Goal: Task Accomplishment & Management: Use online tool/utility

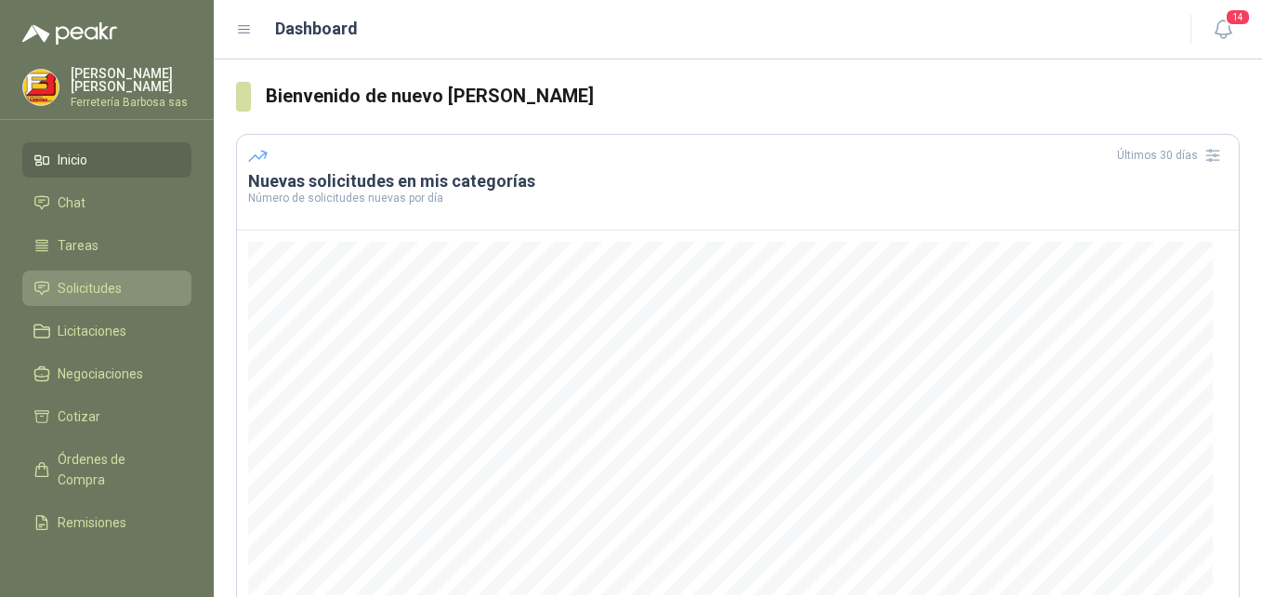
click at [98, 298] on span "Solicitudes" at bounding box center [90, 288] width 64 height 20
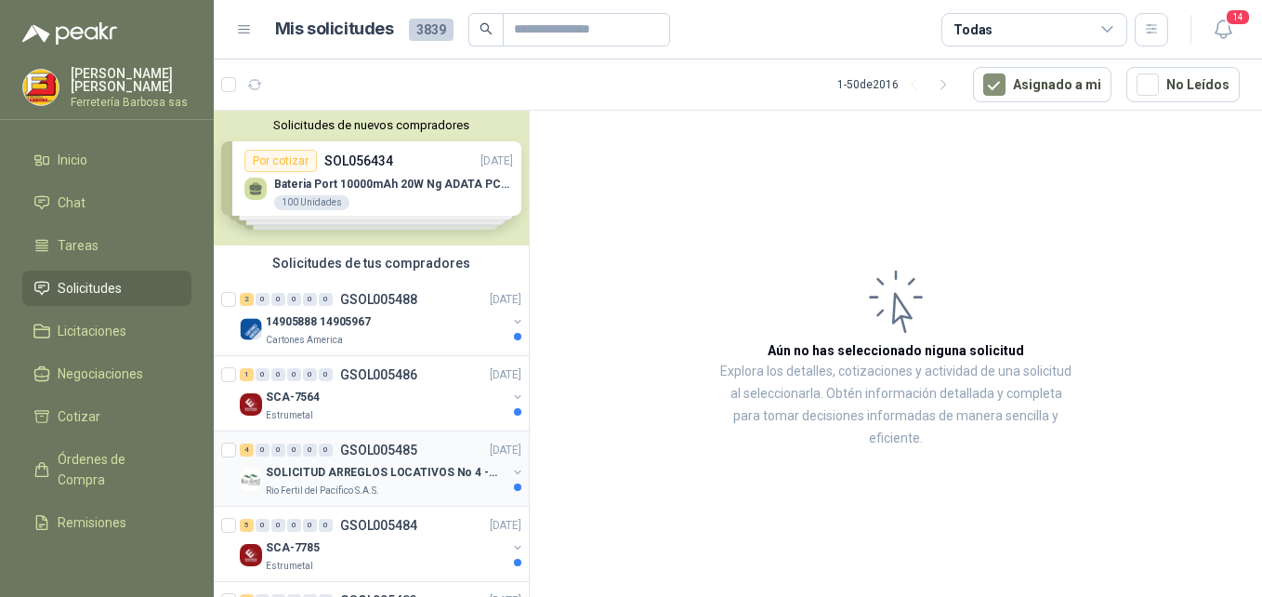
click at [322, 476] on p "SOLICITUD ARREGLOS LOCATIVOS No 4 - PICHINDE" at bounding box center [381, 473] width 231 height 18
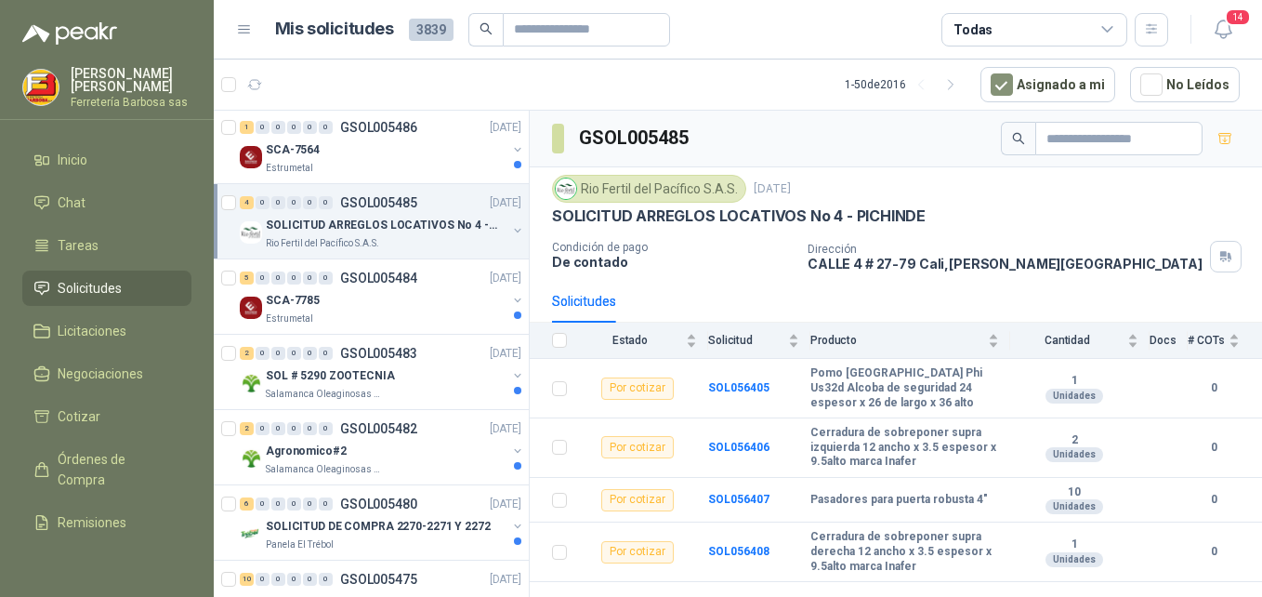
scroll to position [255, 0]
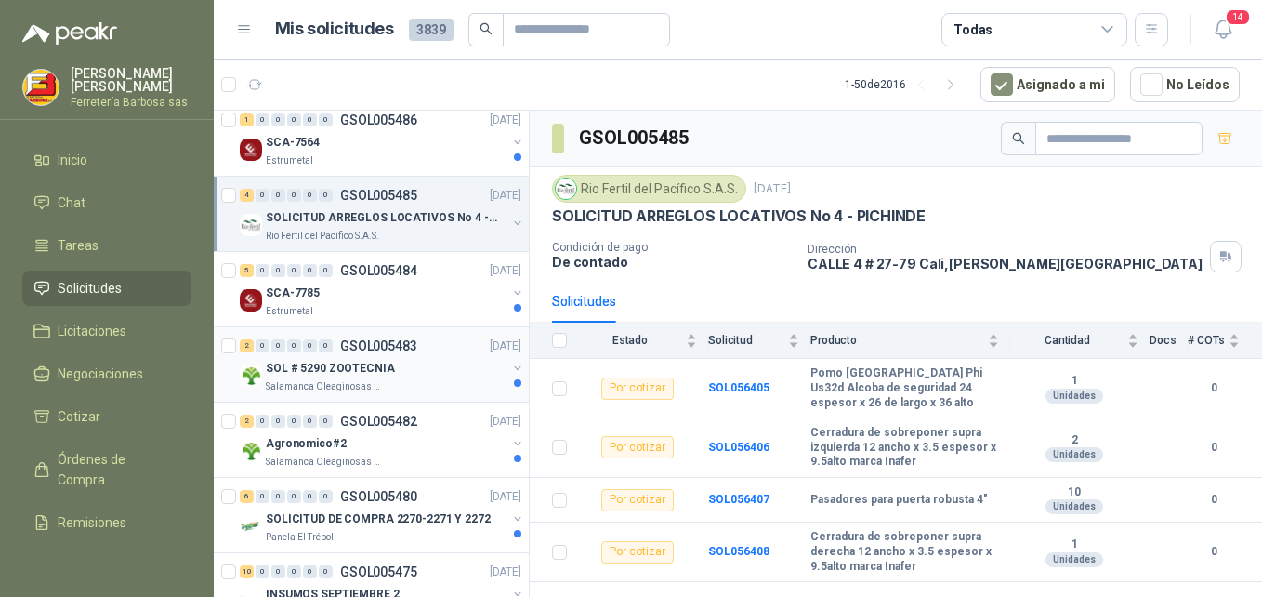
click at [334, 369] on p "SOL # 5290 ZOOTECNIA" at bounding box center [330, 369] width 129 height 18
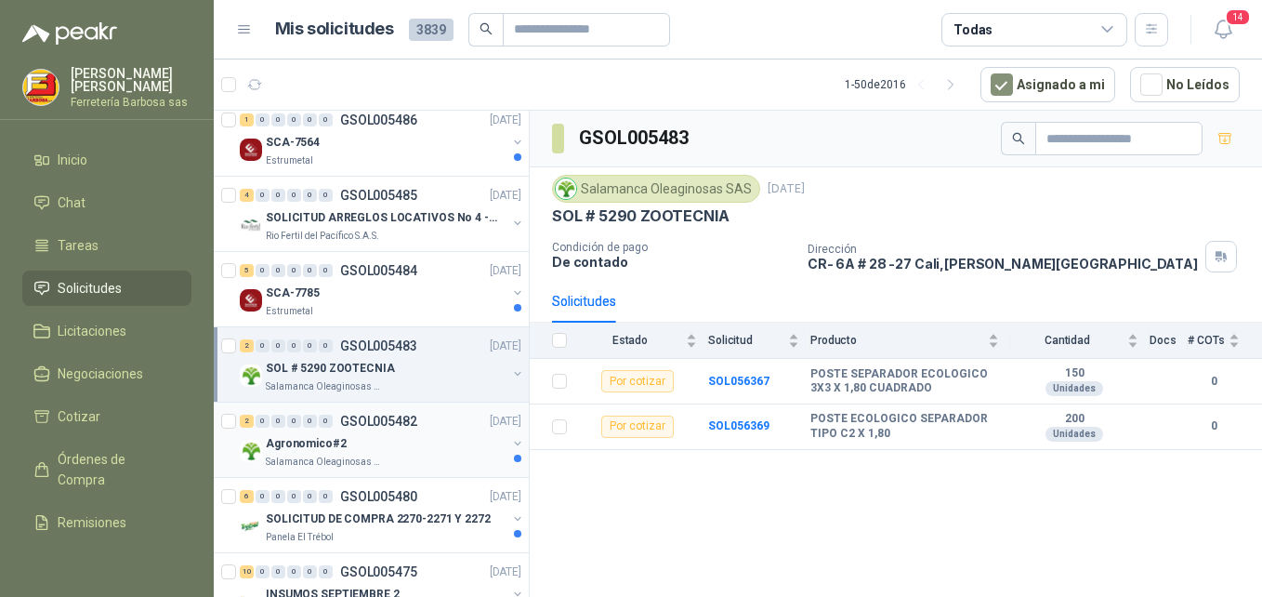
click at [320, 439] on p "Agronomico#2" at bounding box center [306, 444] width 81 height 18
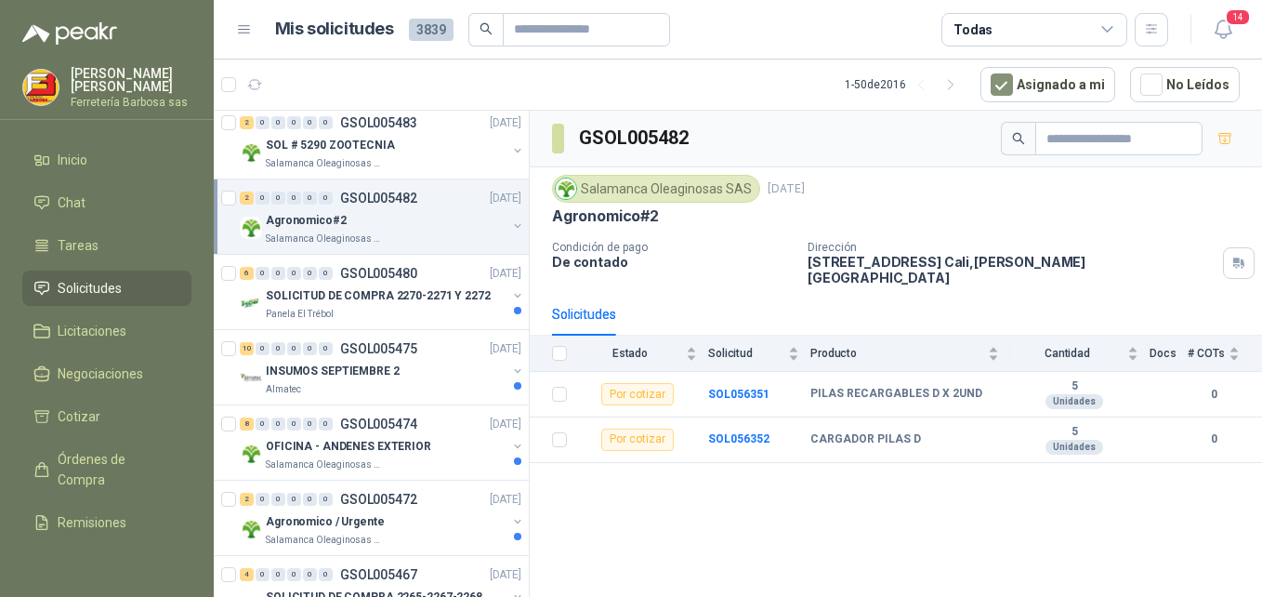
scroll to position [501, 0]
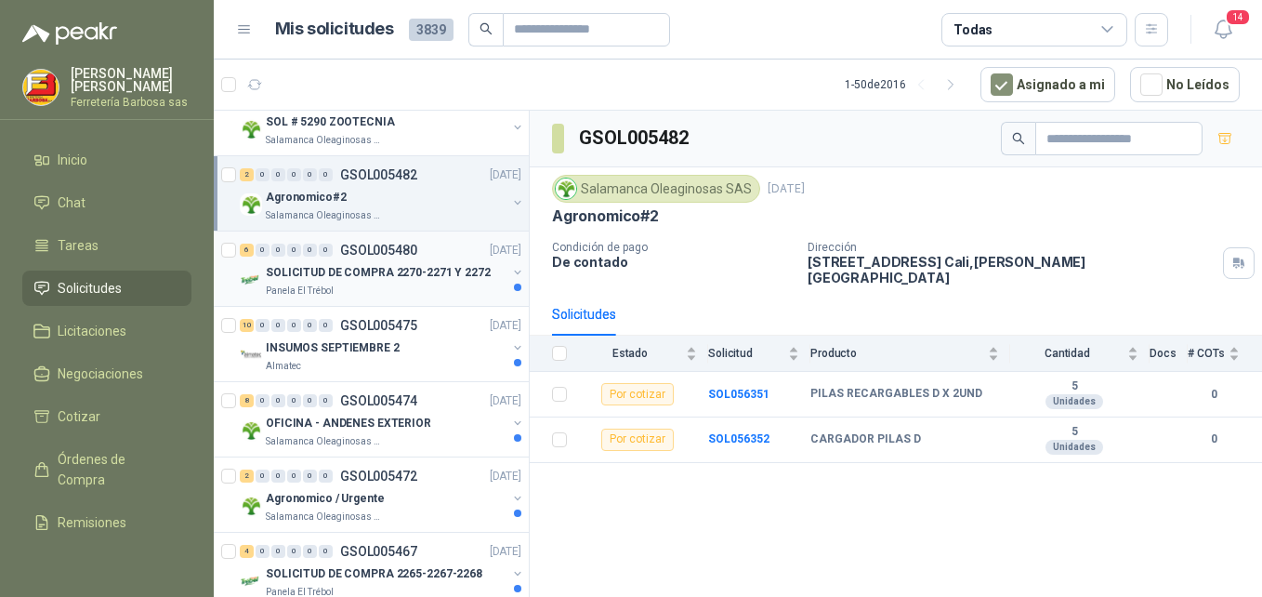
click at [386, 273] on p "SOLICITUD DE COMPRA 2270-2271 Y 2272" at bounding box center [378, 273] width 225 height 18
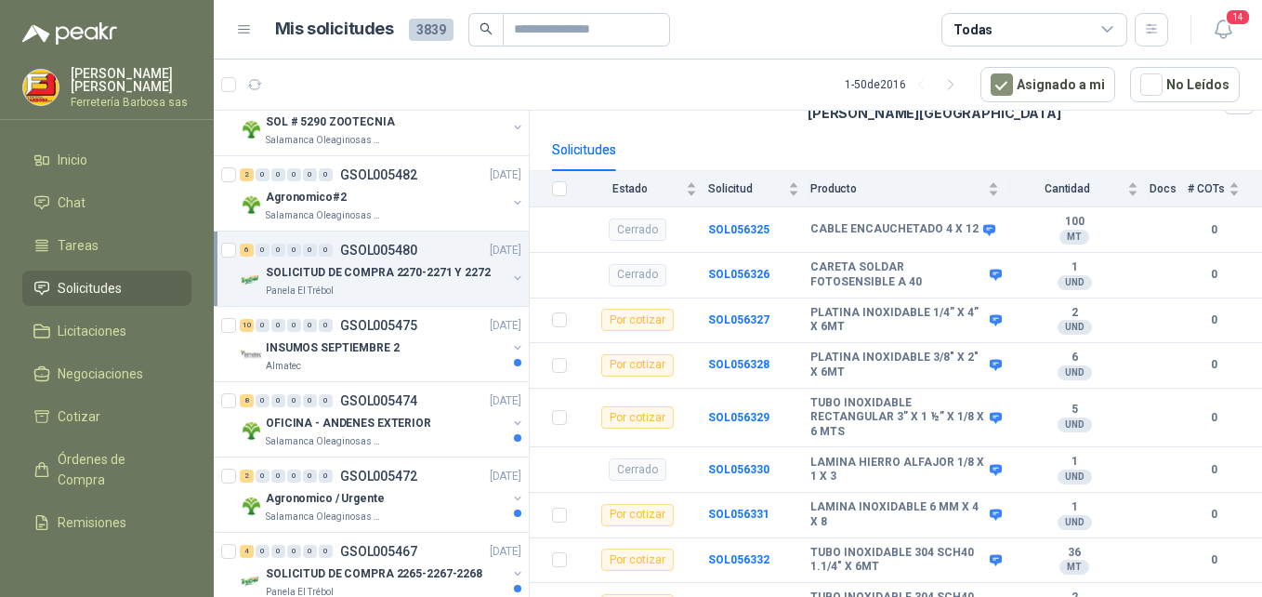
scroll to position [177, 0]
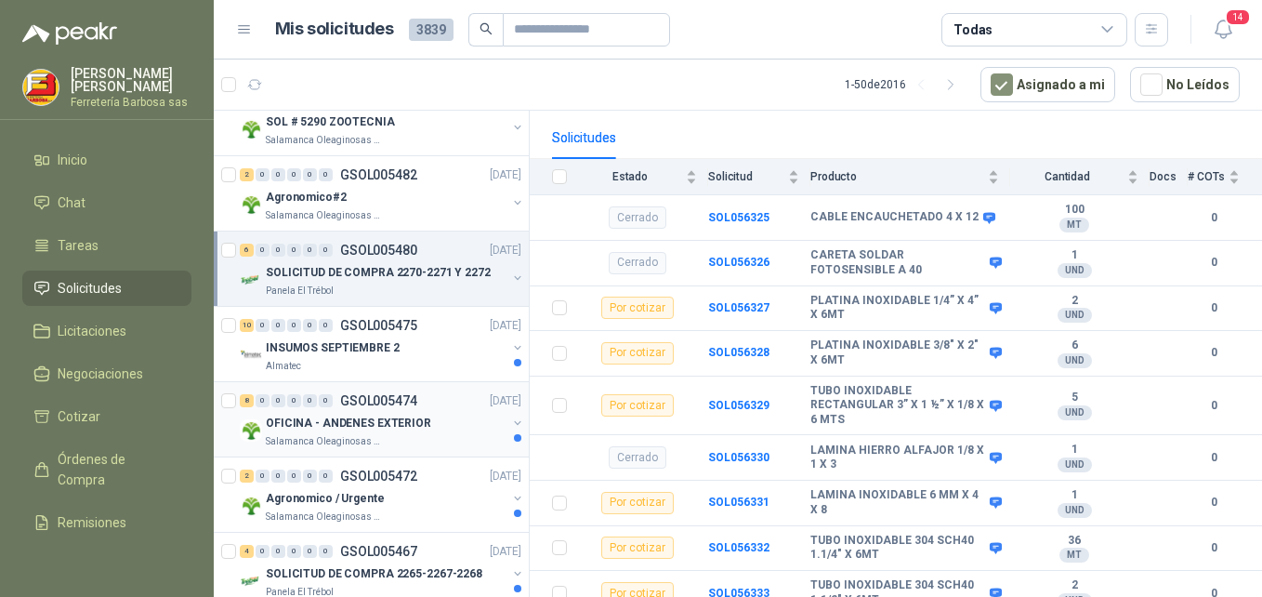
click at [320, 421] on p "OFICINA - ANDENES EXTERIOR" at bounding box center [348, 424] width 165 height 18
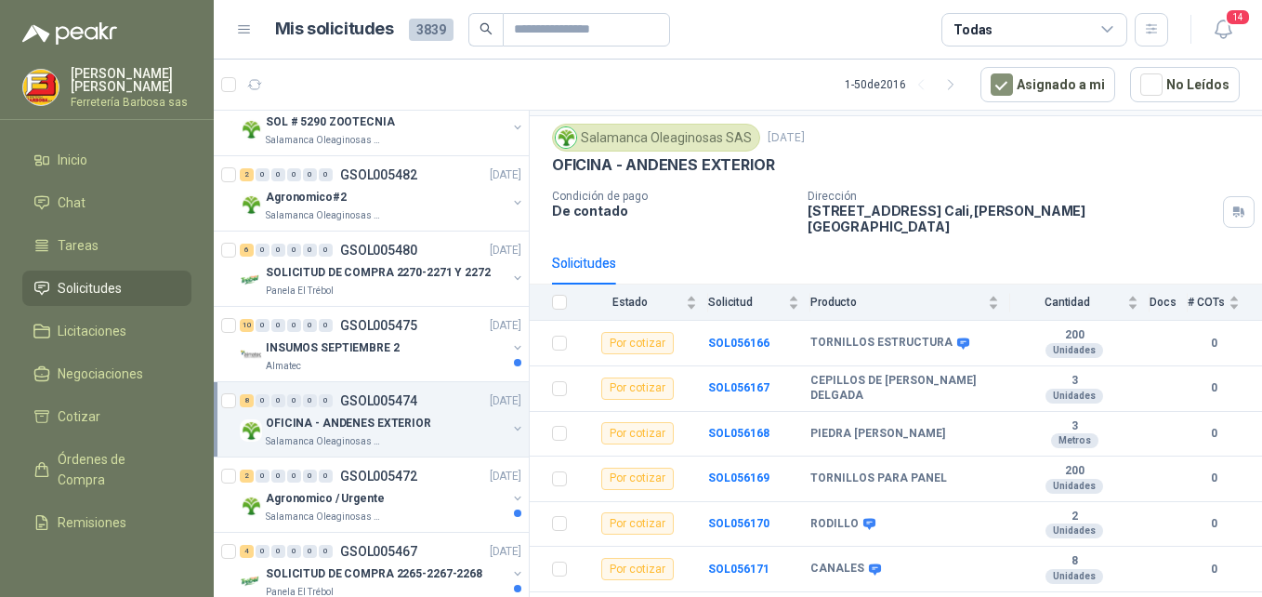
scroll to position [117, 0]
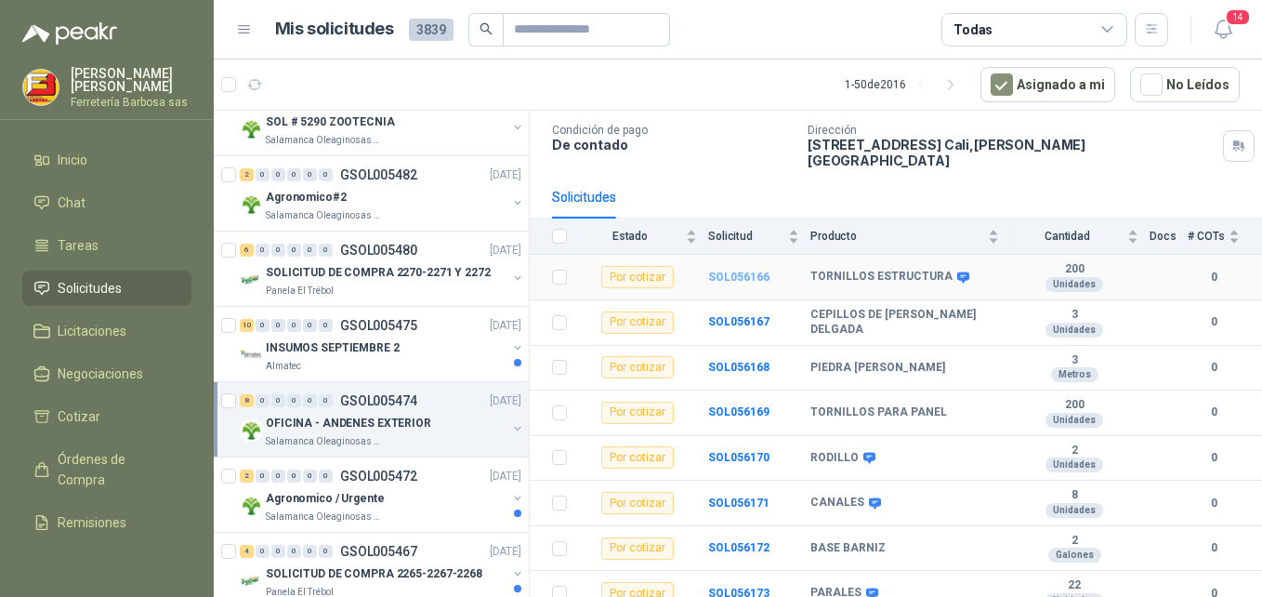
click at [750, 270] on b "SOL056166" at bounding box center [738, 276] width 61 height 13
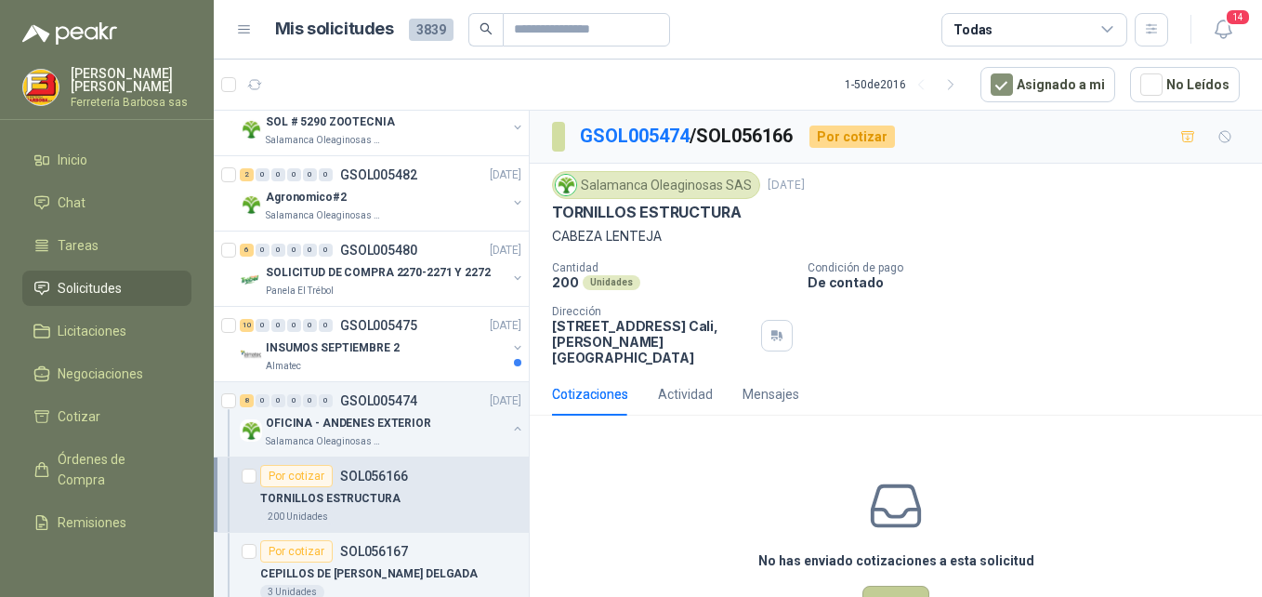
click at [902, 586] on button "Cotizar" at bounding box center [895, 603] width 67 height 35
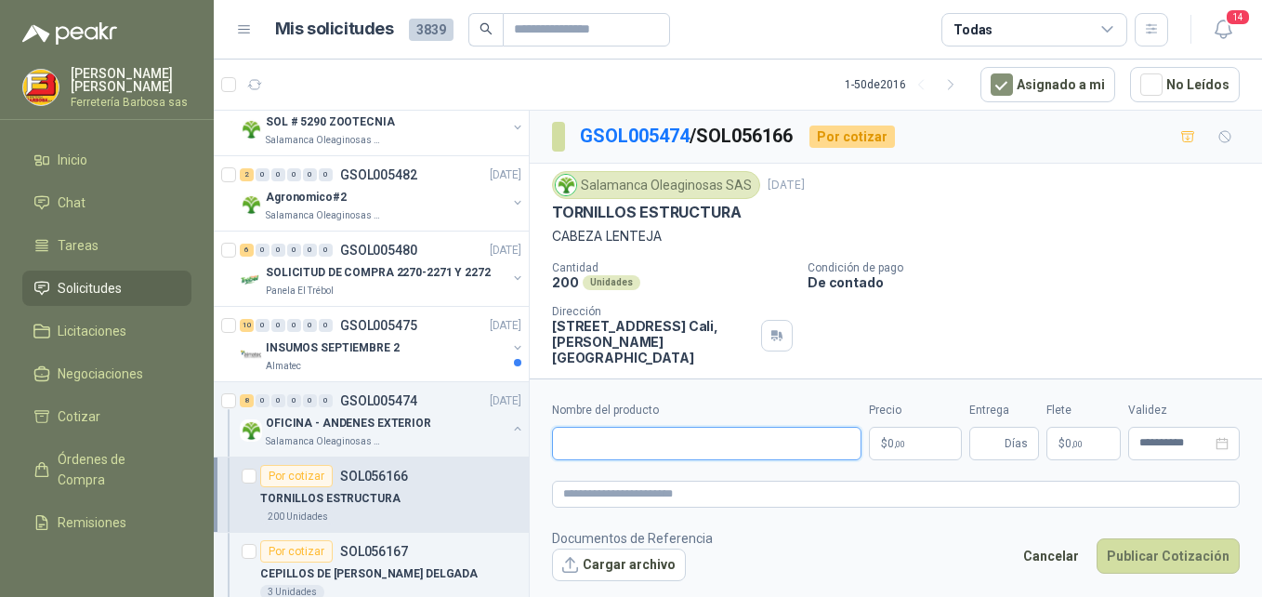
click at [652, 442] on input "Nombre del producto" at bounding box center [706, 443] width 309 height 33
paste input "**********"
type input "**********"
click at [889, 445] on span "0 ,00" at bounding box center [897, 443] width 18 height 11
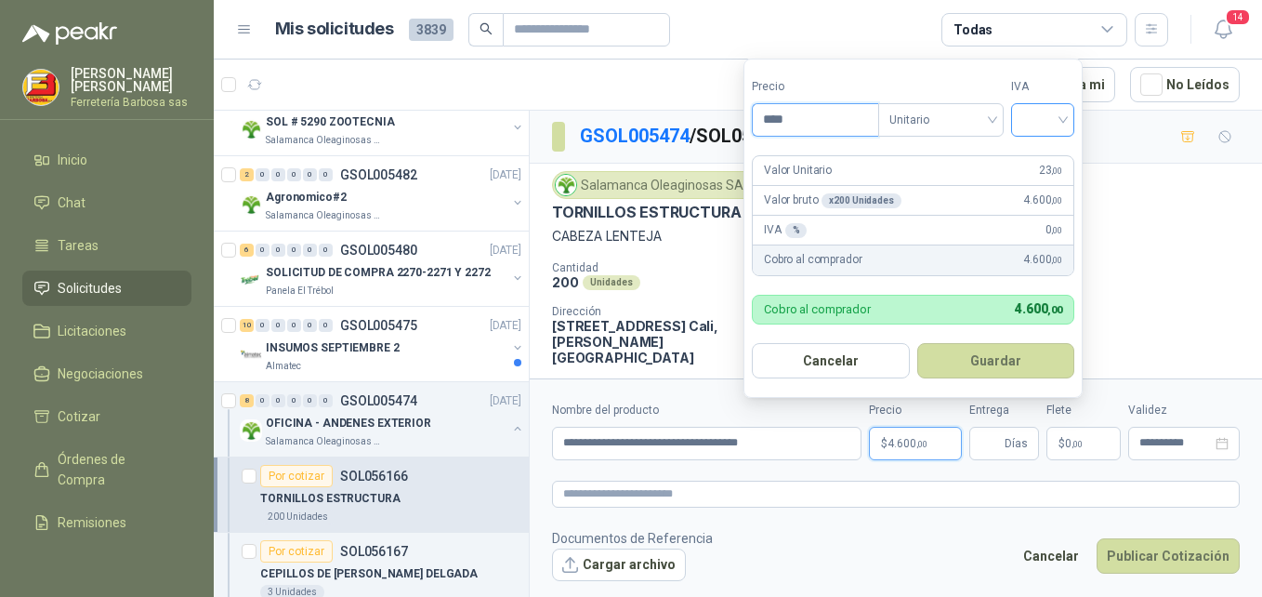
type input "****"
click at [1063, 117] on input "search" at bounding box center [1042, 118] width 41 height 28
click at [1032, 154] on div "19%" at bounding box center [1047, 158] width 34 height 20
click at [981, 350] on button "Guardar" at bounding box center [999, 360] width 160 height 35
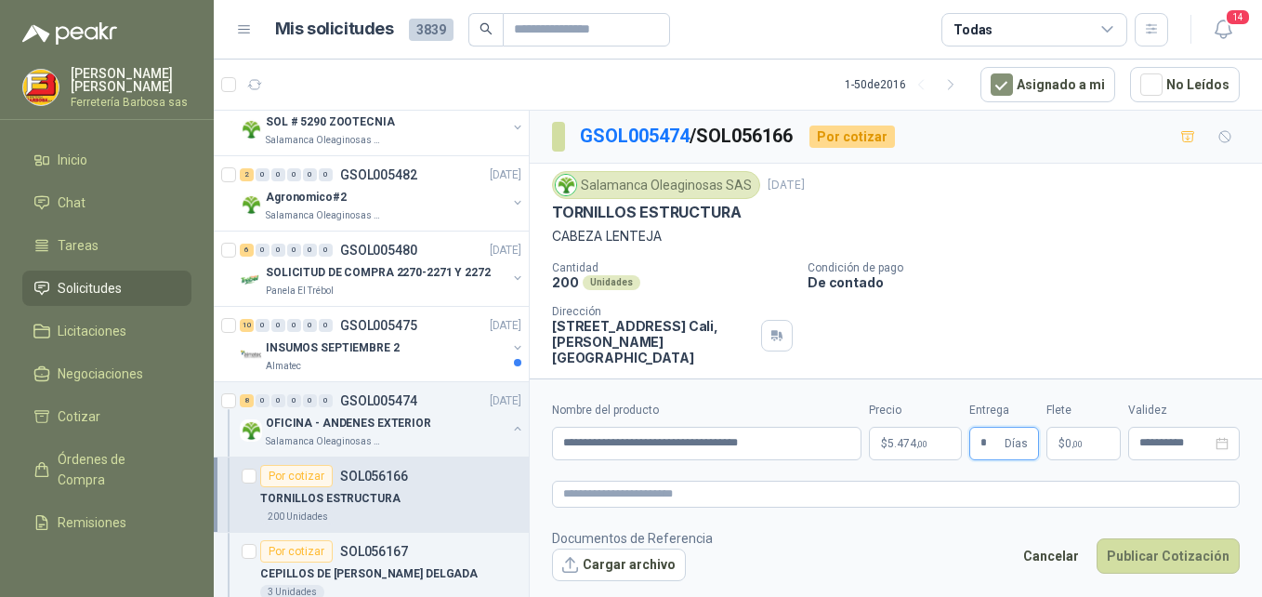
type input "*"
click at [1054, 441] on p "$ 0 ,00" at bounding box center [1083, 443] width 74 height 33
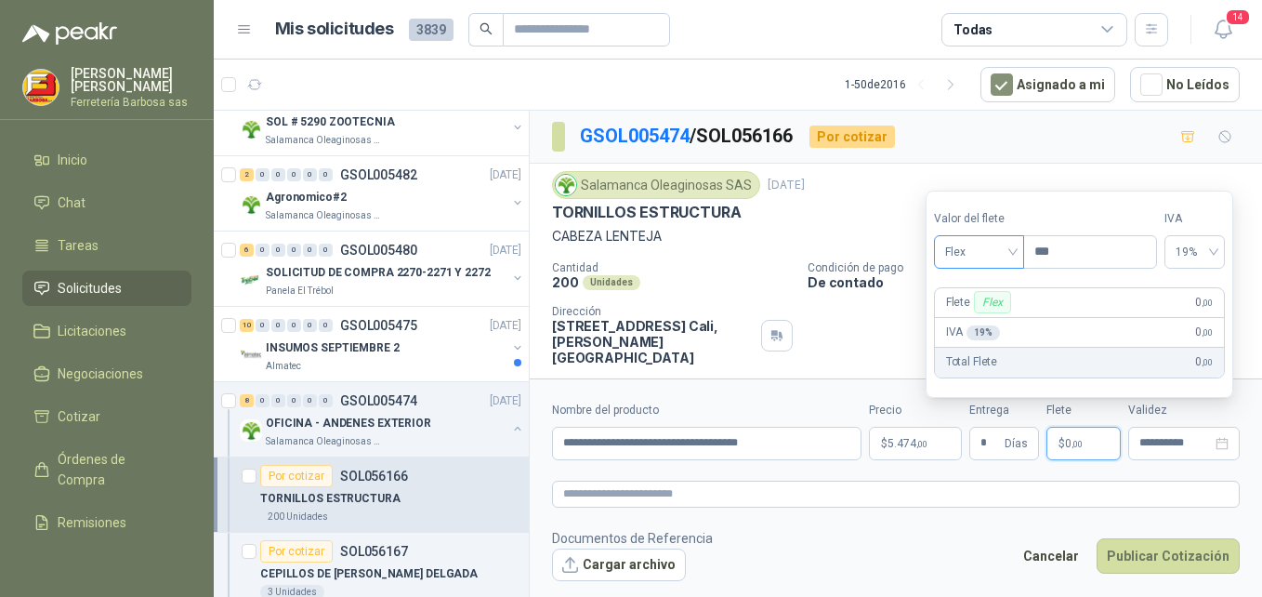
click at [1013, 246] on span "Flex" at bounding box center [979, 252] width 68 height 28
click at [987, 312] on div "Incluido" at bounding box center [981, 320] width 64 height 20
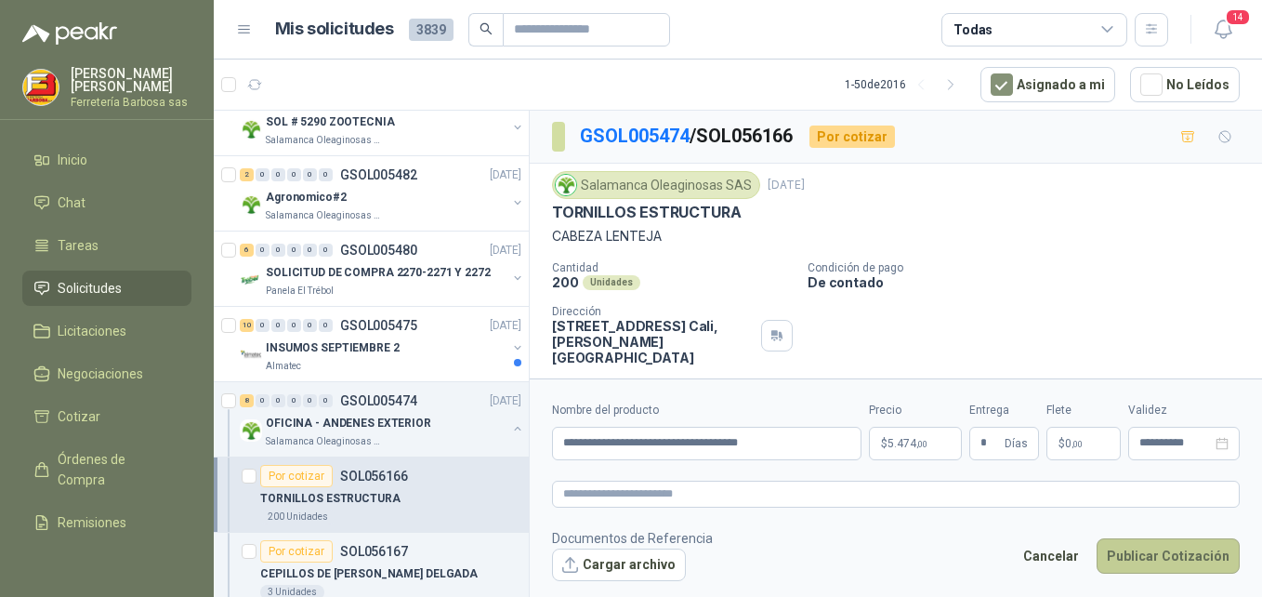
click at [1126, 560] on button "Publicar Cotización" at bounding box center [1168, 555] width 143 height 35
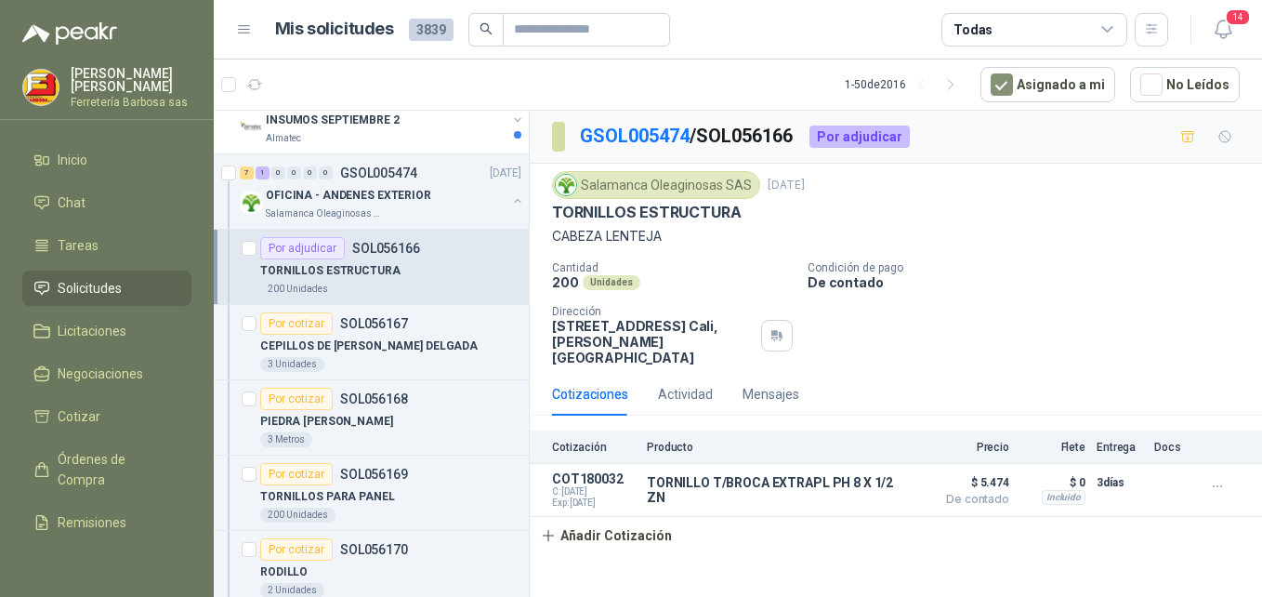
scroll to position [798, 0]
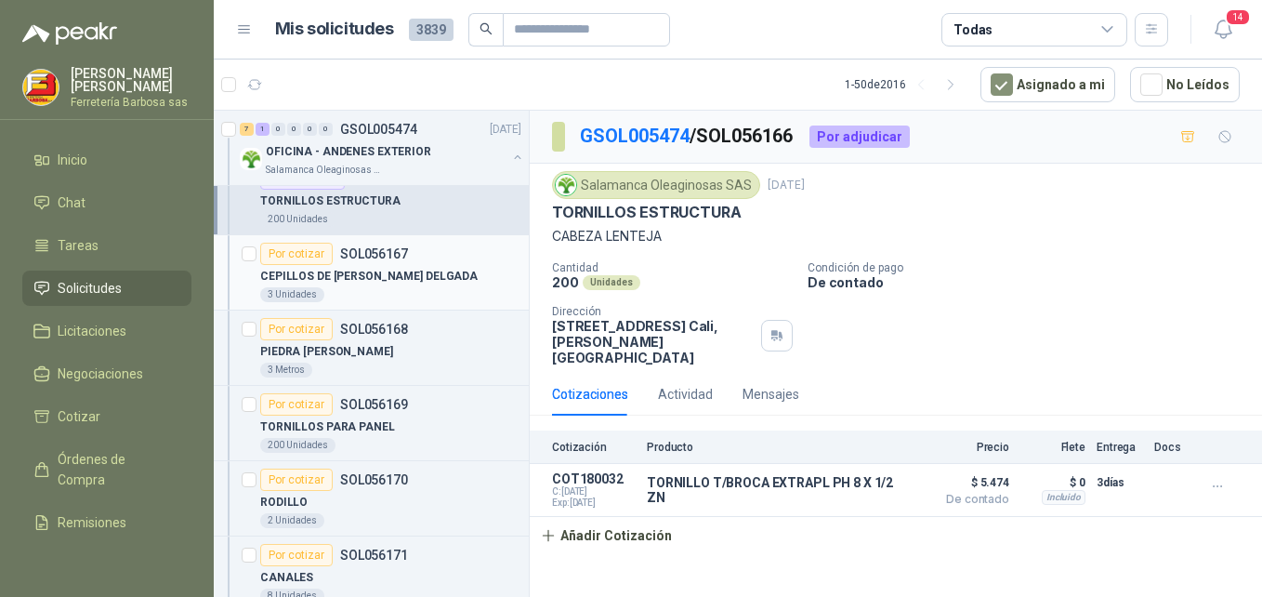
click at [296, 254] on div "Por cotizar" at bounding box center [296, 254] width 72 height 22
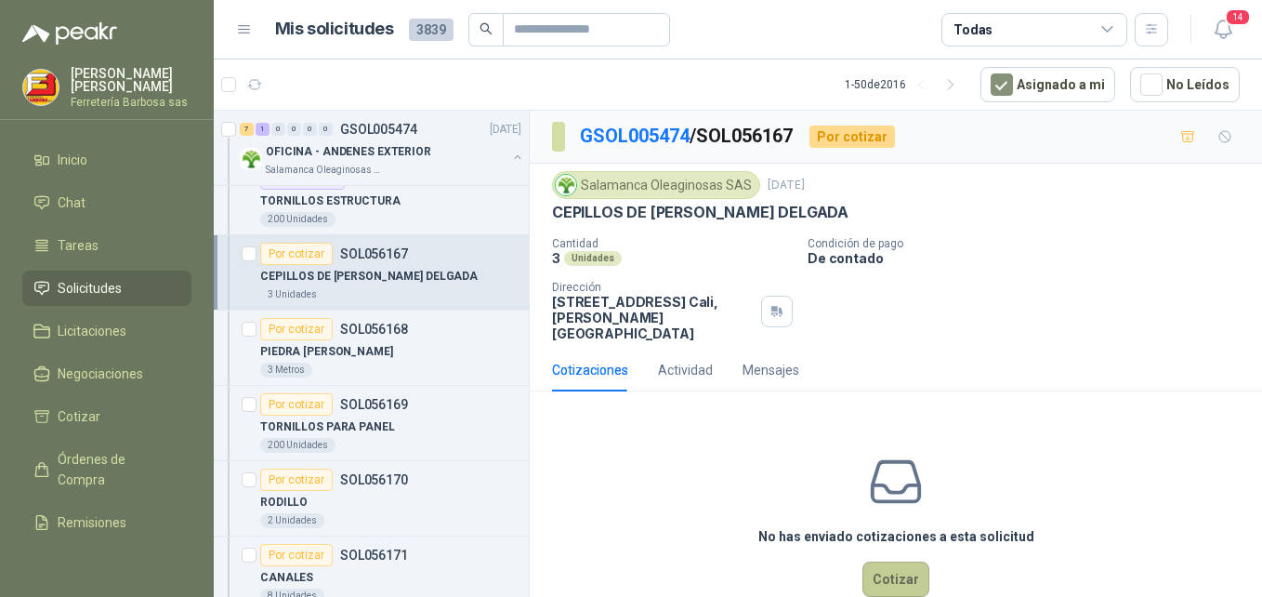
click at [893, 567] on button "Cotizar" at bounding box center [895, 578] width 67 height 35
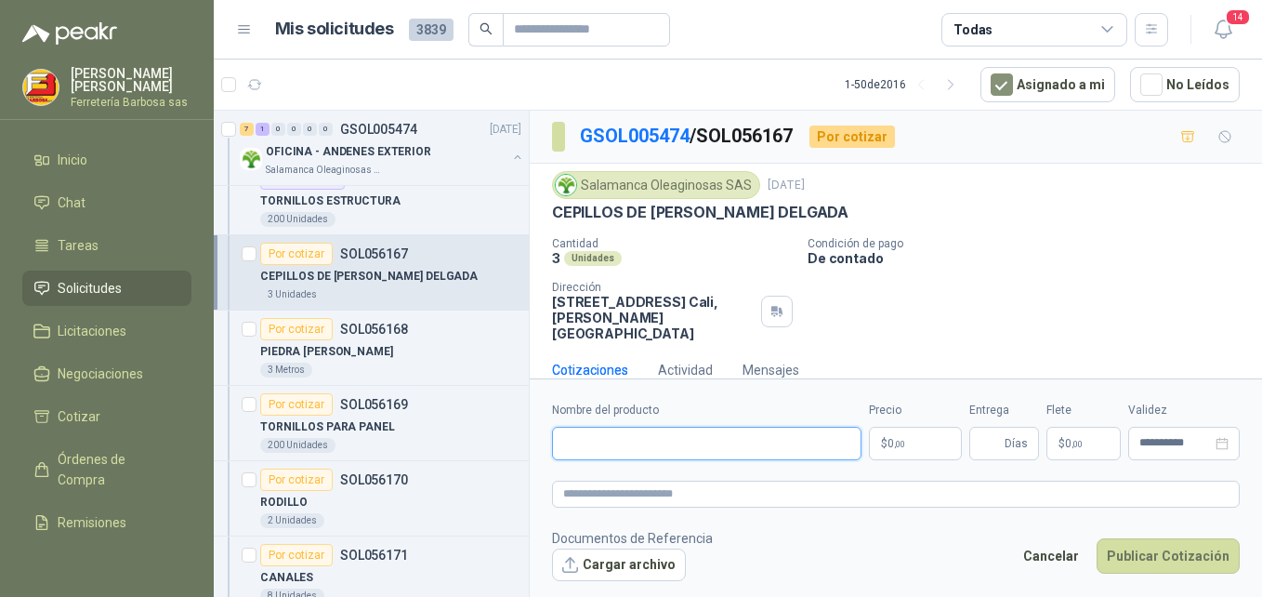
click at [659, 441] on input "Nombre del producto" at bounding box center [706, 443] width 309 height 33
paste input "**********"
type input "**********"
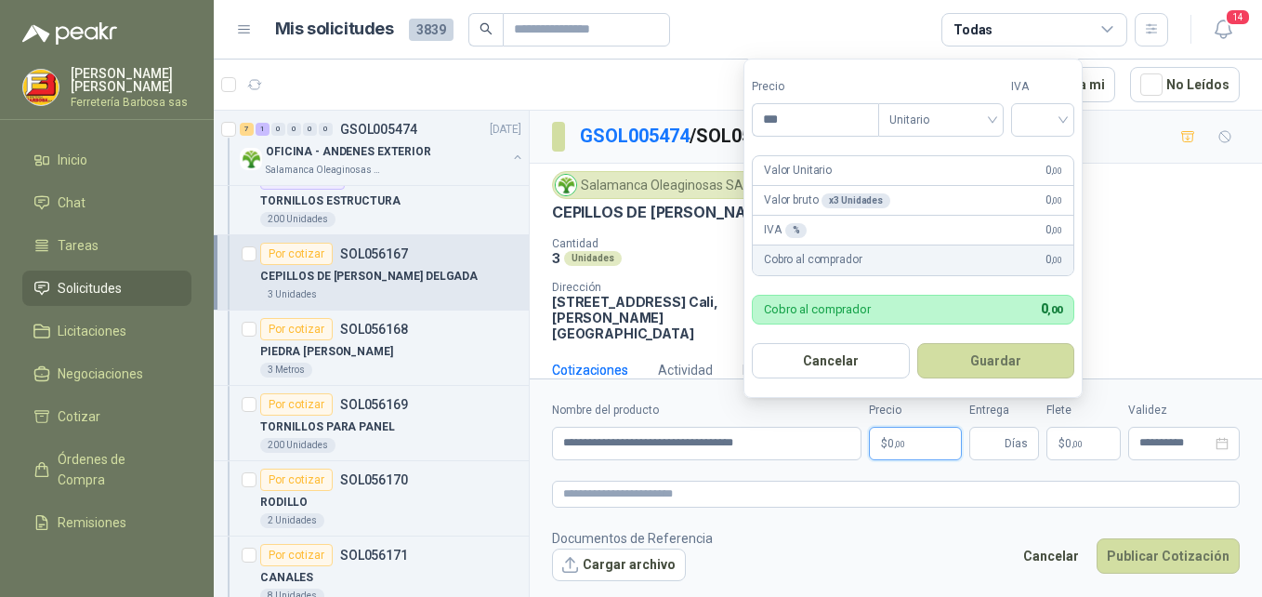
click at [879, 439] on p "$ 0 ,00" at bounding box center [915, 443] width 93 height 33
type input "*******"
click at [1048, 124] on input "search" at bounding box center [1042, 118] width 41 height 28
click at [1037, 153] on div "19%" at bounding box center [1047, 158] width 34 height 20
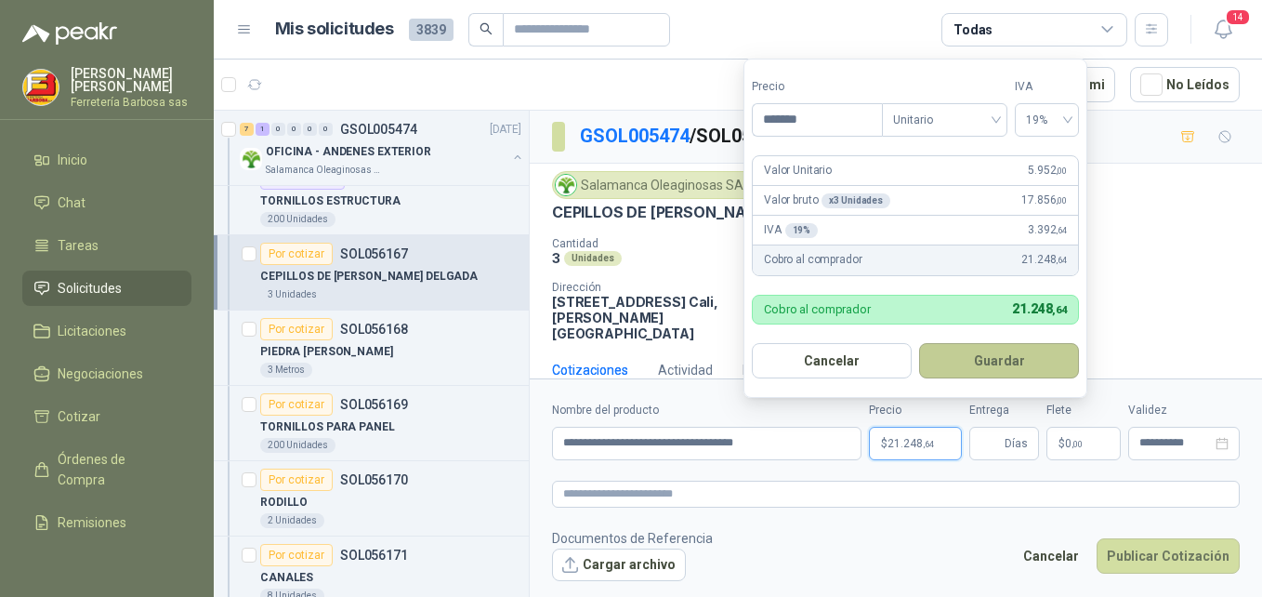
click at [962, 362] on button "Guardar" at bounding box center [999, 360] width 160 height 35
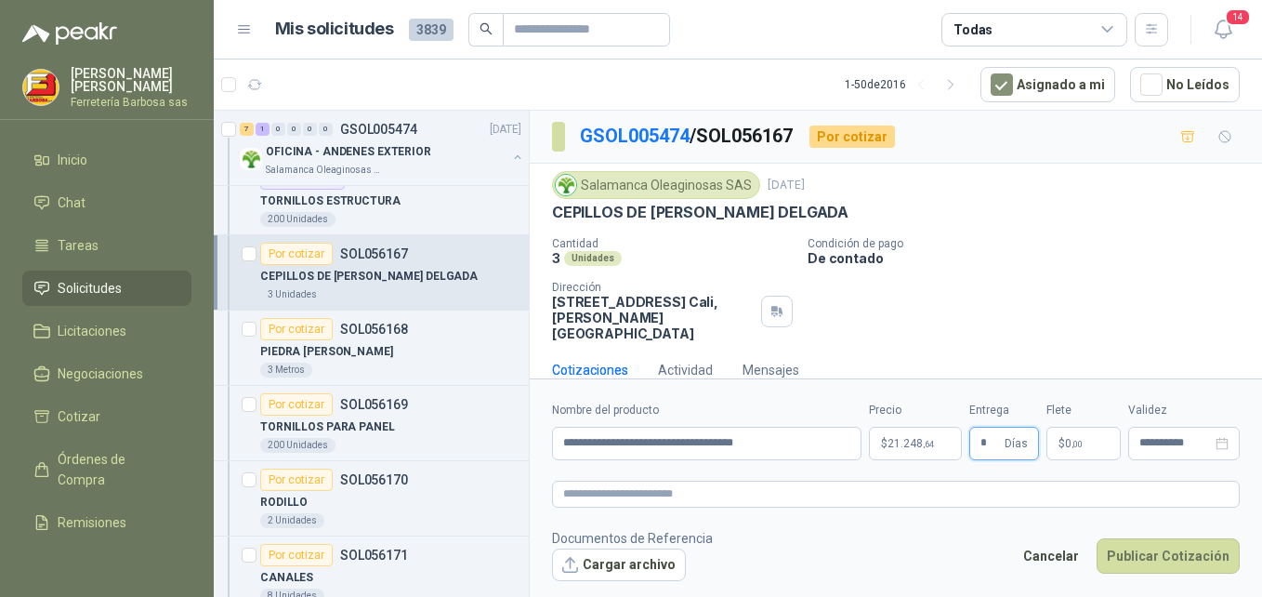
type input "*"
click at [1072, 440] on span ",00" at bounding box center [1077, 444] width 11 height 10
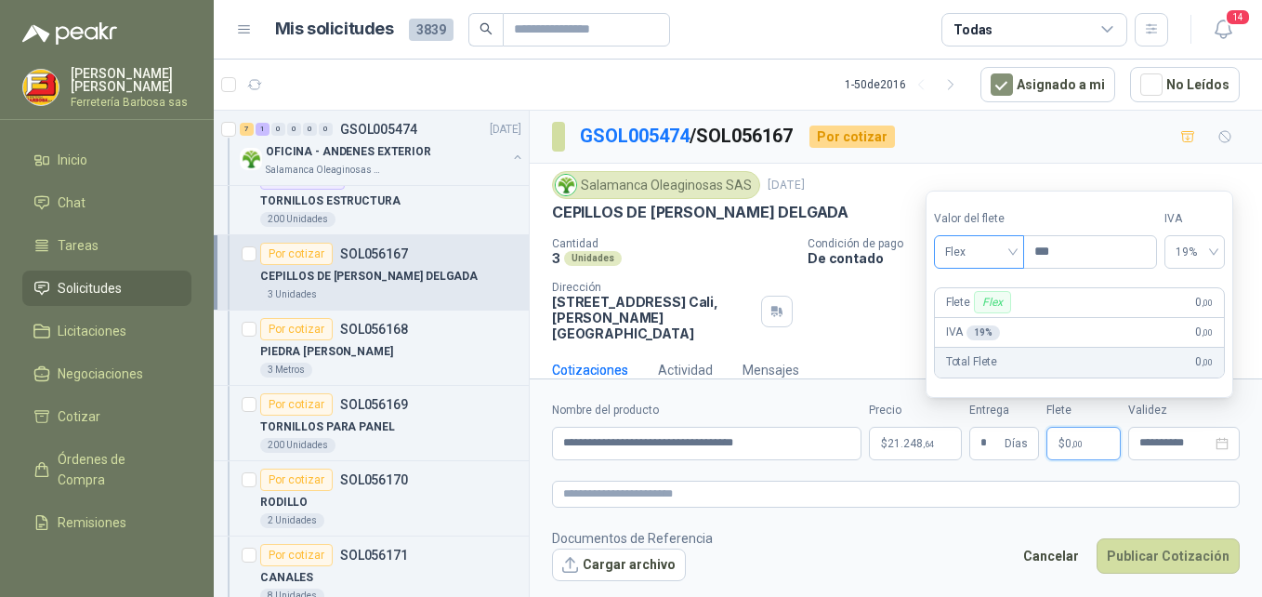
click at [1017, 252] on div "Flex" at bounding box center [979, 251] width 90 height 33
drag, startPoint x: 972, startPoint y: 320, endPoint x: 1126, endPoint y: 280, distance: 159.4
click at [985, 320] on div "Incluido" at bounding box center [981, 320] width 64 height 20
click at [1211, 245] on span "0%" at bounding box center [1197, 252] width 35 height 28
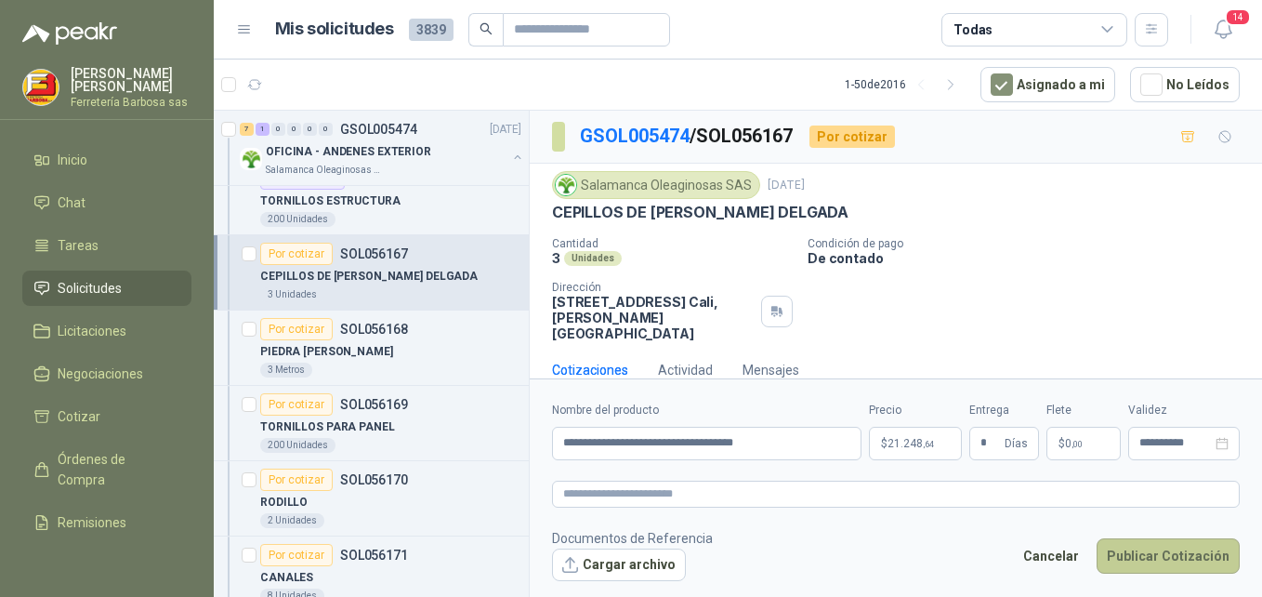
click at [1141, 562] on button "Publicar Cotización" at bounding box center [1168, 555] width 143 height 35
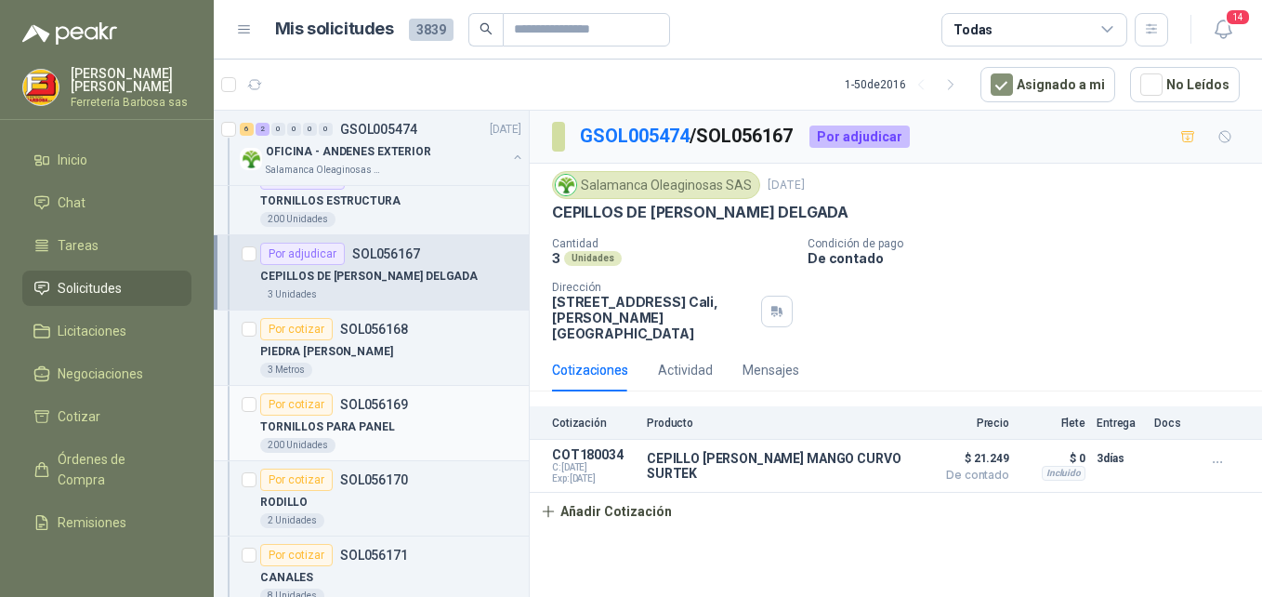
click at [309, 425] on p "TORNILLOS PARA PANEL" at bounding box center [327, 427] width 135 height 18
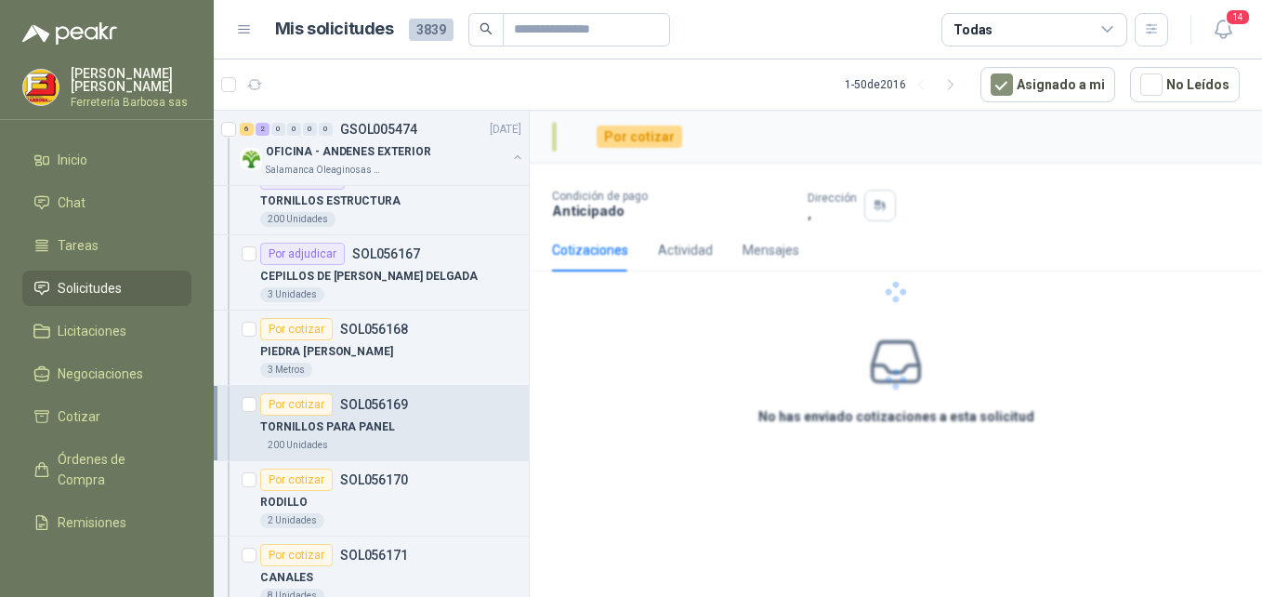
click at [295, 404] on div "Por cotizar" at bounding box center [296, 404] width 72 height 22
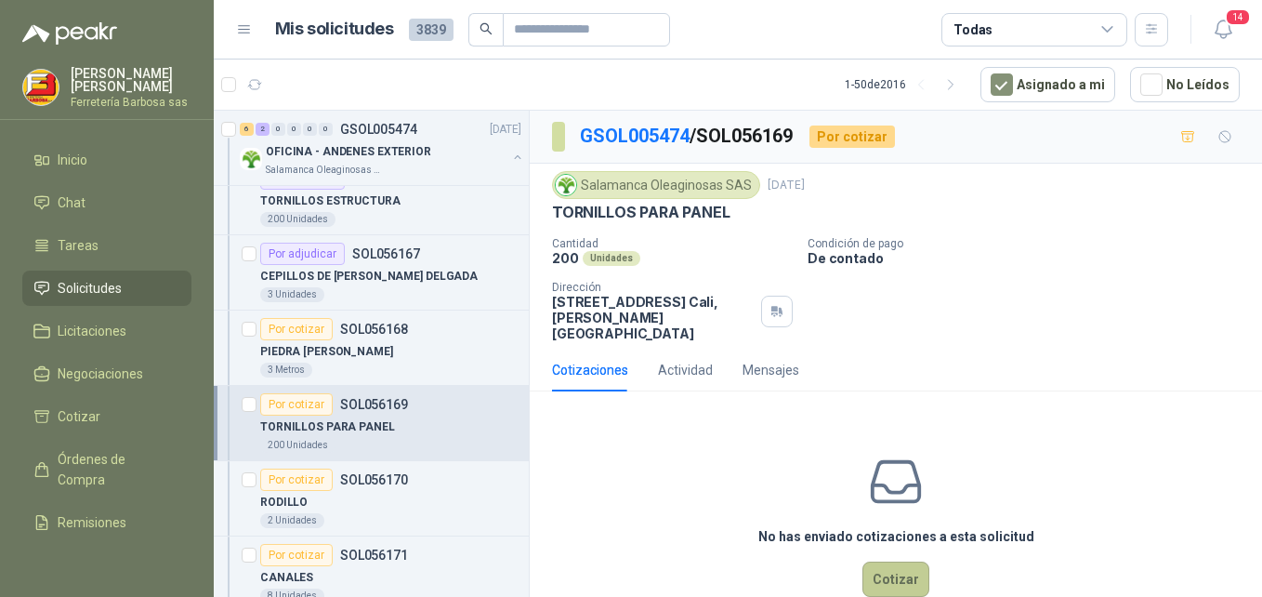
click at [889, 561] on button "Cotizar" at bounding box center [895, 578] width 67 height 35
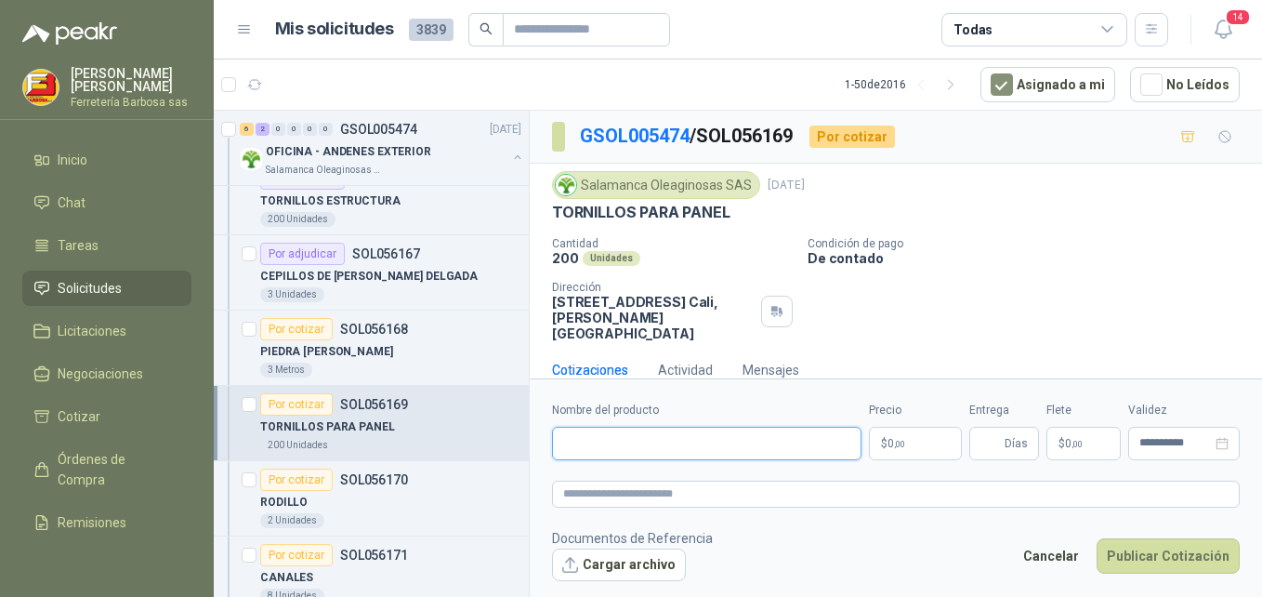
click at [611, 445] on input "Nombre del producto" at bounding box center [706, 443] width 309 height 33
paste input "**********"
type input "**********"
click at [888, 444] on span "0 ,00" at bounding box center [897, 443] width 18 height 11
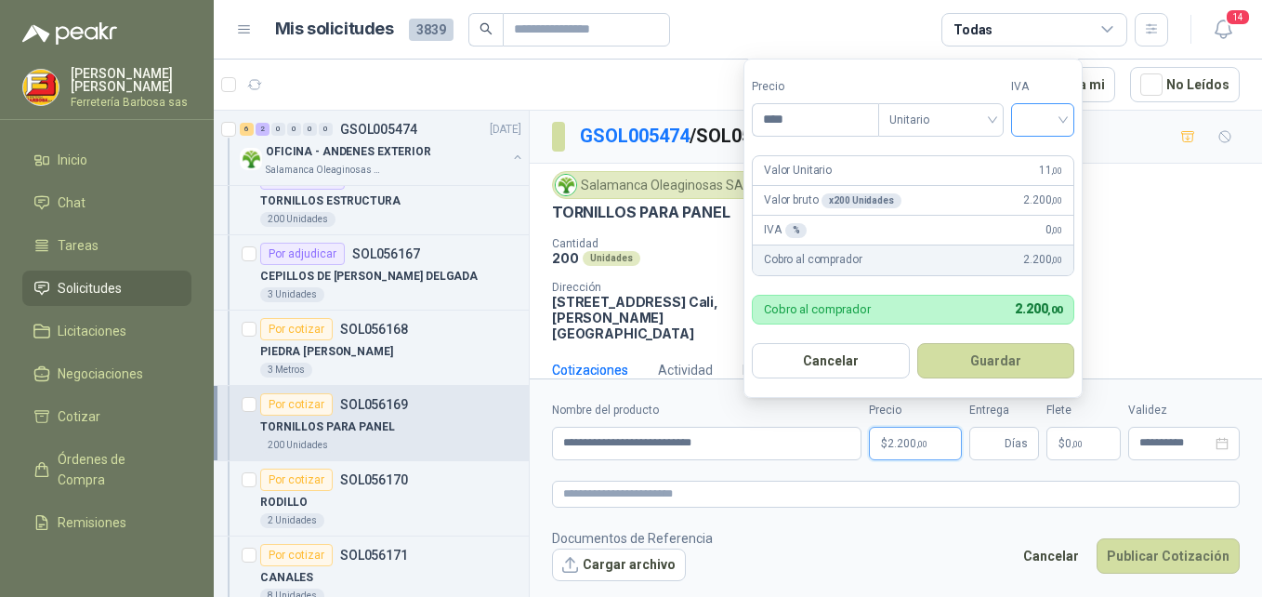
type input "****"
click at [1058, 118] on input "search" at bounding box center [1042, 118] width 41 height 28
click at [1031, 154] on div "19%" at bounding box center [1047, 158] width 34 height 20
click at [975, 356] on button "Guardar" at bounding box center [999, 360] width 160 height 35
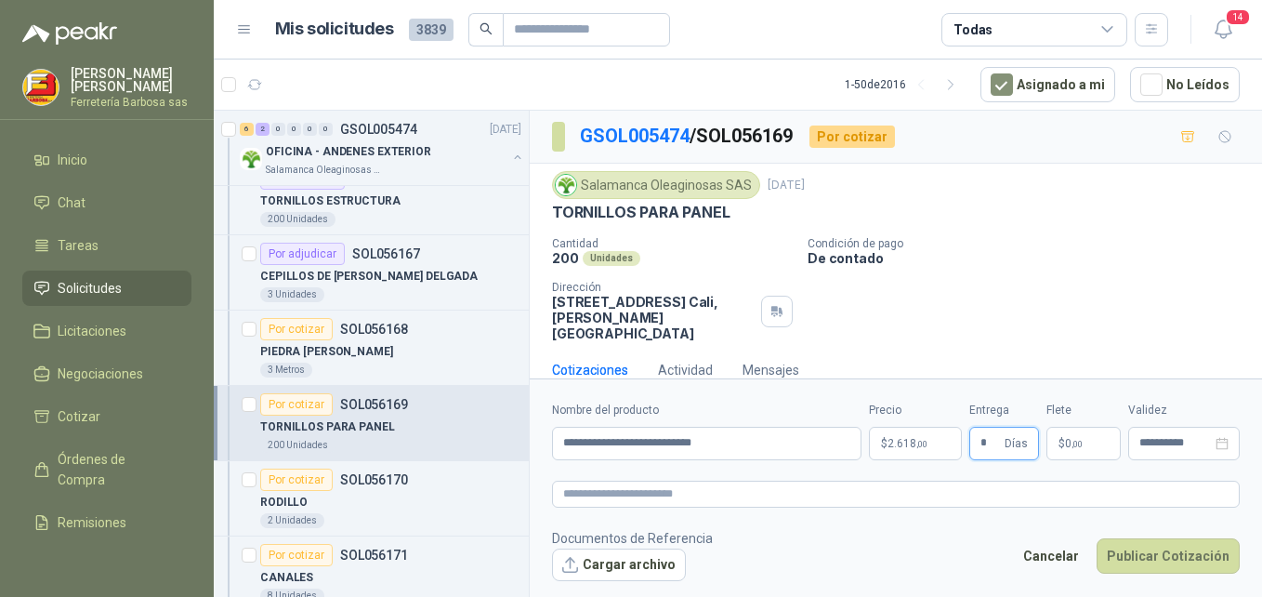
type input "*"
drag, startPoint x: 1072, startPoint y: 429, endPoint x: 1059, endPoint y: 437, distance: 15.0
click at [1067, 430] on p "$ 0 ,00" at bounding box center [1083, 443] width 74 height 33
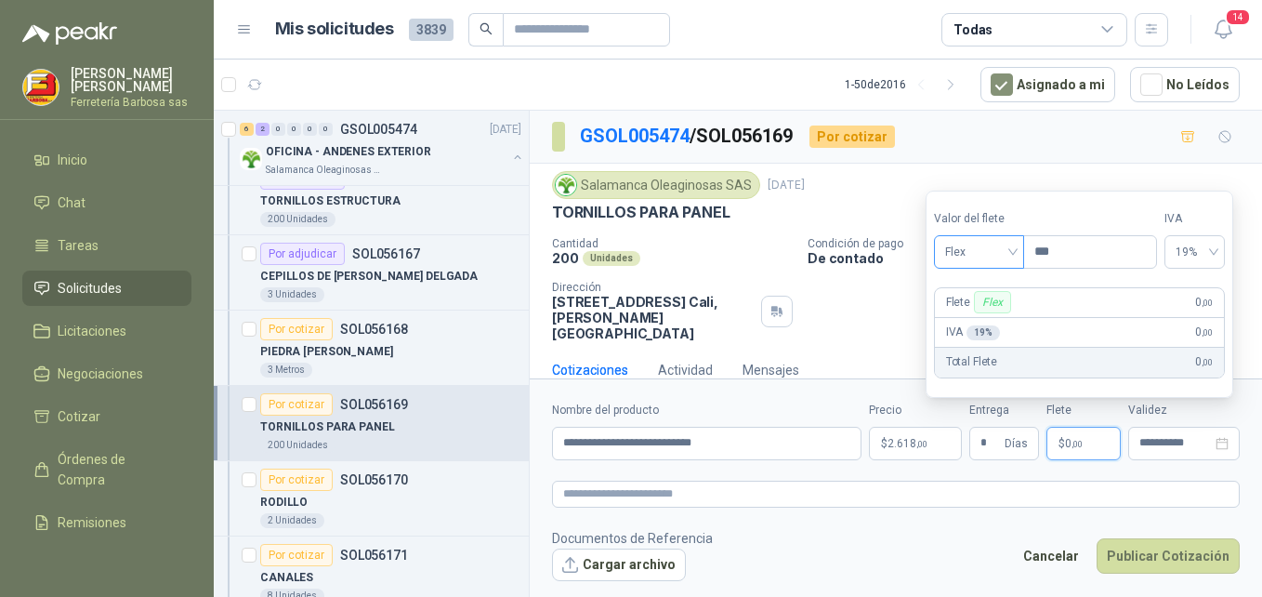
click at [1005, 254] on span "Flex" at bounding box center [979, 252] width 68 height 28
click at [998, 318] on div "Incluido" at bounding box center [981, 320] width 64 height 20
click at [1163, 547] on button "Publicar Cotización" at bounding box center [1168, 555] width 143 height 35
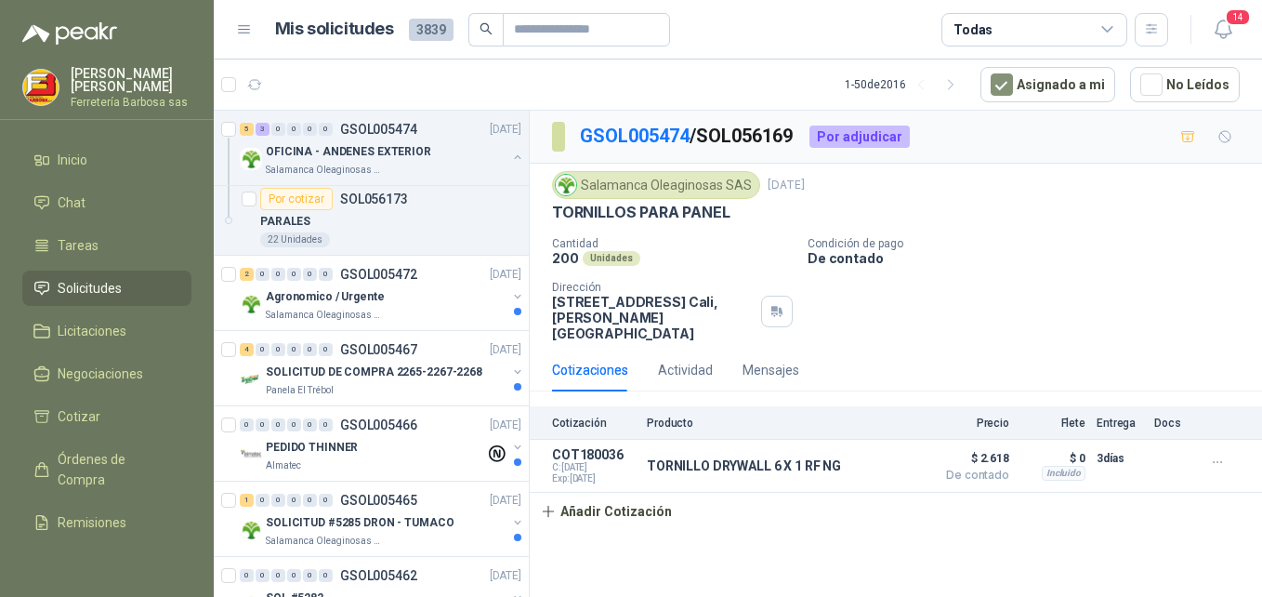
scroll to position [1314, 0]
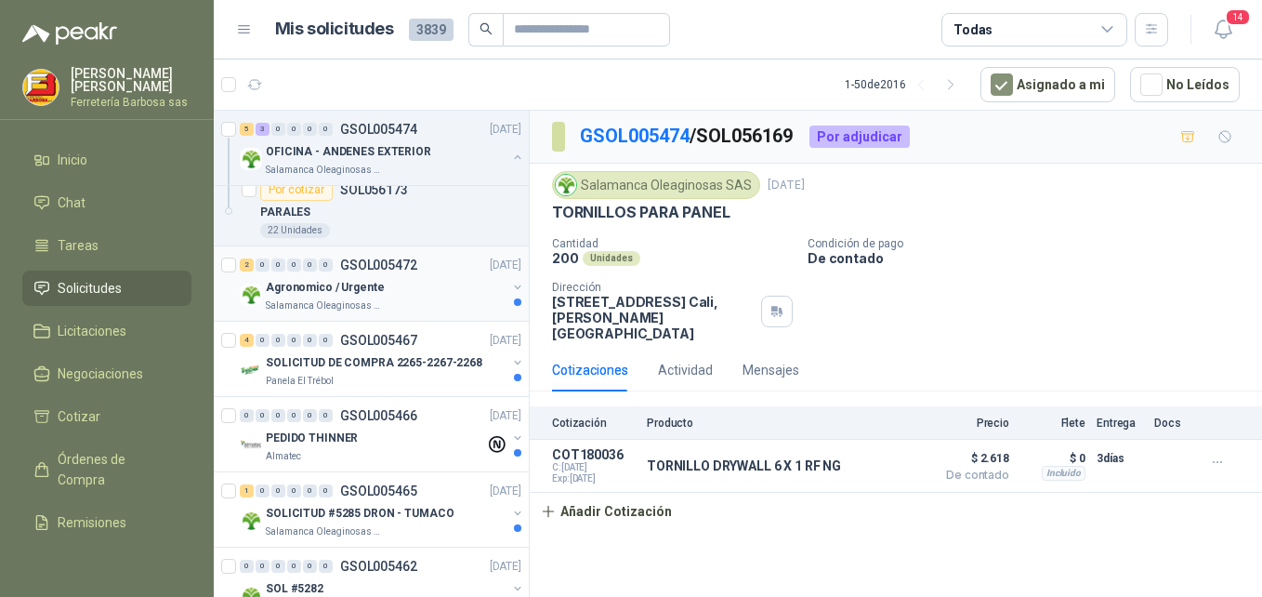
click at [322, 290] on p "Agronomico / Urgente" at bounding box center [325, 288] width 119 height 18
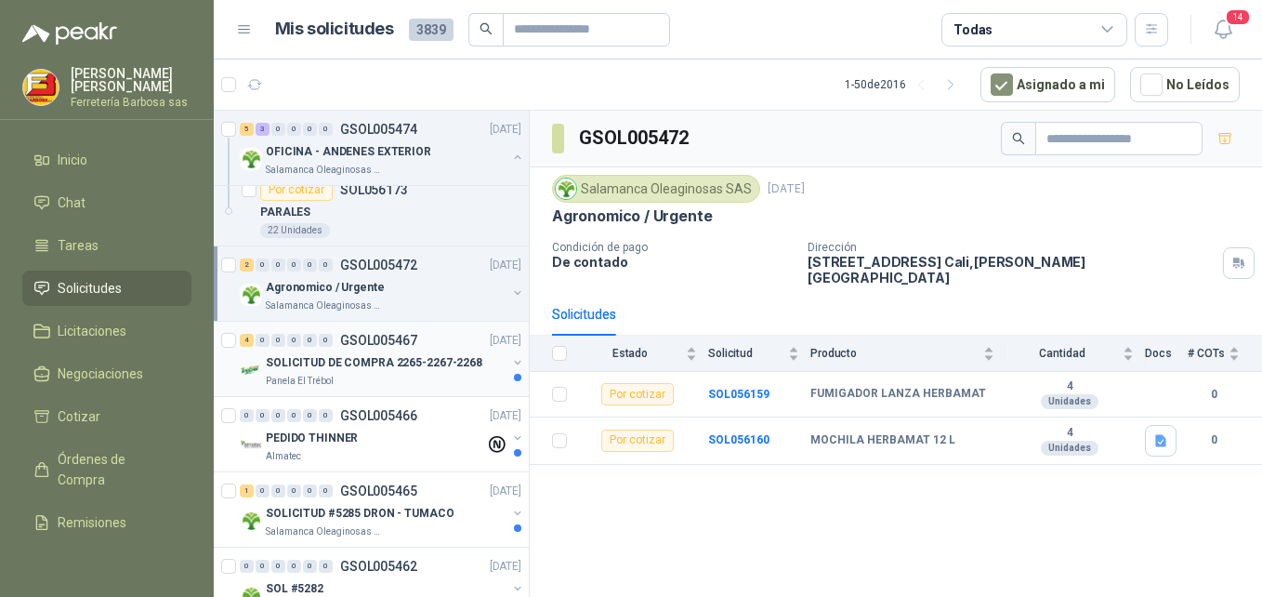
click at [296, 361] on p "SOLICITUD DE COMPRA 2265-2267-2268" at bounding box center [374, 363] width 217 height 18
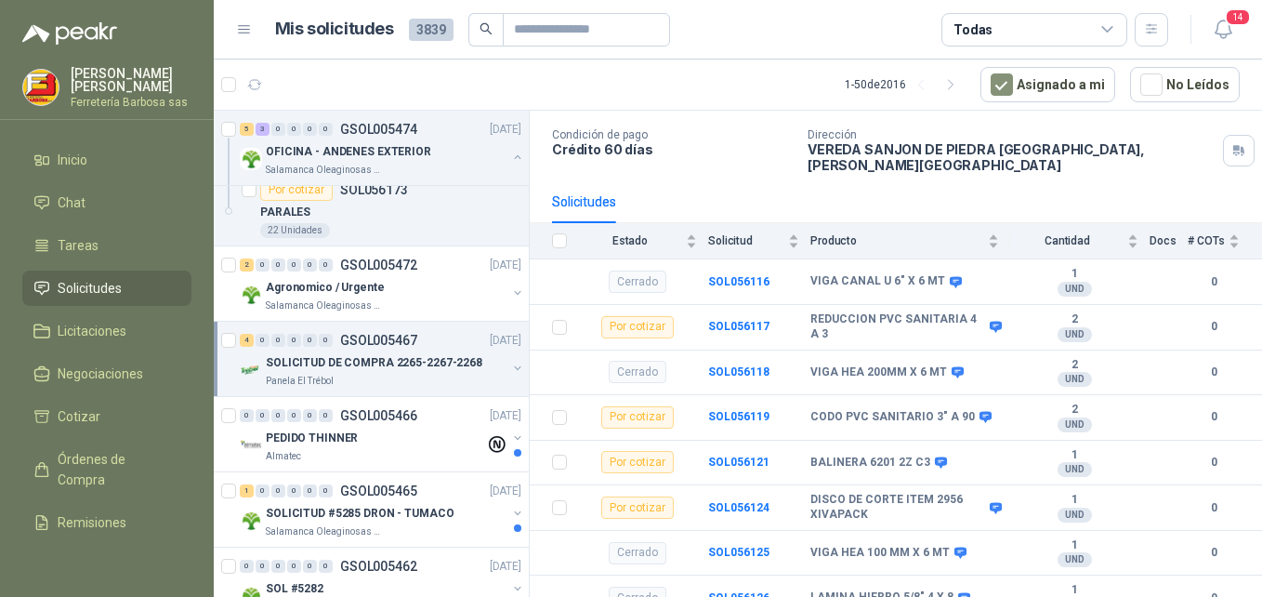
scroll to position [117, 0]
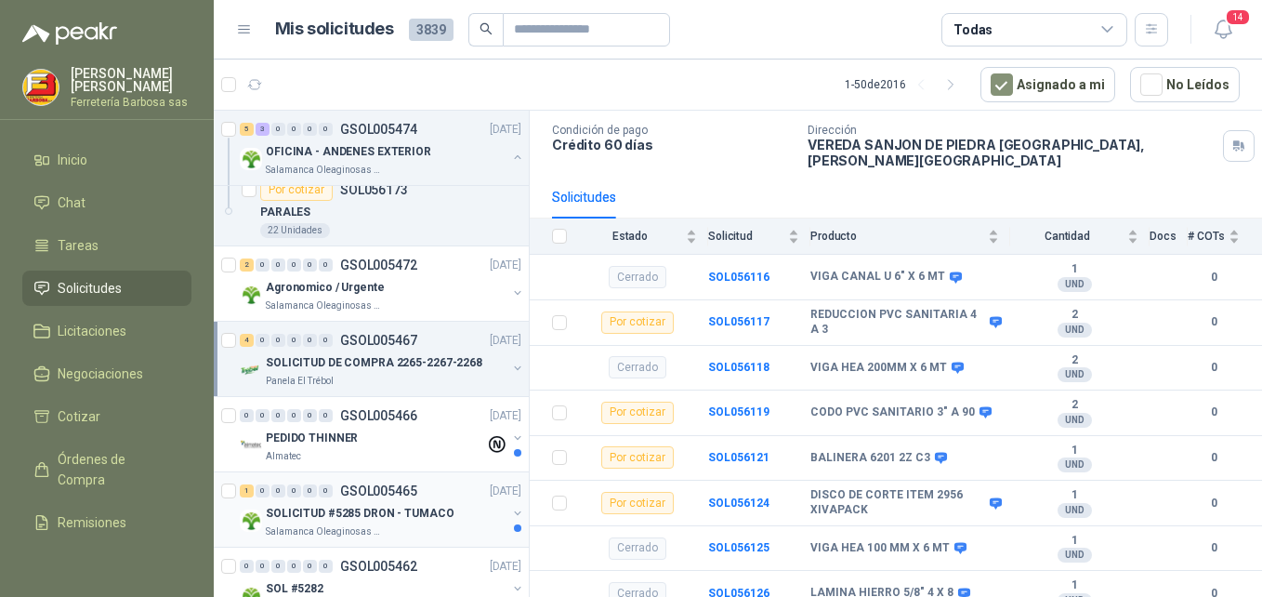
click at [366, 518] on p "SOLICITUD #5285 DRON - TUMACO" at bounding box center [360, 514] width 189 height 18
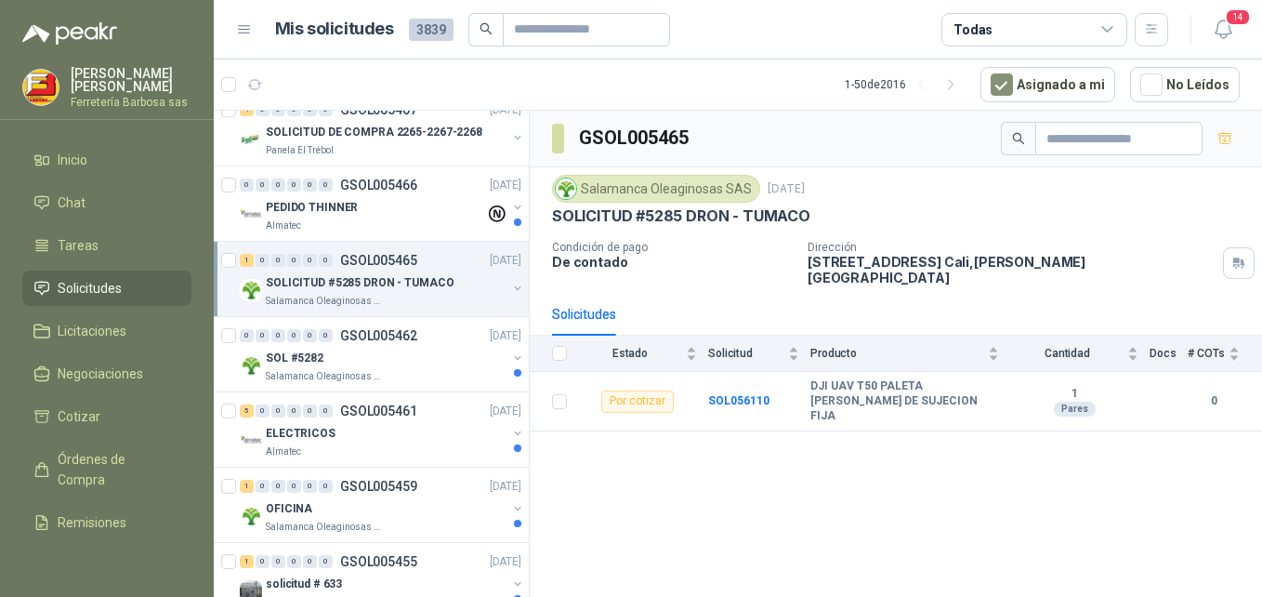
scroll to position [1546, 0]
click at [345, 338] on p "GSOL005462" at bounding box center [378, 334] width 77 height 13
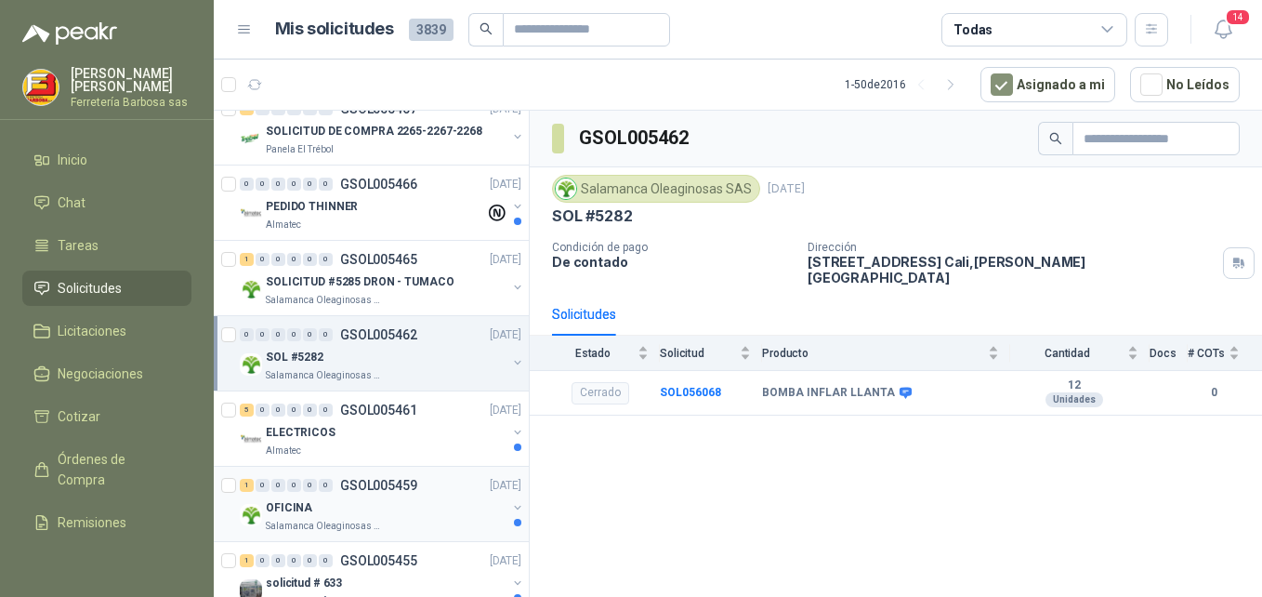
click at [302, 514] on p "OFICINA" at bounding box center [289, 508] width 46 height 18
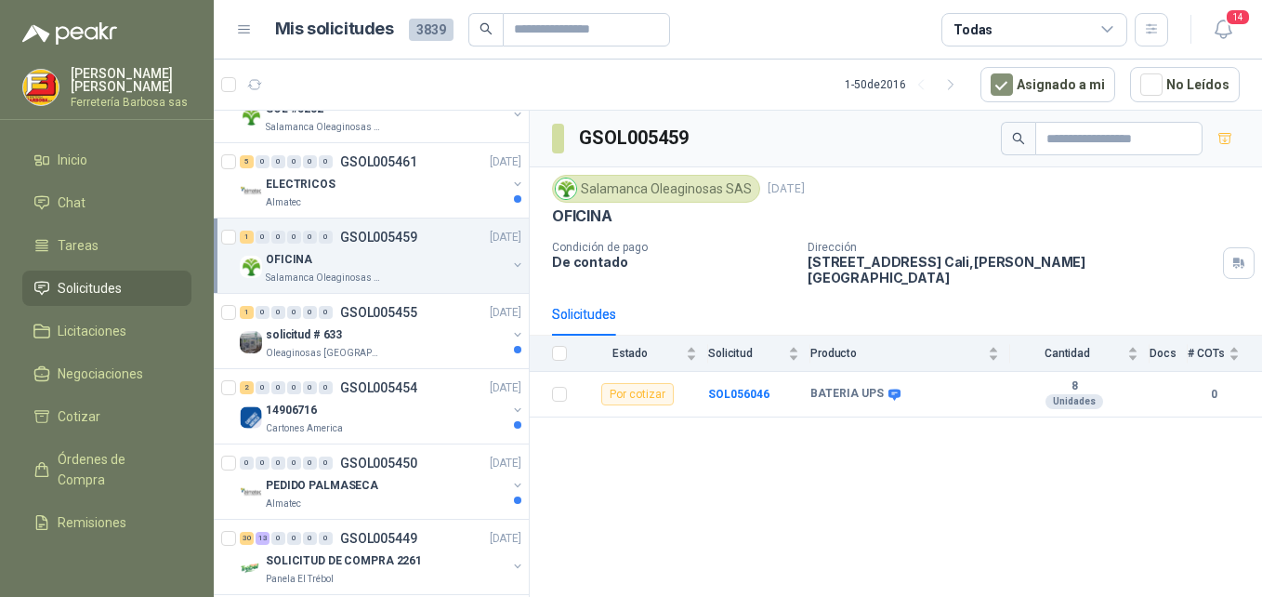
scroll to position [1803, 0]
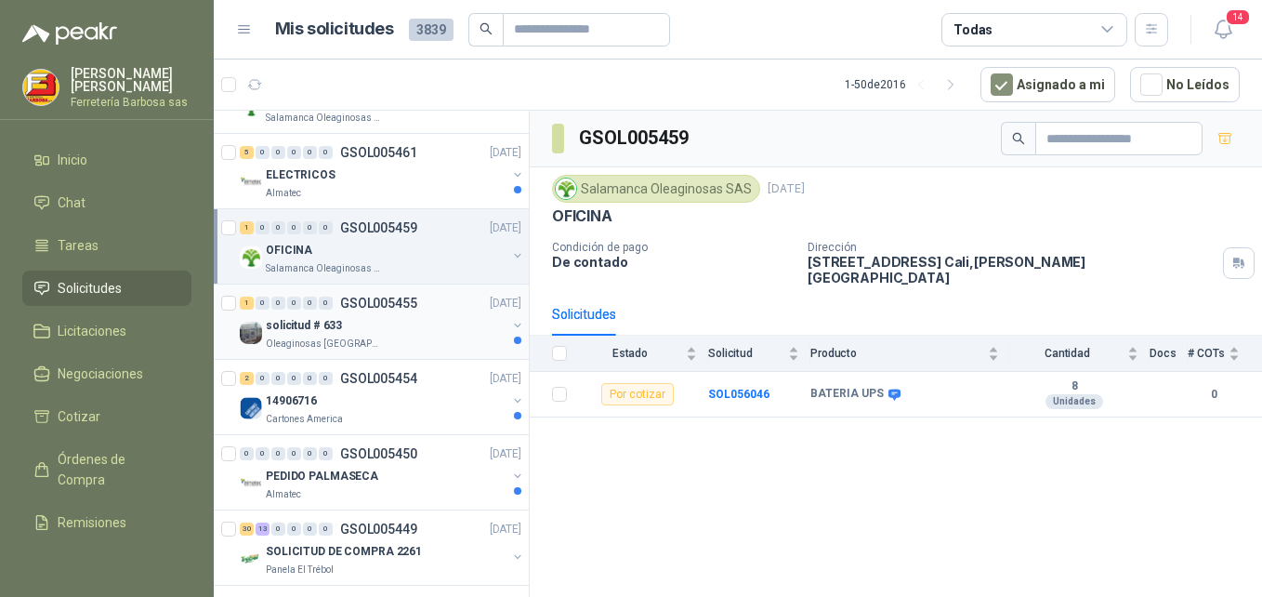
click at [310, 318] on p "solicitud # 633" at bounding box center [304, 326] width 76 height 18
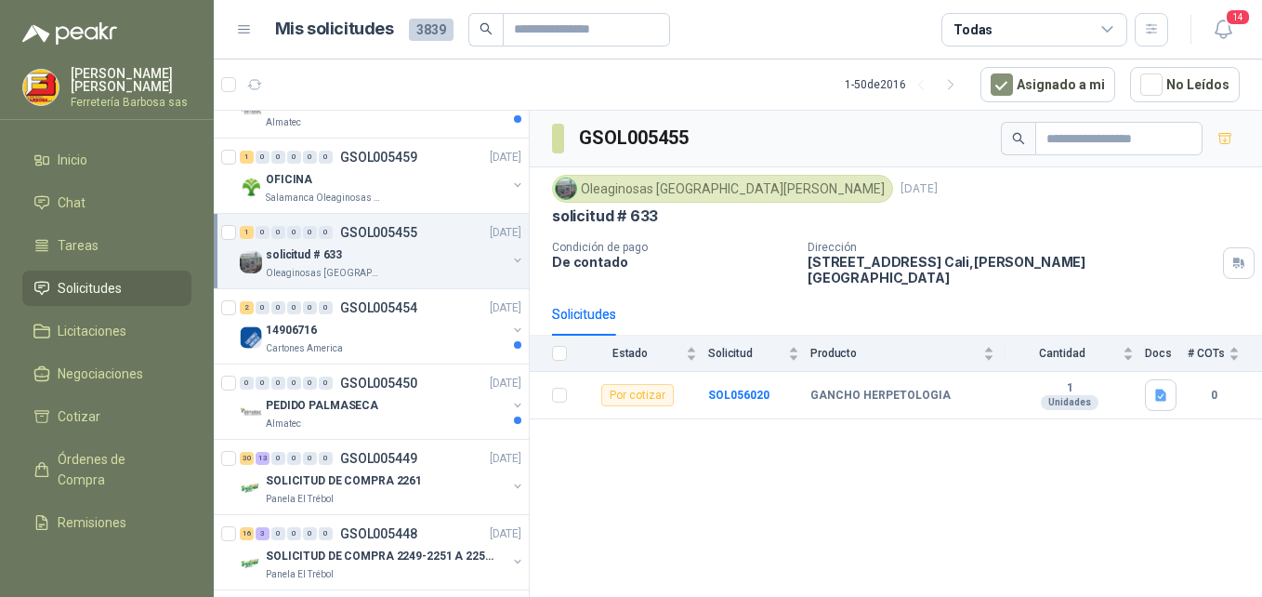
scroll to position [1918, 0]
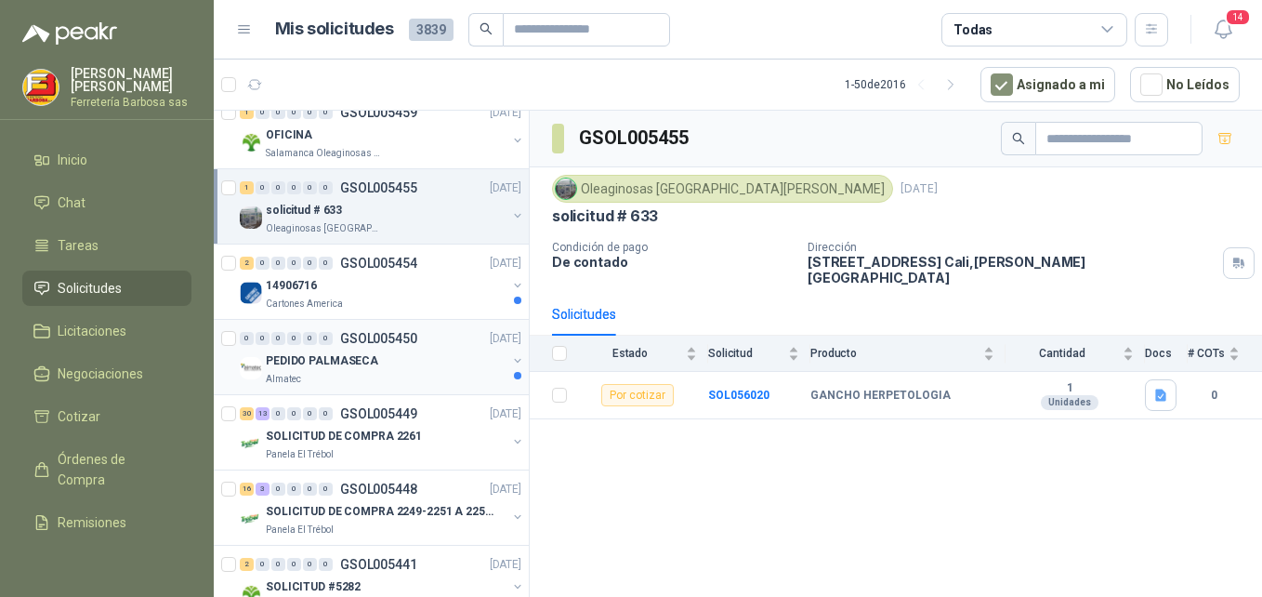
click at [295, 362] on p "PEDIDO PALMASECA" at bounding box center [322, 361] width 112 height 18
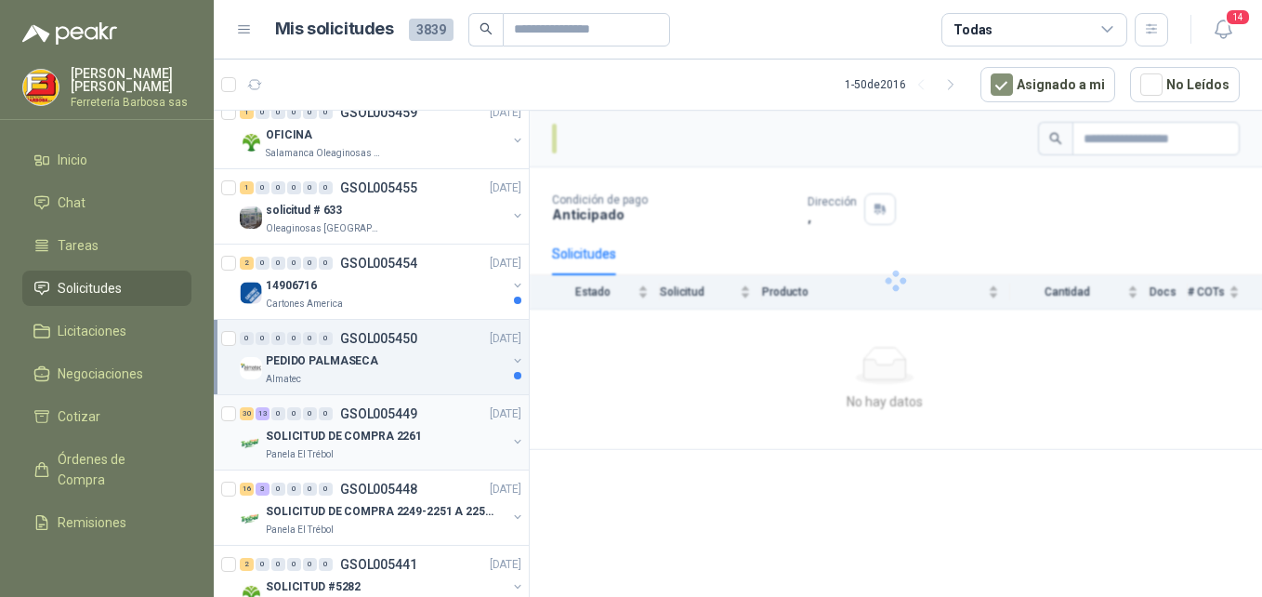
click at [283, 432] on p "SOLICITUD DE COMPRA 2261" at bounding box center [344, 437] width 156 height 18
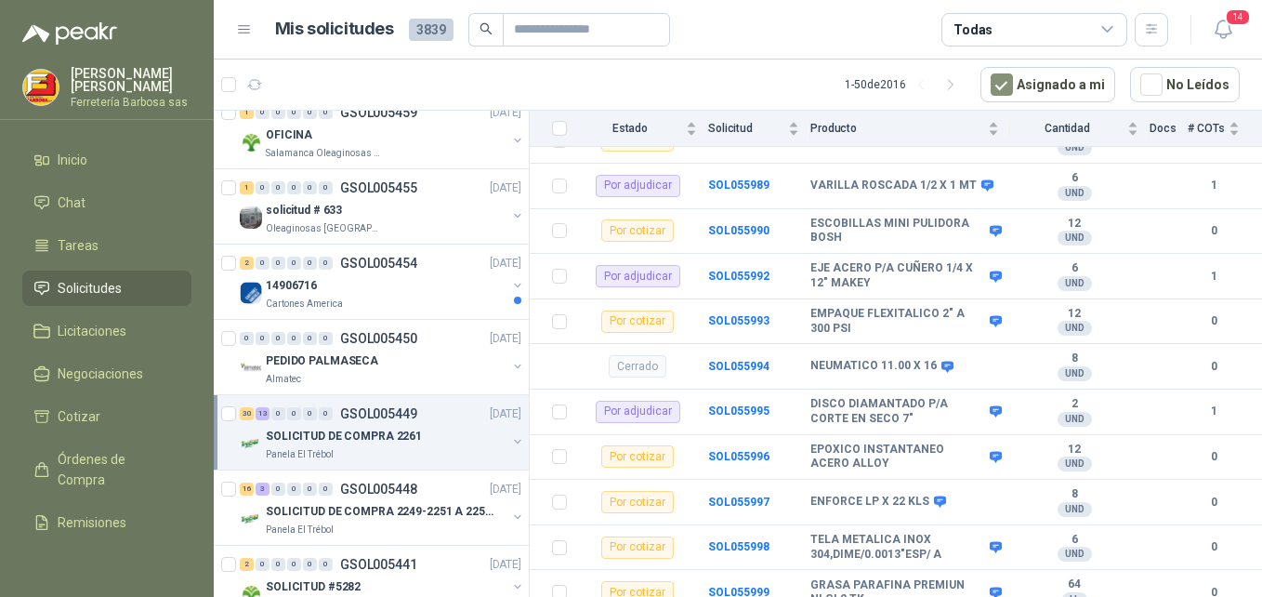
scroll to position [1919, 0]
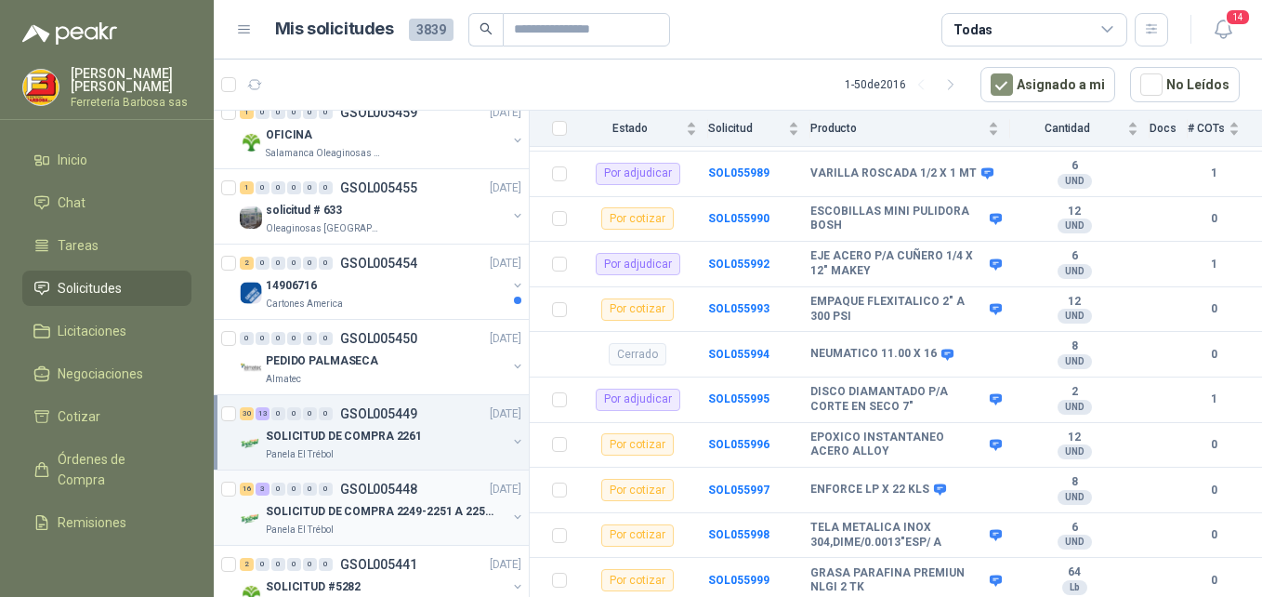
click at [321, 520] on p "SOLICITUD DE COMPRA 2249-2251 A 2256-2258 Y 2262" at bounding box center [381, 512] width 231 height 18
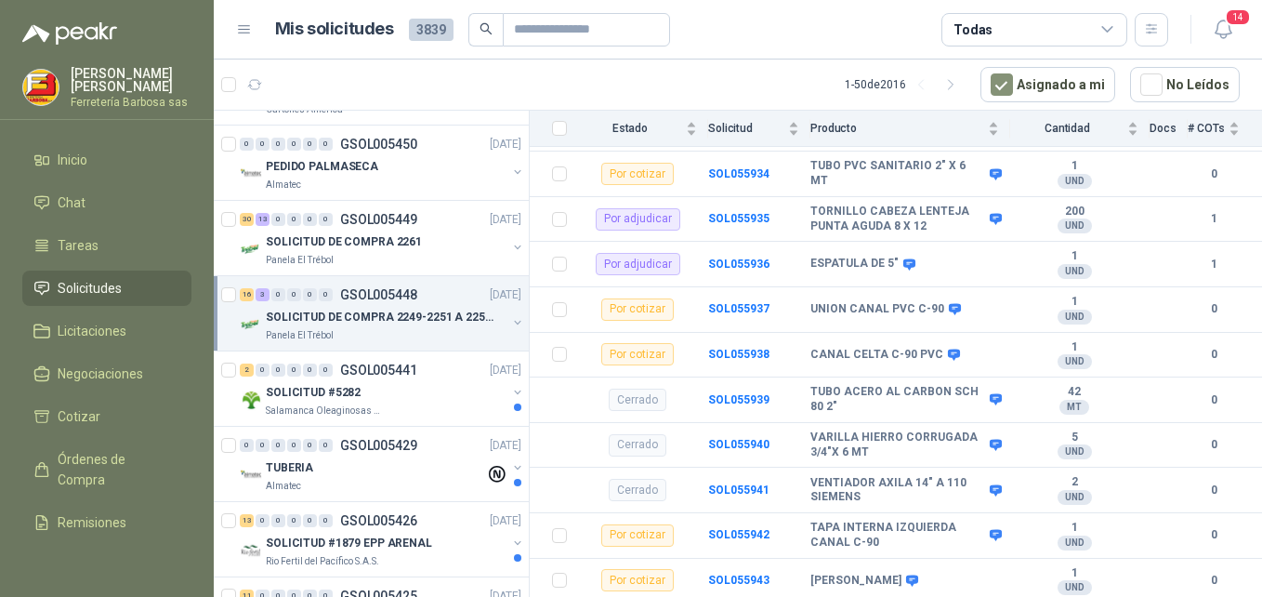
scroll to position [2184, 0]
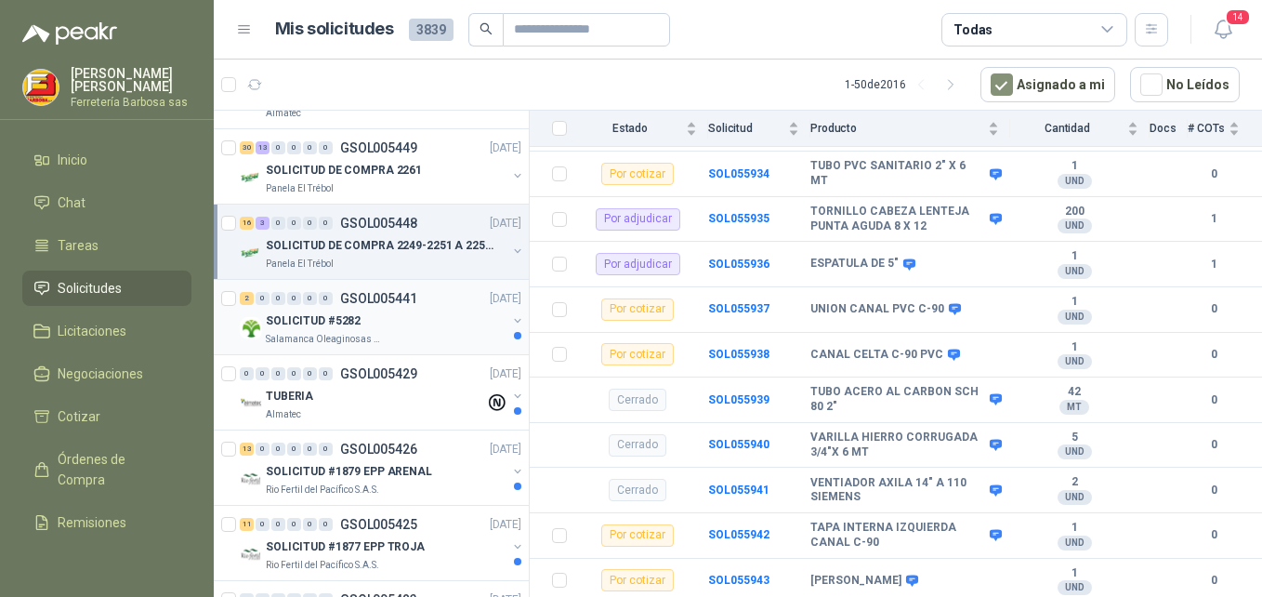
click at [288, 323] on p "SOLICITUD #5282" at bounding box center [313, 321] width 95 height 18
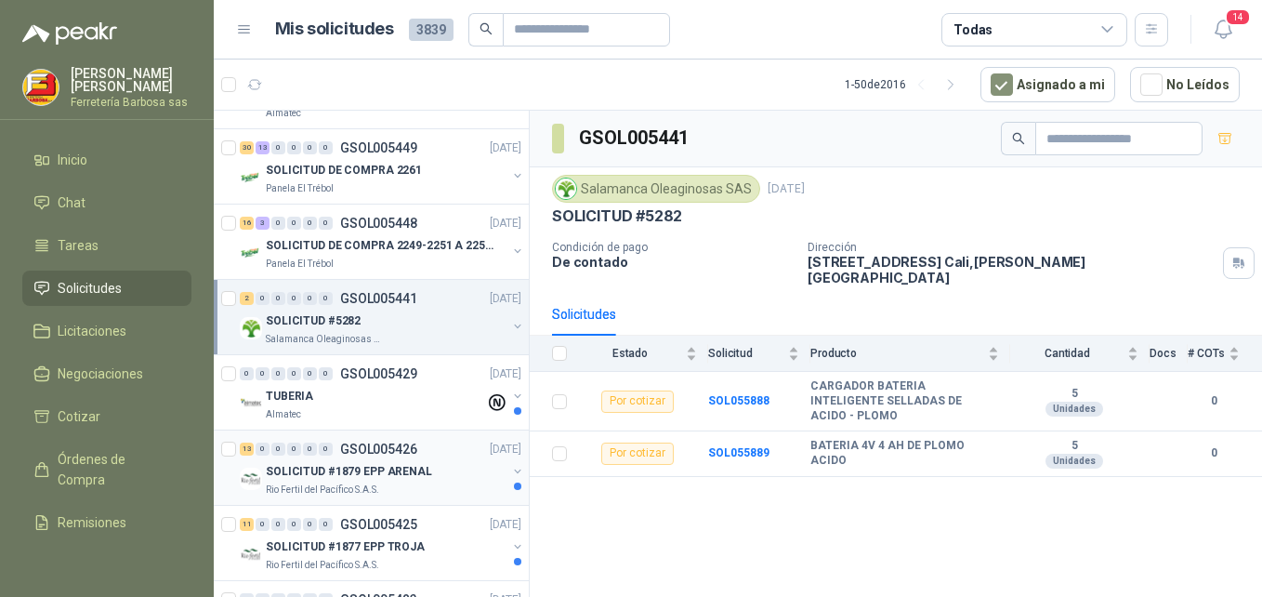
click at [320, 471] on p "SOLICITUD #1879 EPP ARENAL" at bounding box center [349, 472] width 166 height 18
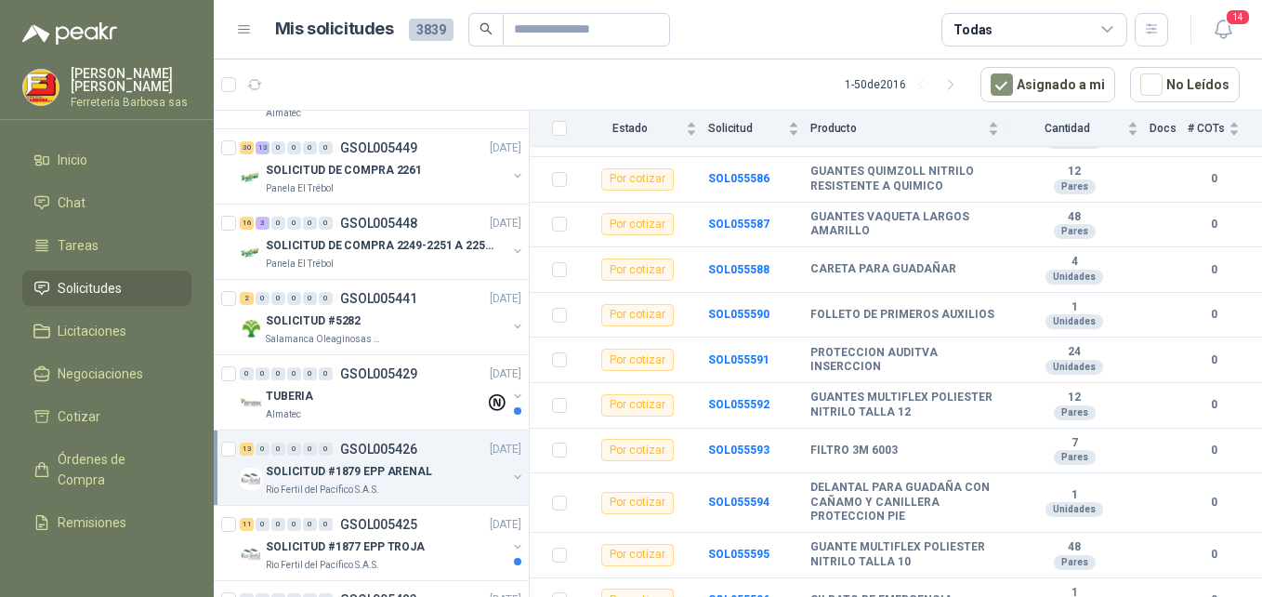
scroll to position [357, 0]
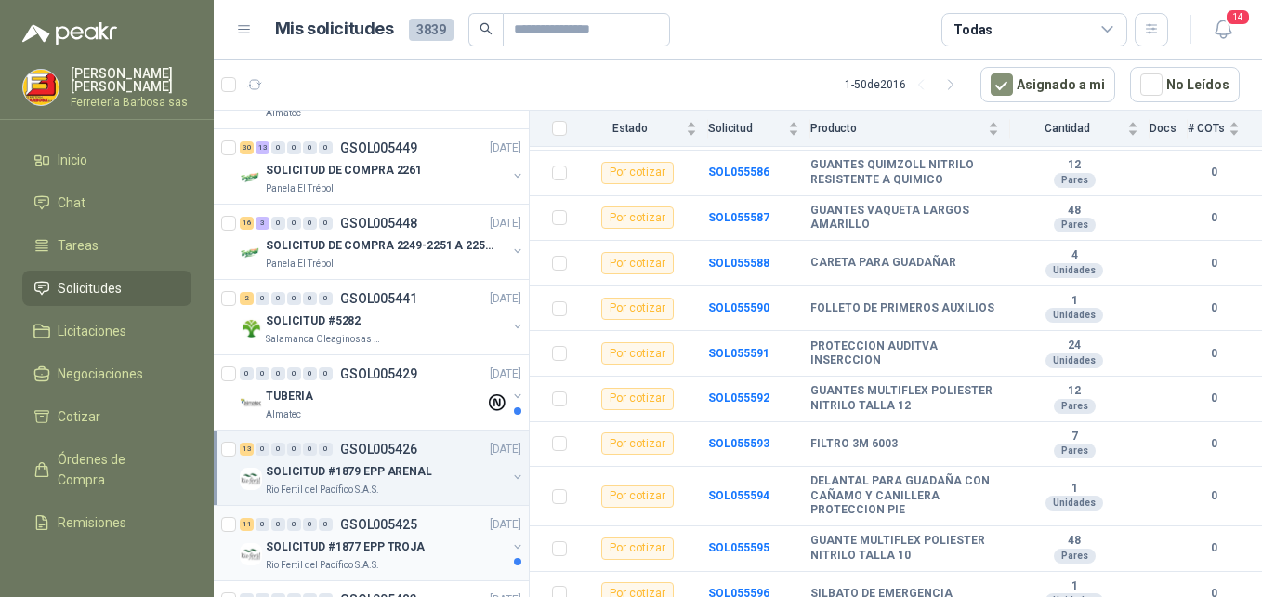
click at [346, 540] on p "SOLICITUD #1877 EPP TROJA" at bounding box center [345, 547] width 159 height 18
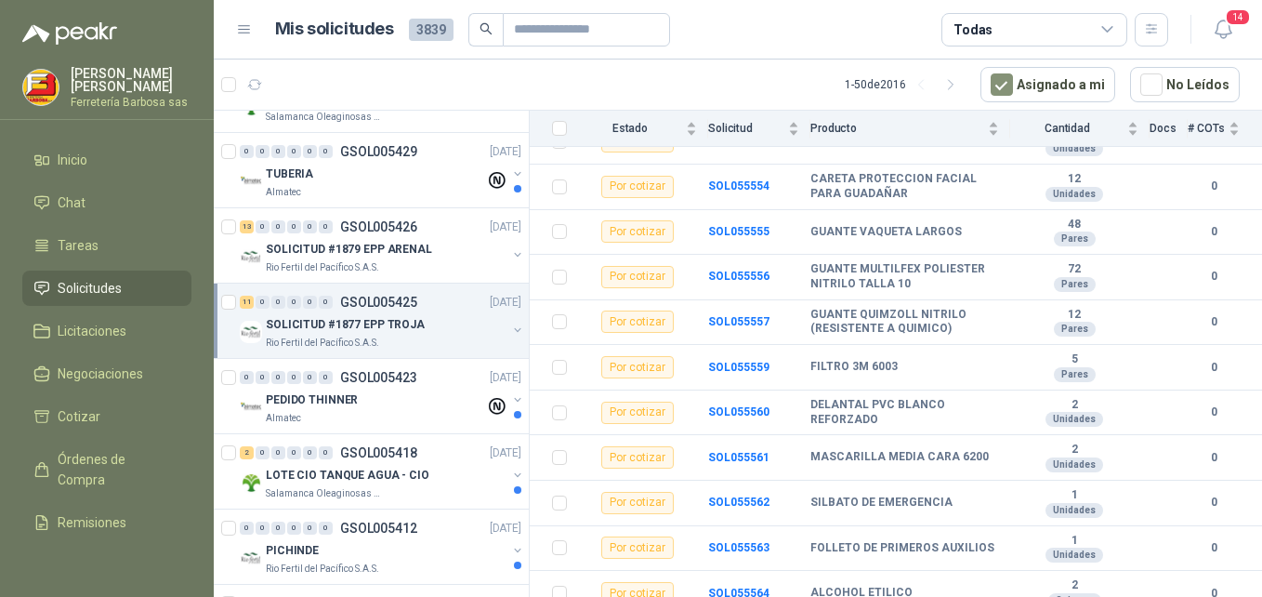
scroll to position [2424, 0]
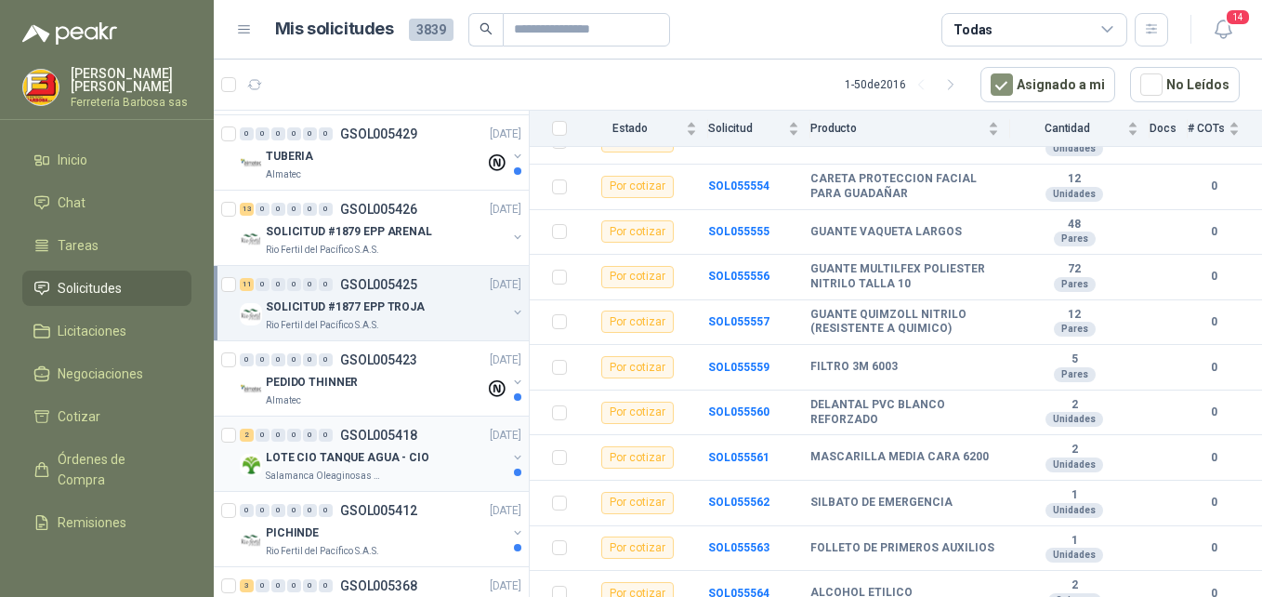
click at [322, 459] on p "LOTE CIO TANQUE AGUA - CIO" at bounding box center [348, 458] width 164 height 18
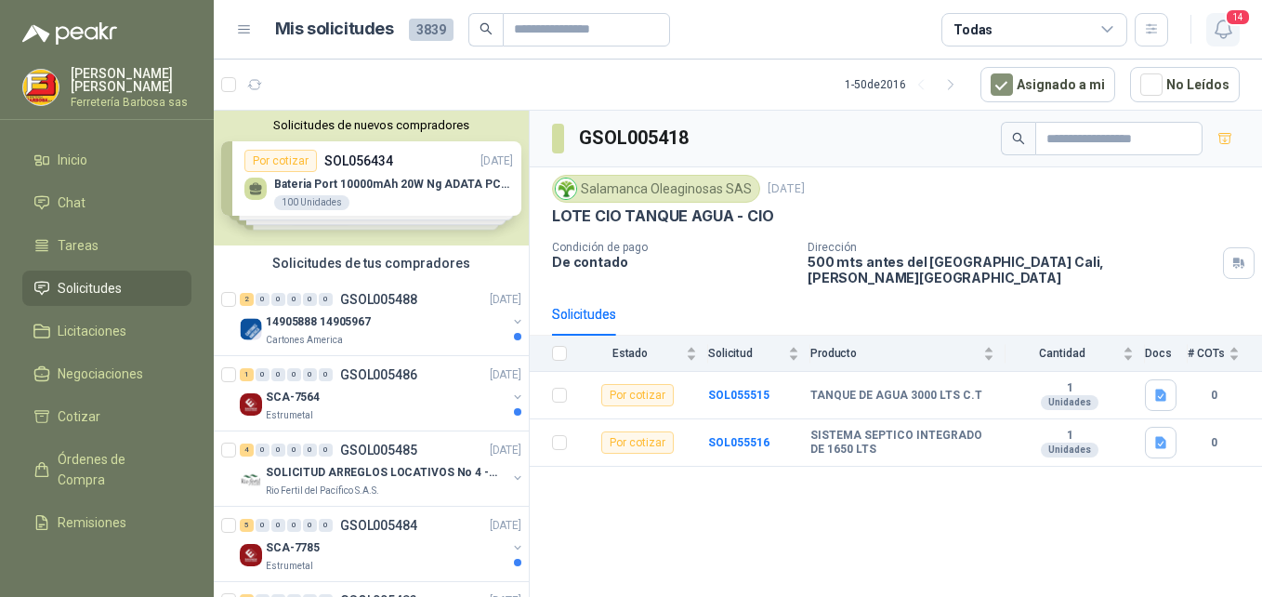
click at [1229, 24] on span "14" at bounding box center [1238, 17] width 26 height 18
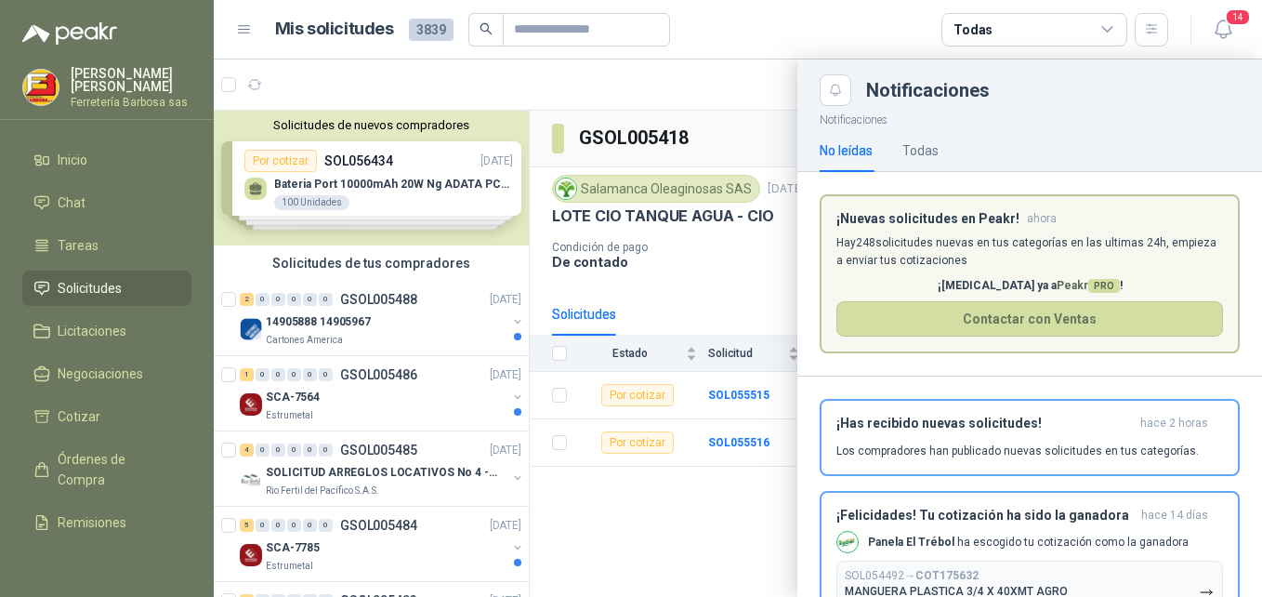
drag, startPoint x: 901, startPoint y: 554, endPoint x: 902, endPoint y: 539, distance: 15.0
click at [901, 546] on div "¡Felicidades! Tu cotización ha sido la ganadora [DATE] Panela El Trébol ha esco…" at bounding box center [1029, 564] width 387 height 115
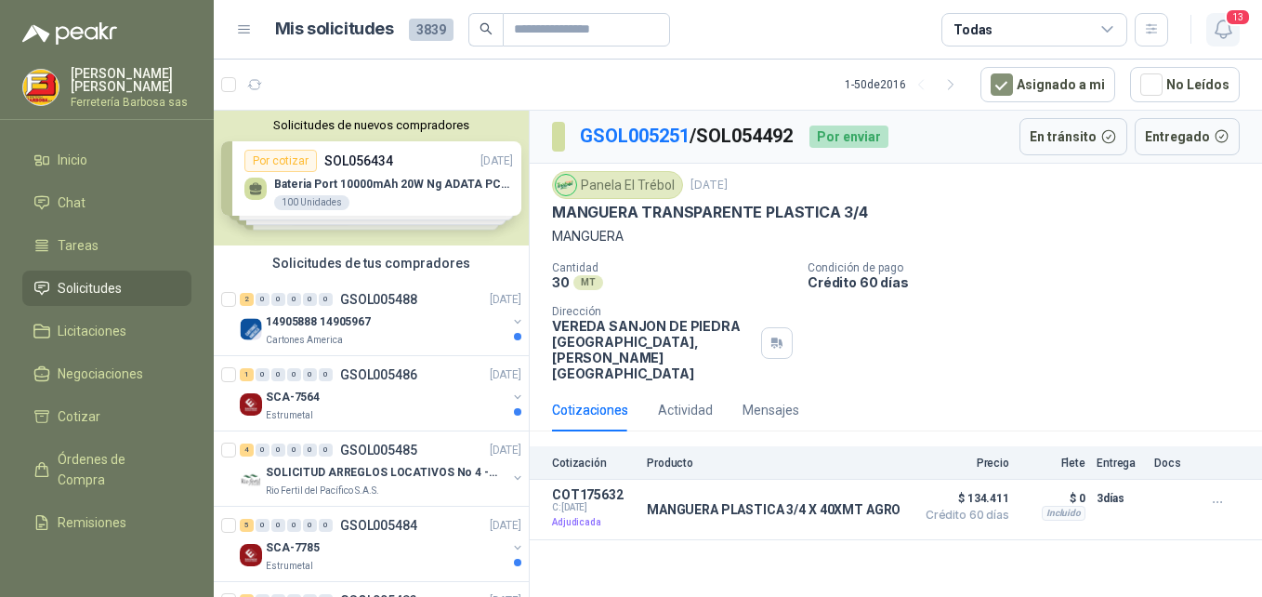
click at [1225, 24] on icon "button" at bounding box center [1223, 29] width 23 height 23
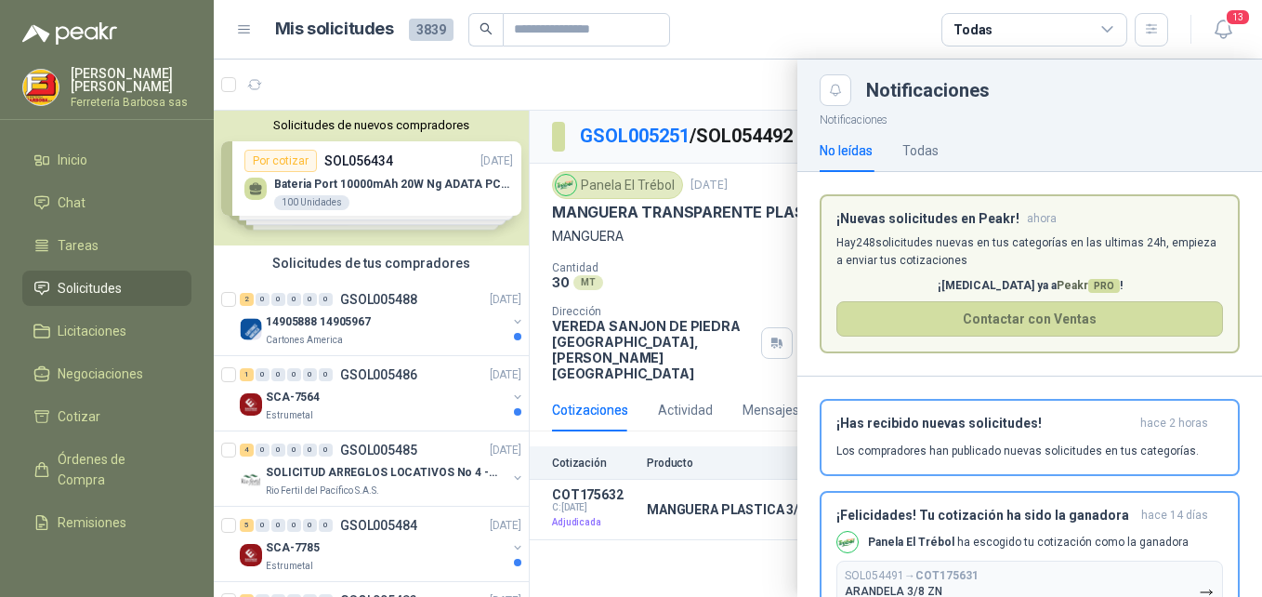
drag, startPoint x: 881, startPoint y: 551, endPoint x: 902, endPoint y: 535, distance: 25.8
click at [883, 551] on div "Panela El Trébol ha escogido tu cotización como la ganadora" at bounding box center [1012, 542] width 352 height 22
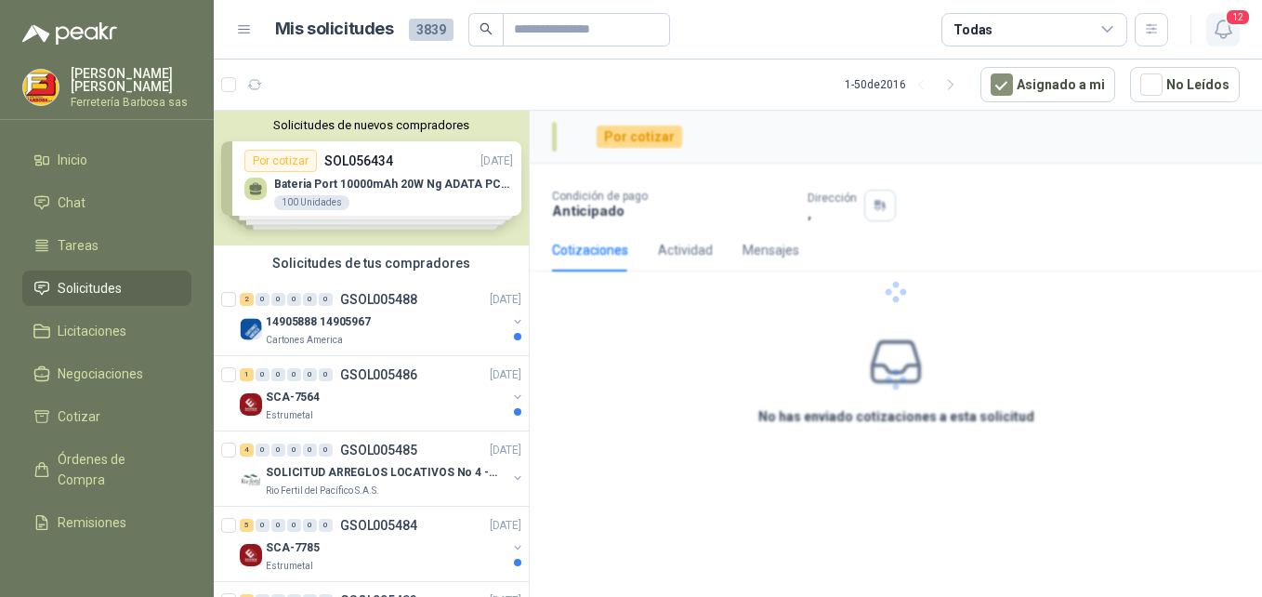
click at [1230, 22] on span "12" at bounding box center [1238, 17] width 26 height 18
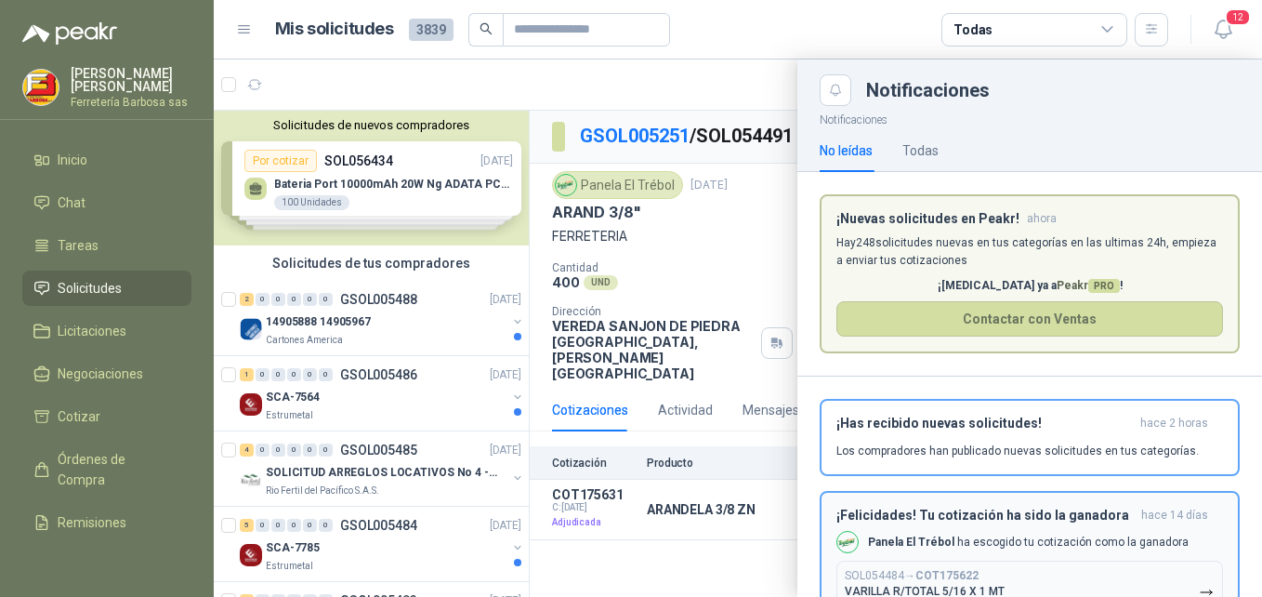
click at [950, 553] on div "Panela El Trébol ha escogido tu cotización como la ganadora" at bounding box center [1012, 542] width 352 height 22
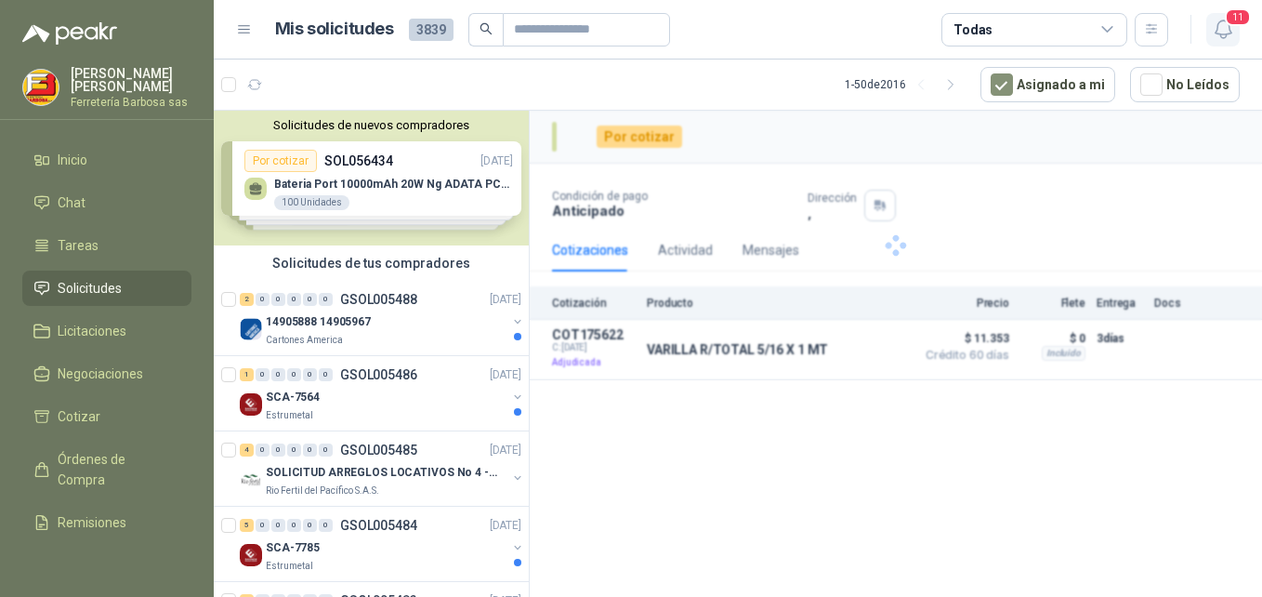
click at [1220, 26] on icon "button" at bounding box center [1223, 29] width 23 height 23
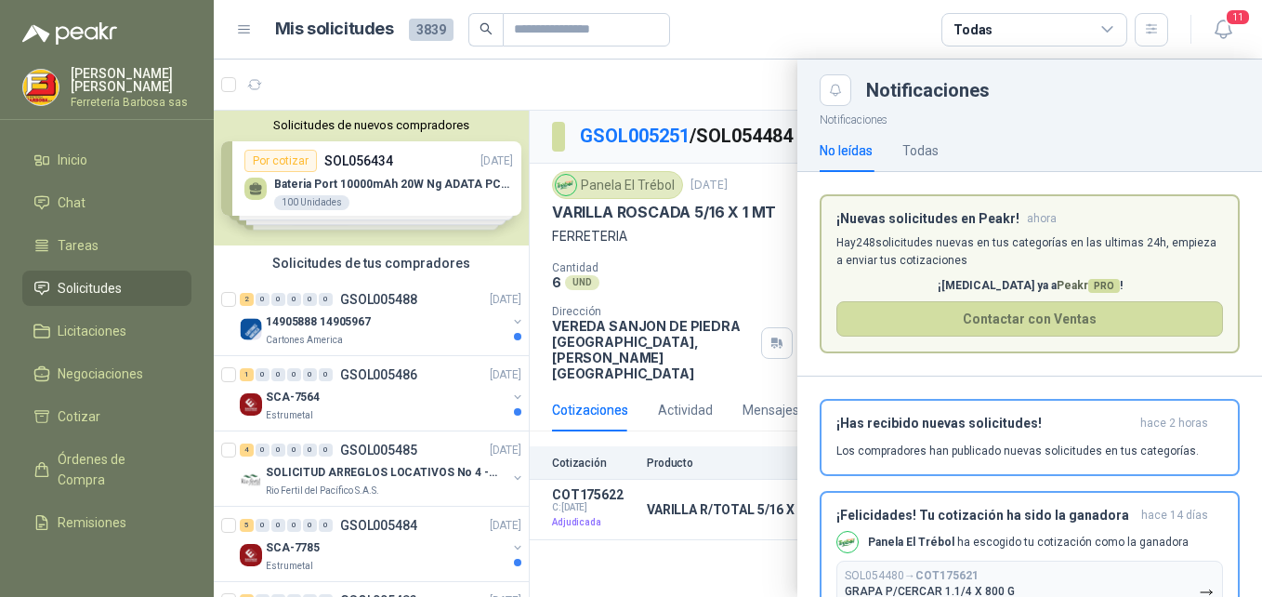
drag, startPoint x: 917, startPoint y: 551, endPoint x: 941, endPoint y: 555, distance: 23.5
click at [917, 553] on div "Panela El Trébol ha escogido tu cotización como la ganadora" at bounding box center [1012, 542] width 352 height 22
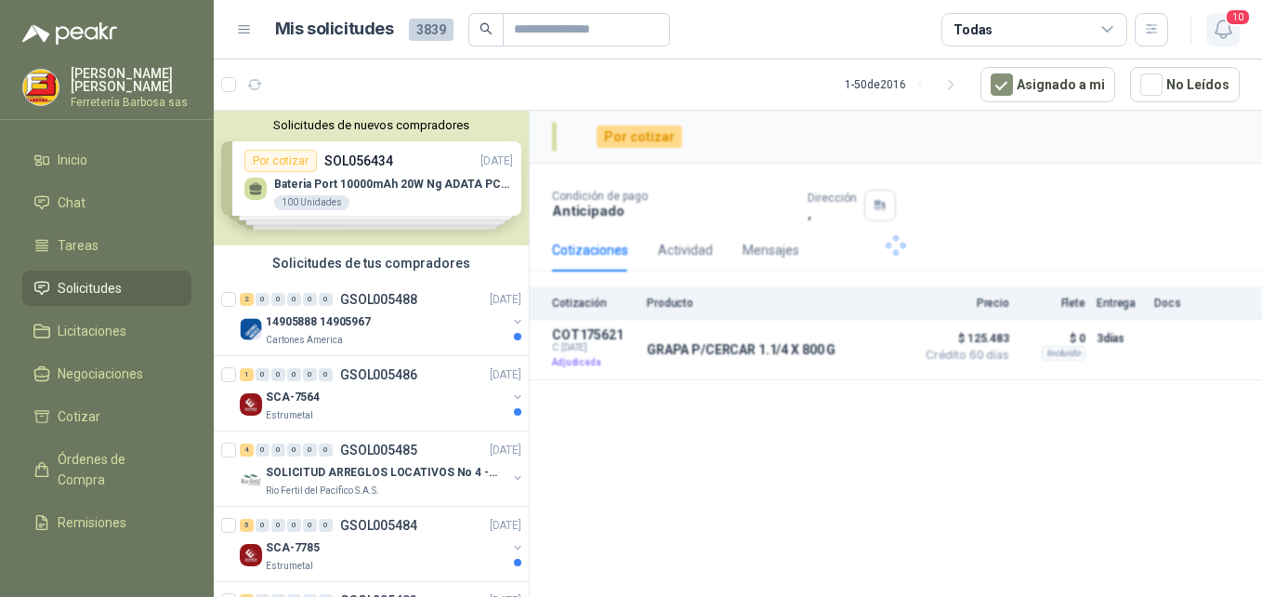
drag, startPoint x: 1230, startPoint y: 32, endPoint x: 1210, endPoint y: 40, distance: 21.2
click at [1228, 33] on icon "button" at bounding box center [1223, 29] width 23 height 23
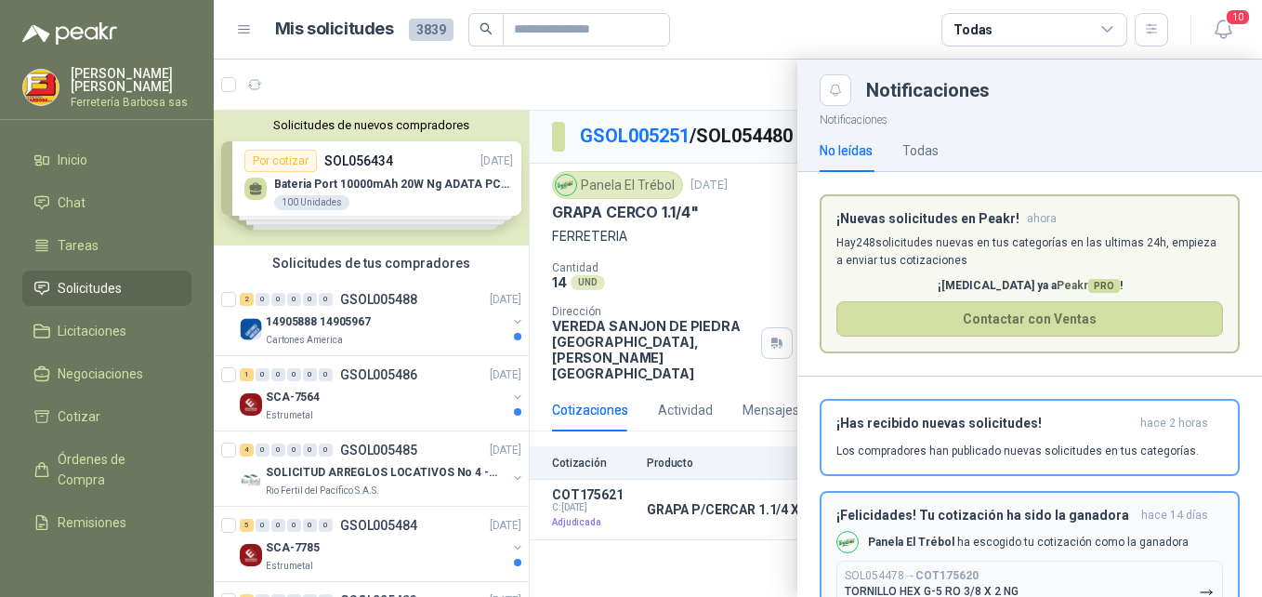
click at [927, 564] on button "SOL054478 → COT175620 TORNILLO HEX G-5 RO 3/8 X 2 NG $ 64.736 ,00" at bounding box center [1029, 591] width 387 height 62
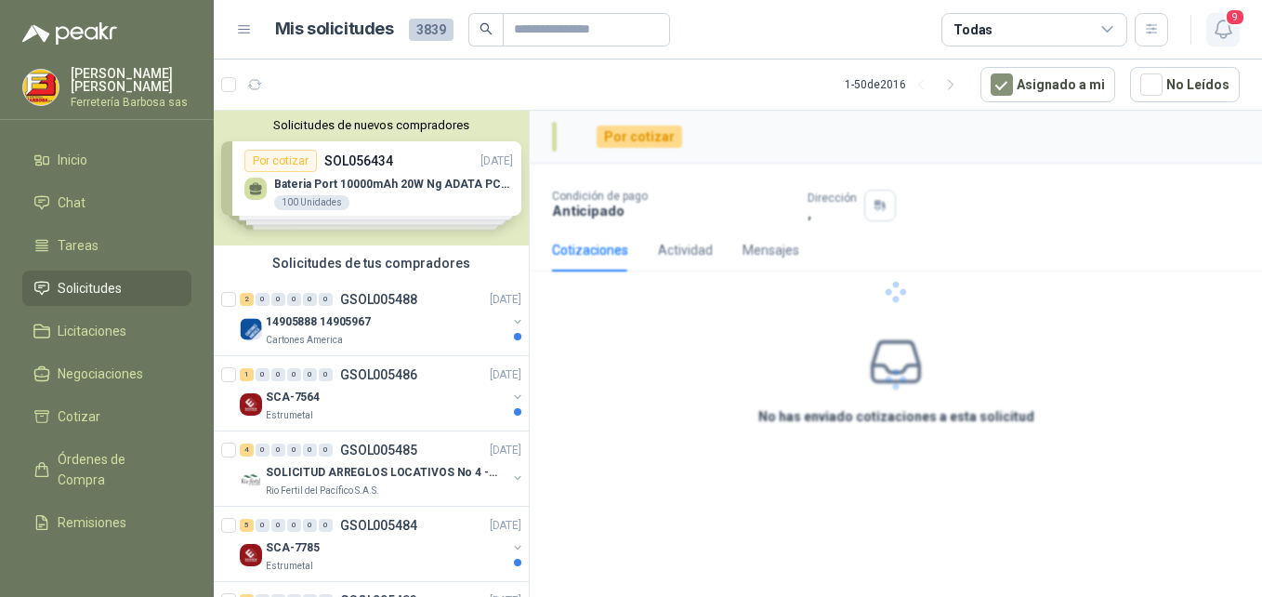
click at [1221, 30] on icon "button" at bounding box center [1223, 29] width 23 height 23
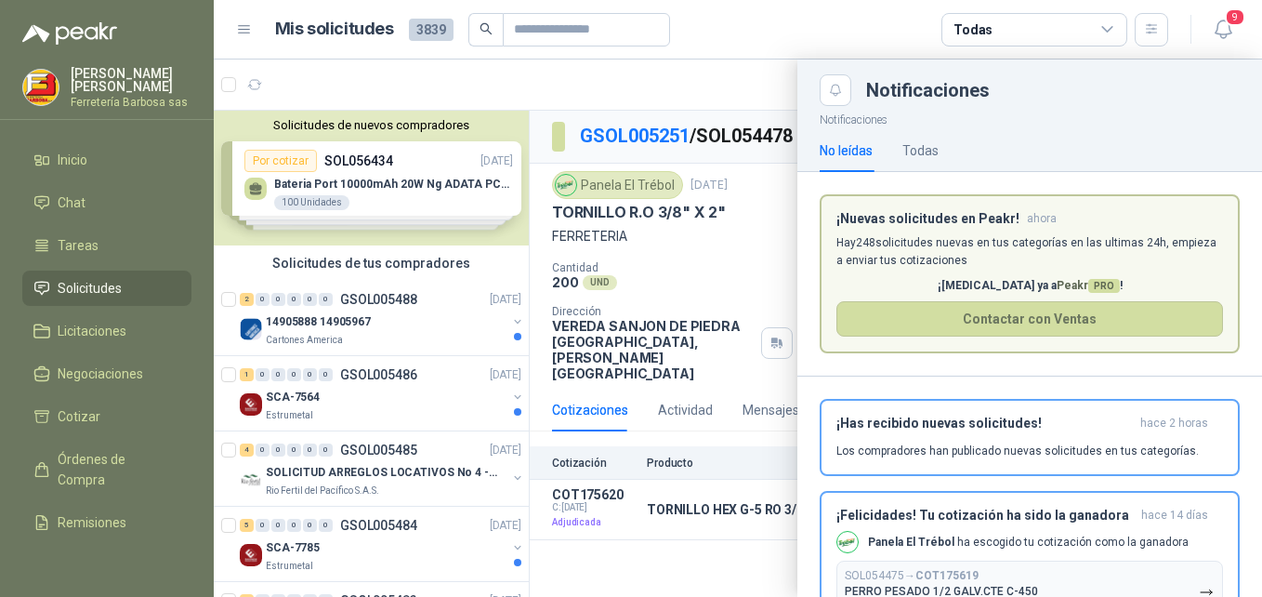
click at [925, 555] on div "¡Felicidades! Tu cotización ha sido la ganadora [DATE] Panela El Trébol ha esco…" at bounding box center [1029, 564] width 387 height 115
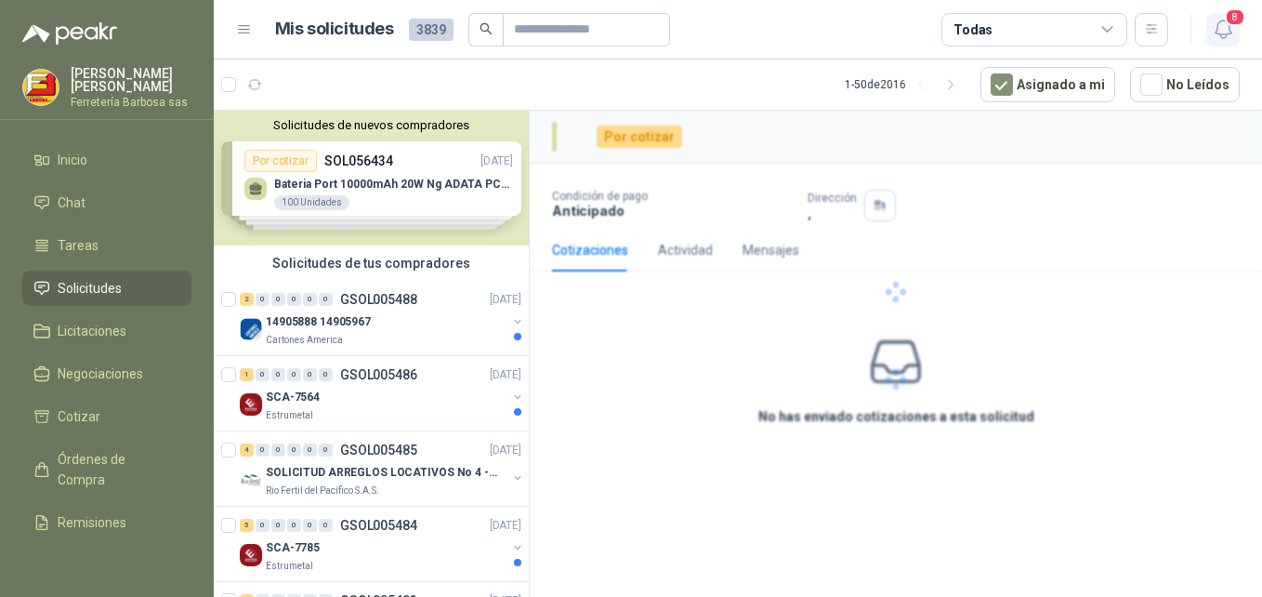
click at [1225, 33] on icon "button" at bounding box center [1223, 29] width 23 height 23
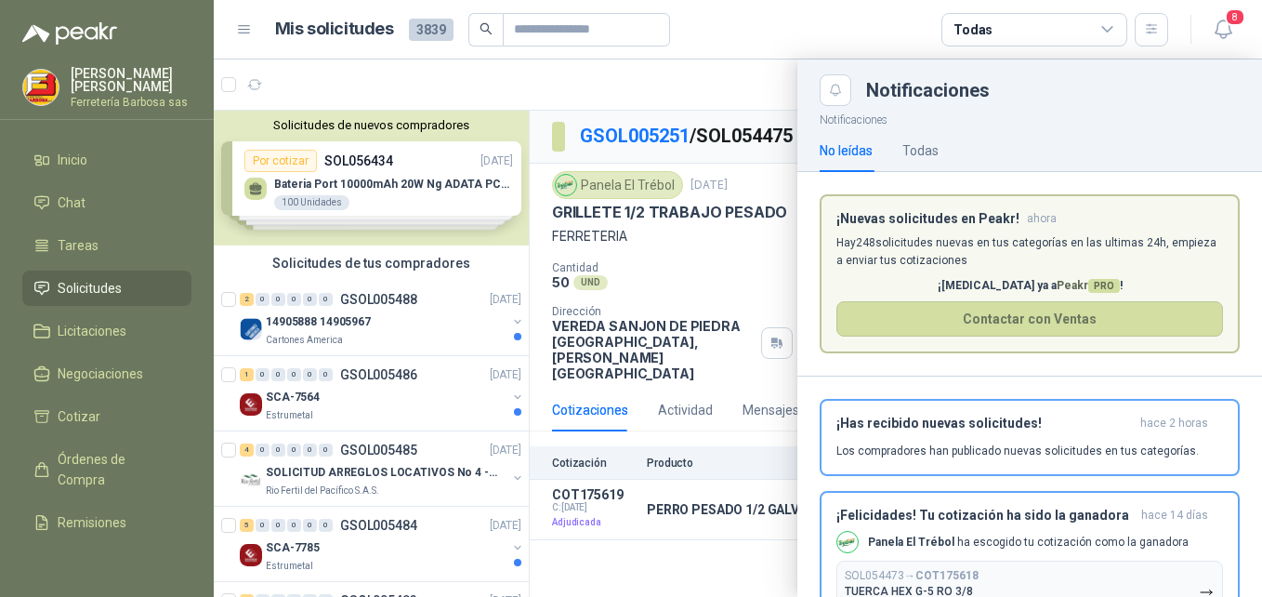
drag, startPoint x: 931, startPoint y: 561, endPoint x: 952, endPoint y: 567, distance: 21.2
click at [939, 567] on button "SOL054473 → COT175618 TUERCA HEX G-5 RO 3/8 $ 27.608 ,00" at bounding box center [1029, 591] width 387 height 62
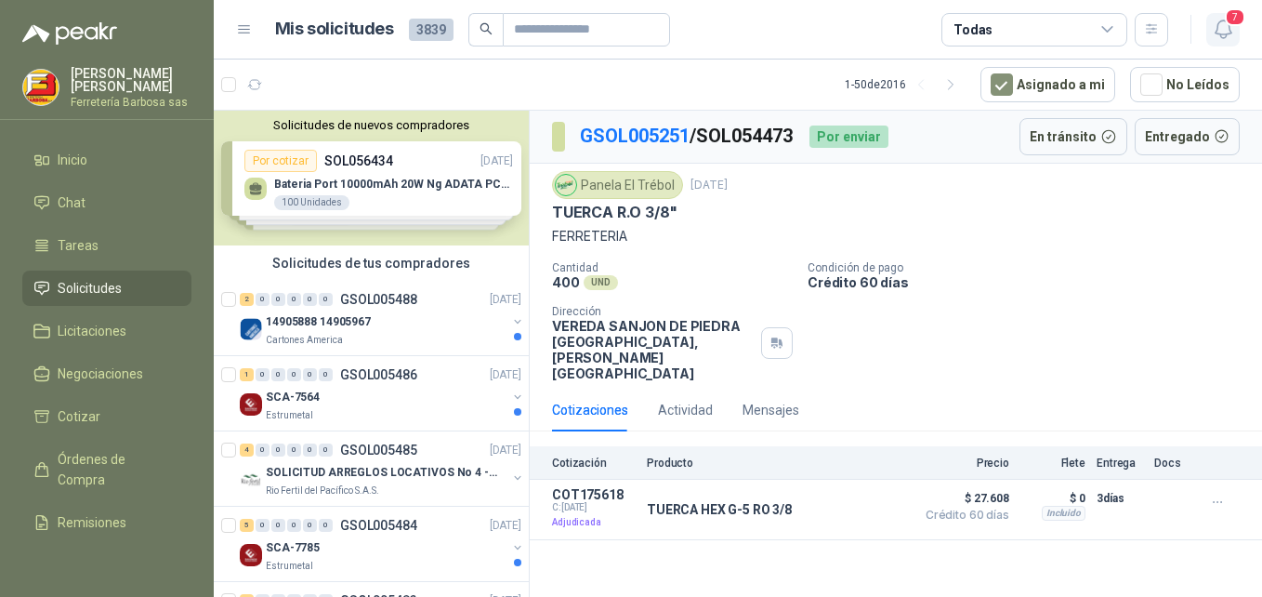
drag, startPoint x: 1221, startPoint y: 32, endPoint x: 1124, endPoint y: 77, distance: 107.7
click at [1220, 33] on icon "button" at bounding box center [1223, 29] width 23 height 23
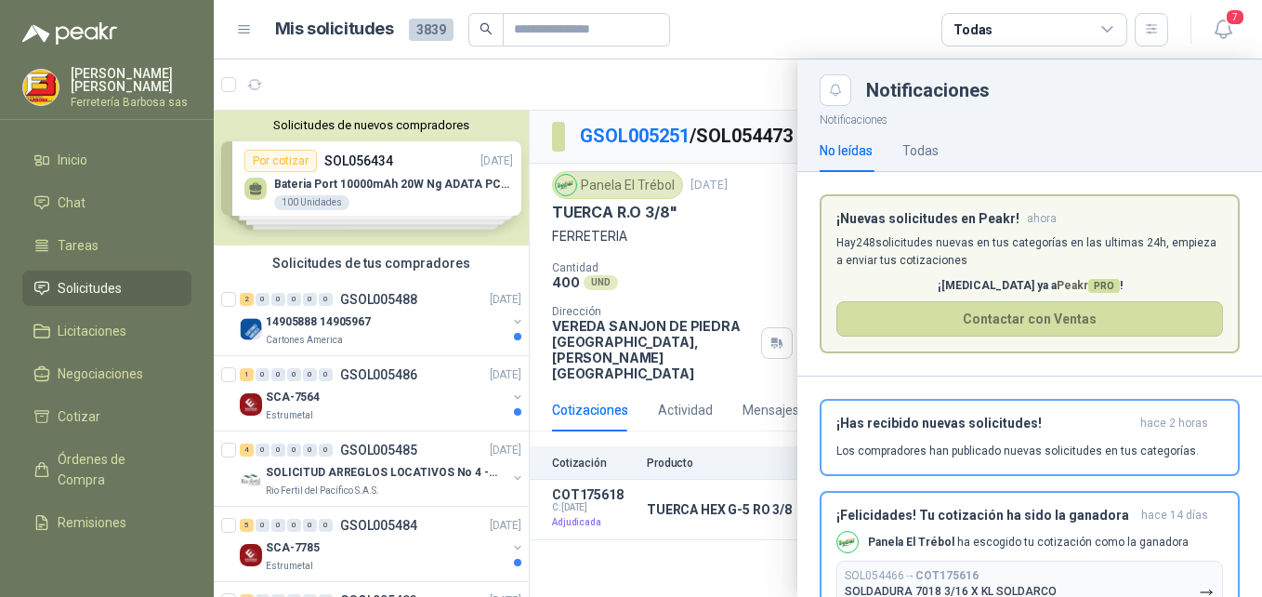
drag, startPoint x: 902, startPoint y: 555, endPoint x: 922, endPoint y: 560, distance: 21.2
click at [916, 560] on div "¡Felicidades! Tu cotización ha sido la ganadora [DATE] Panela El Trébol ha esco…" at bounding box center [1029, 564] width 387 height 115
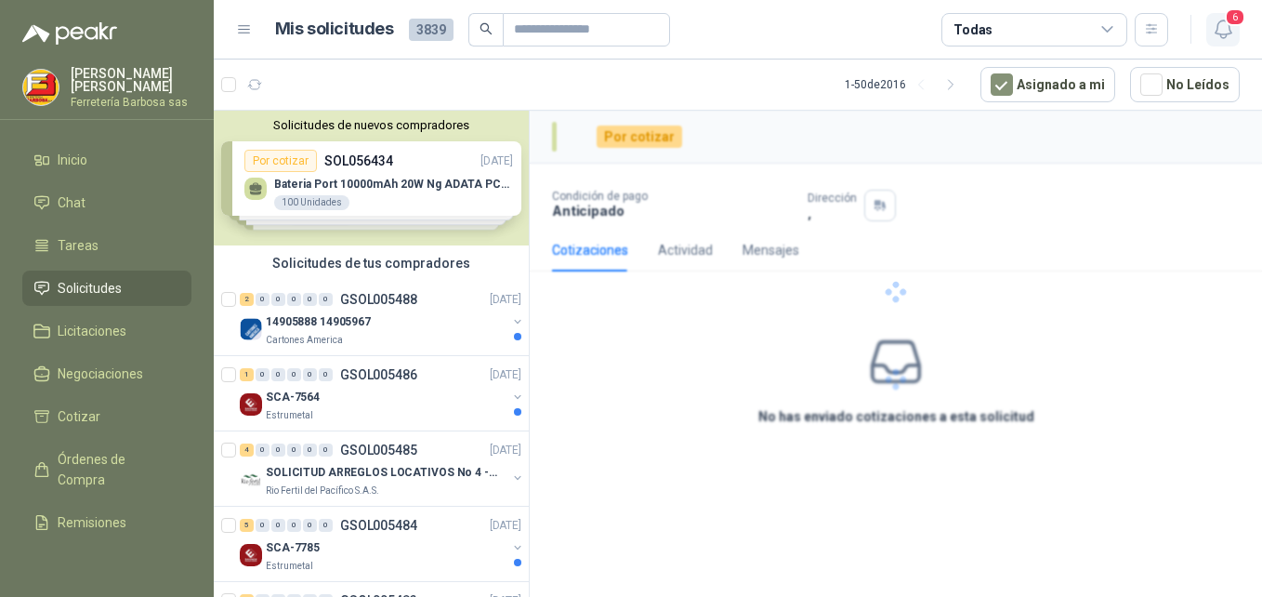
click at [1221, 32] on icon "button" at bounding box center [1223, 29] width 23 height 23
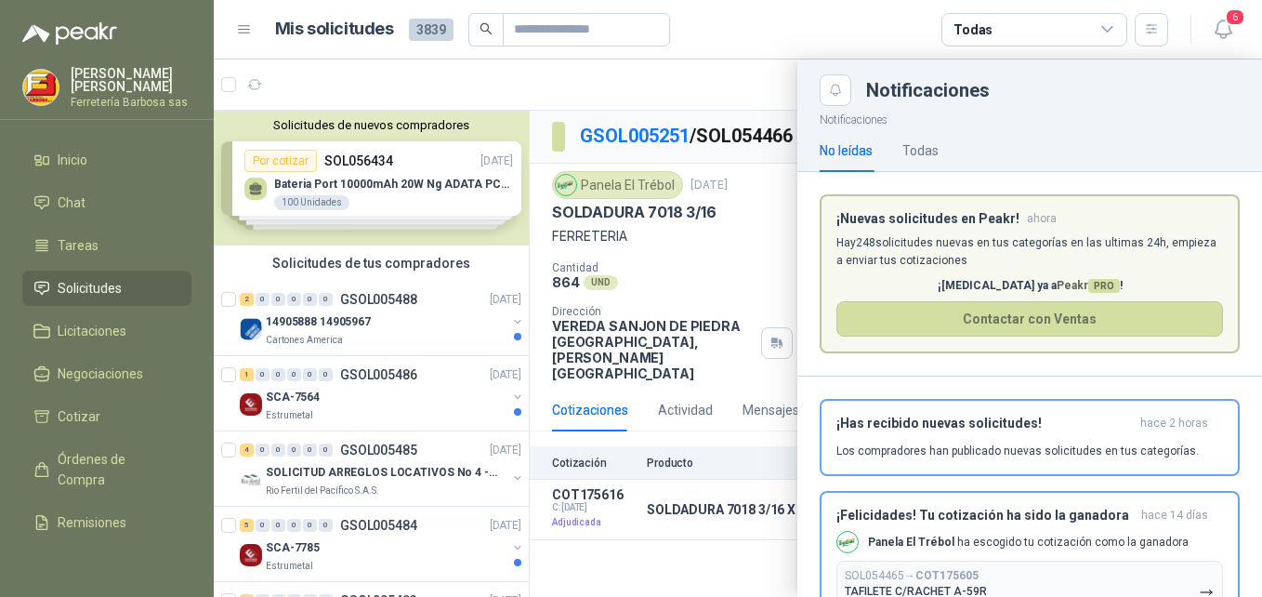
drag, startPoint x: 915, startPoint y: 559, endPoint x: 936, endPoint y: 567, distance: 22.1
click at [927, 567] on div "¡Felicidades! Tu cotización ha sido la ganadora [DATE] Panela El Trébol ha esco…" at bounding box center [1029, 564] width 387 height 115
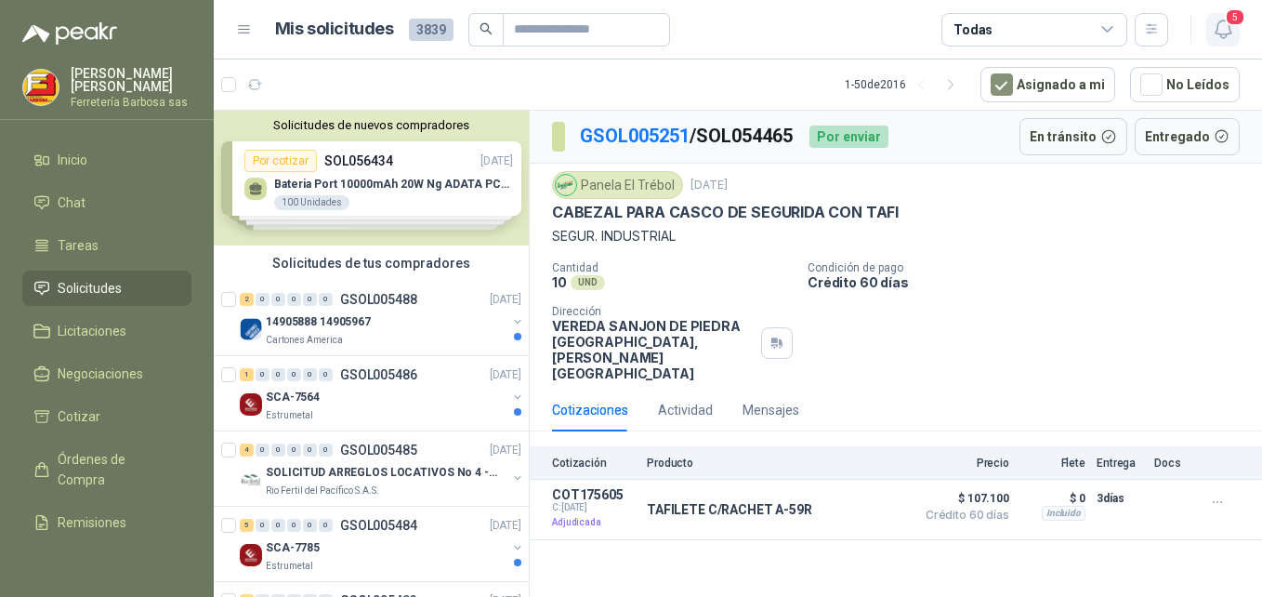
click at [1223, 31] on icon "button" at bounding box center [1223, 29] width 23 height 23
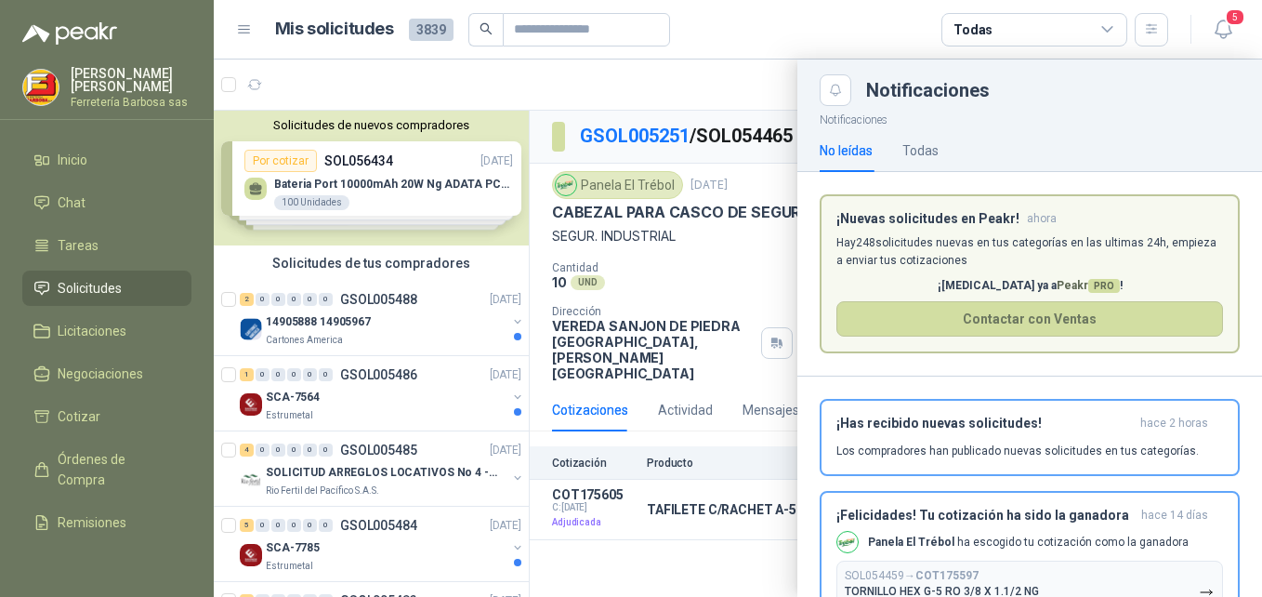
drag, startPoint x: 904, startPoint y: 560, endPoint x: 926, endPoint y: 563, distance: 21.6
click at [915, 564] on div "¡Felicidades! Tu cotización ha sido la ganadora [DATE] Panela El Trébol ha esco…" at bounding box center [1029, 564] width 387 height 115
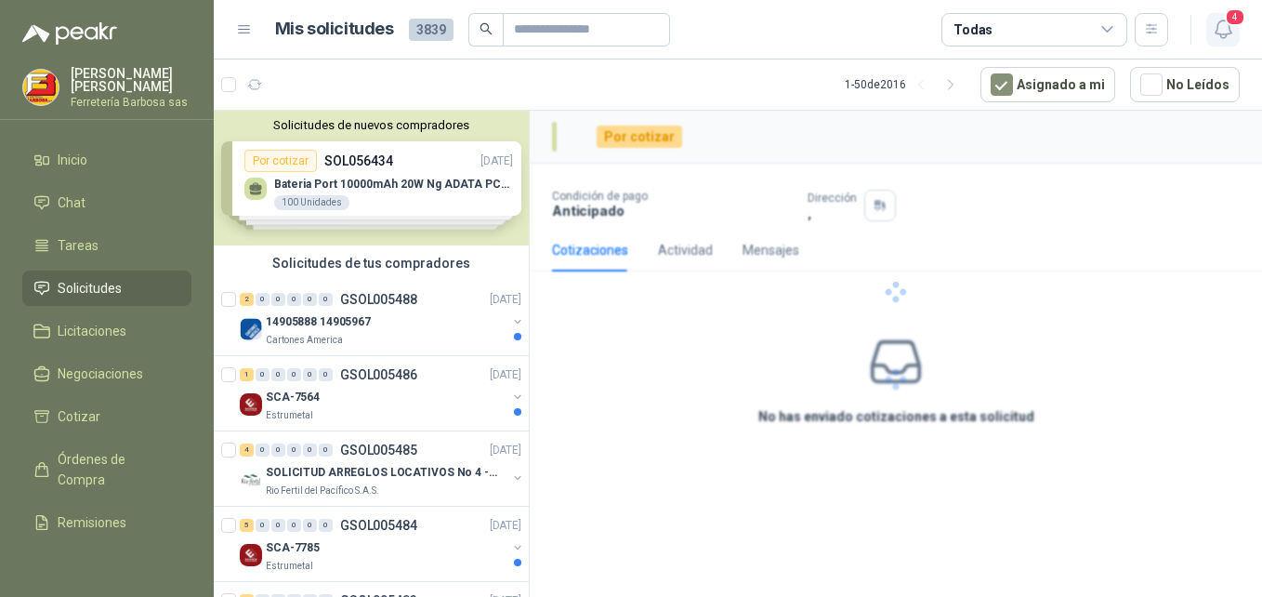
drag, startPoint x: 1222, startPoint y: 30, endPoint x: 1195, endPoint y: 36, distance: 27.7
click at [1219, 31] on icon "button" at bounding box center [1223, 29] width 23 height 23
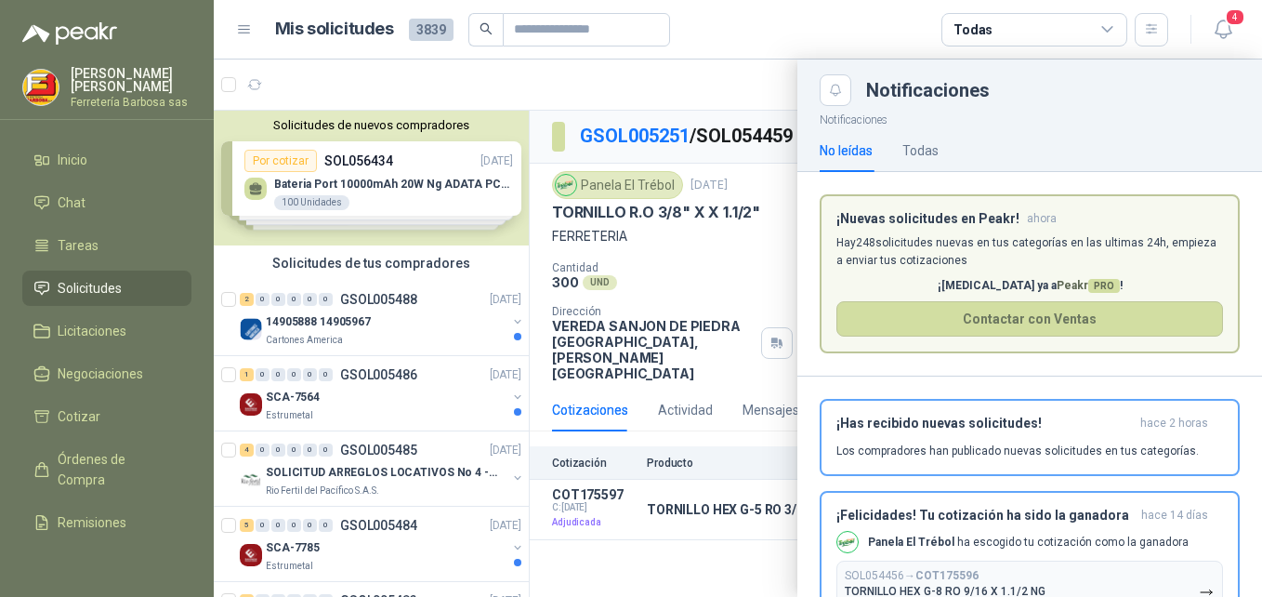
drag, startPoint x: 899, startPoint y: 590, endPoint x: 954, endPoint y: 584, distance: 55.2
click at [949, 586] on p "TORNILLO HEX G-8 RO 9/16 X 1.1/2 NG" at bounding box center [945, 591] width 201 height 13
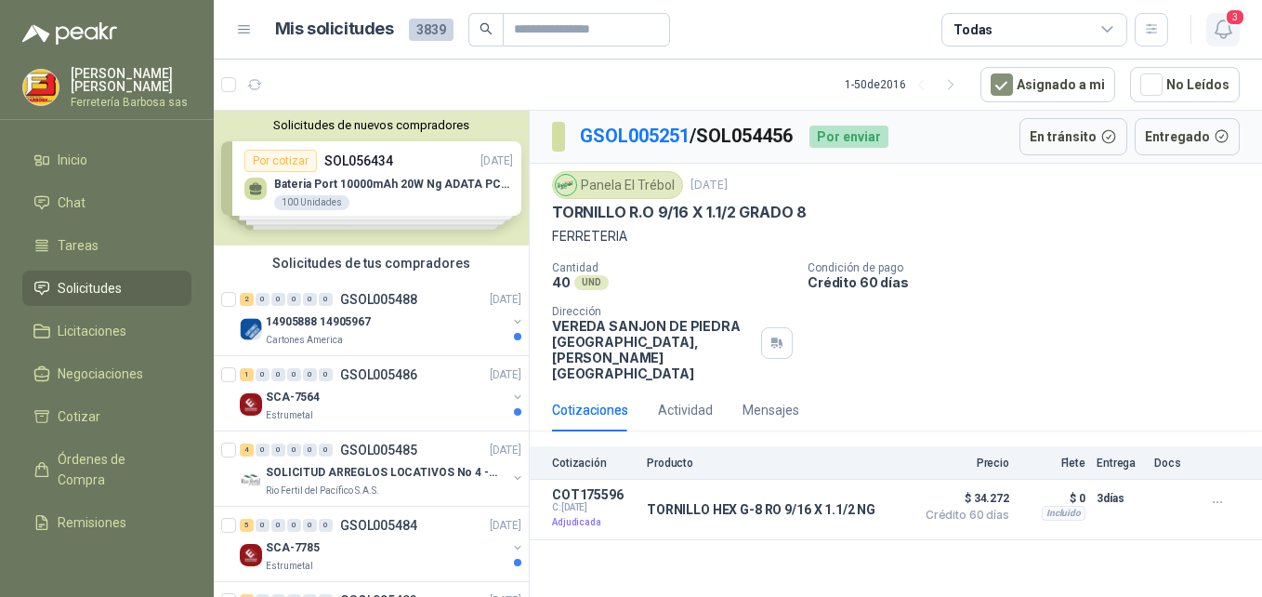
click at [1214, 34] on icon "button" at bounding box center [1223, 29] width 23 height 23
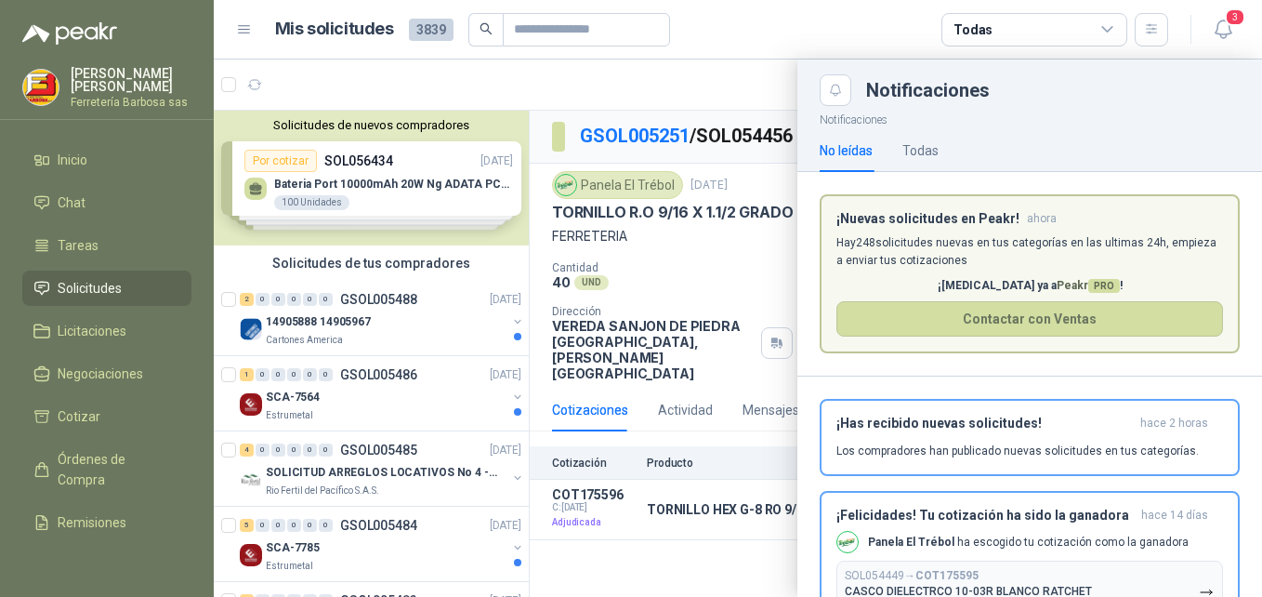
click at [925, 564] on button "SOL054449 → COT175595 CASCO DIELECTRCO 10-03R BLANCO RATCHET $ 285.600 ,00" at bounding box center [1029, 591] width 387 height 62
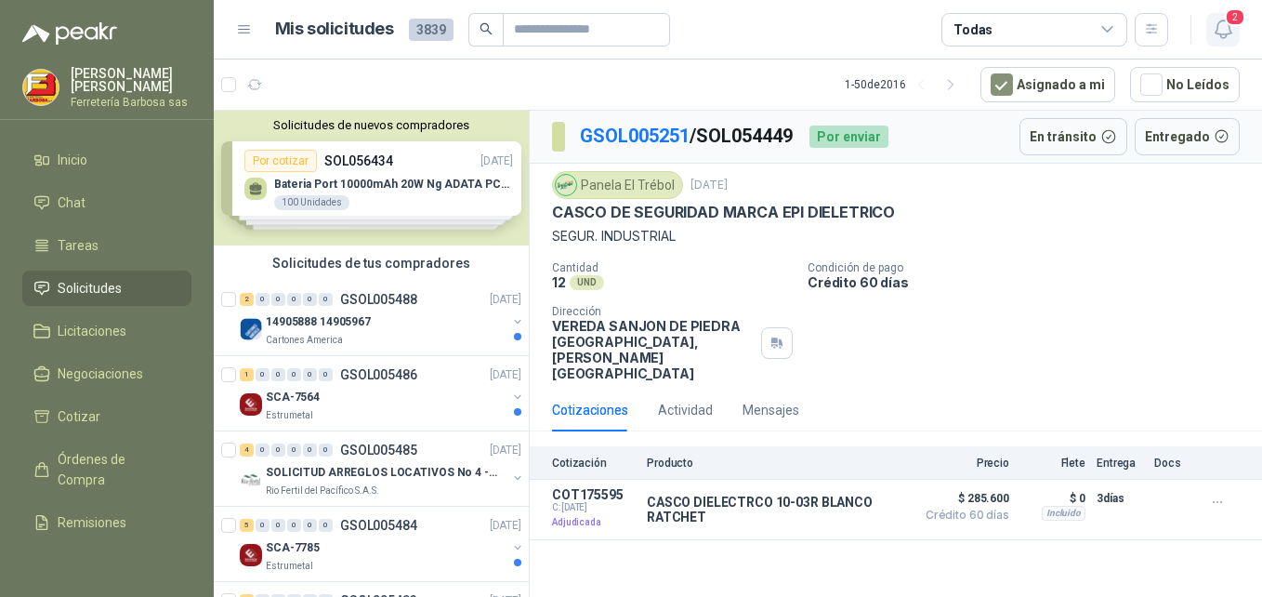
click at [1224, 25] on icon "button" at bounding box center [1223, 29] width 23 height 23
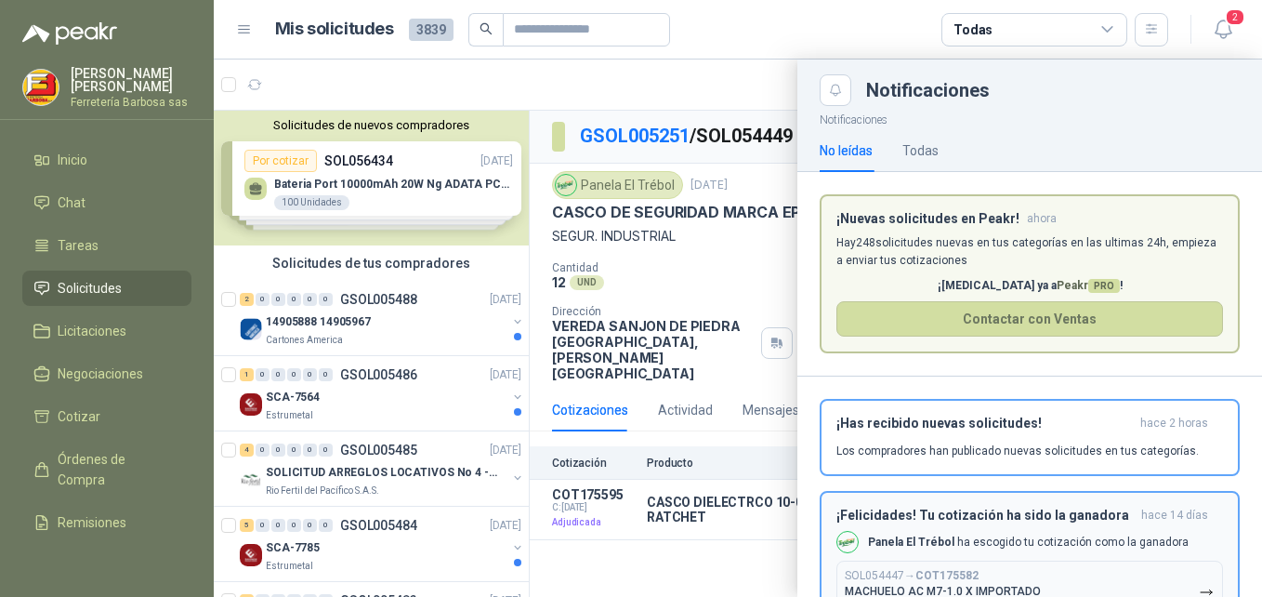
click at [913, 571] on p "SOL054447 → COT175582" at bounding box center [912, 576] width 134 height 14
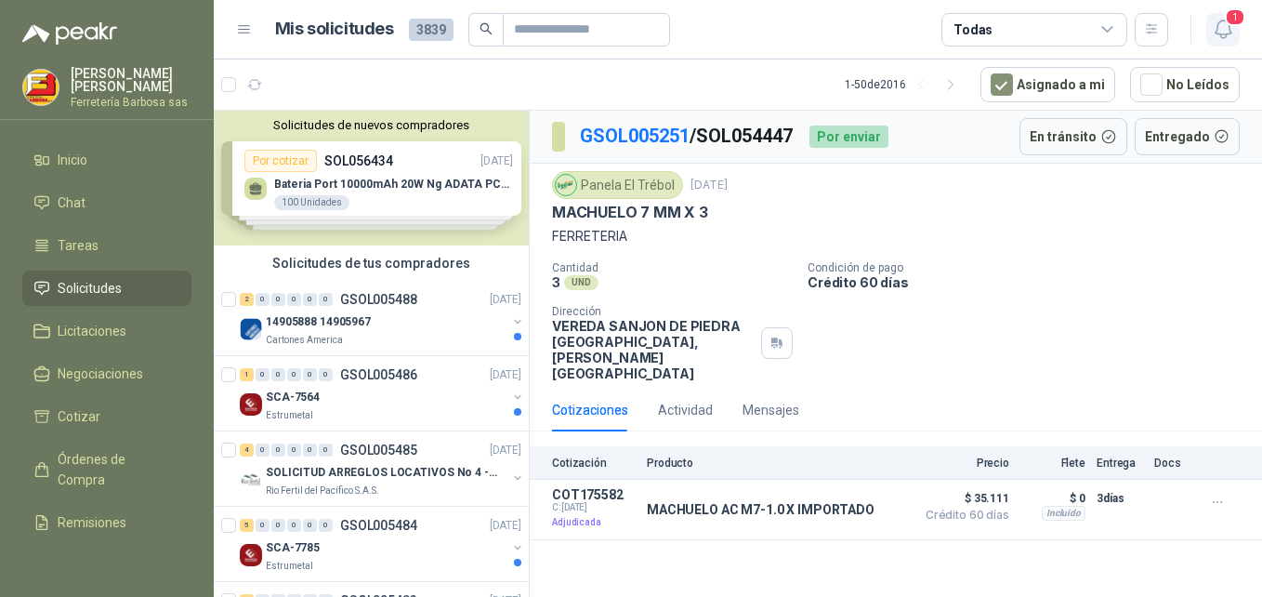
click at [1219, 33] on icon "button" at bounding box center [1223, 29] width 23 height 23
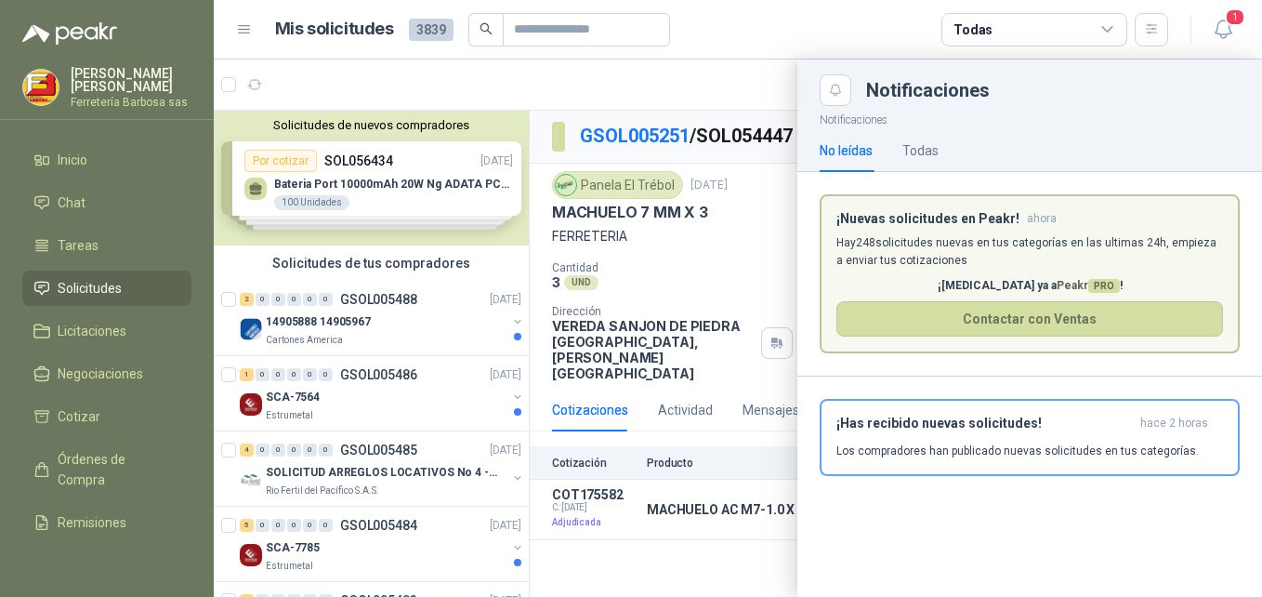
click at [881, 437] on div "¡Has recibido nuevas solicitudes! hace 2 horas Los compradores han publicado nu…" at bounding box center [1029, 437] width 387 height 44
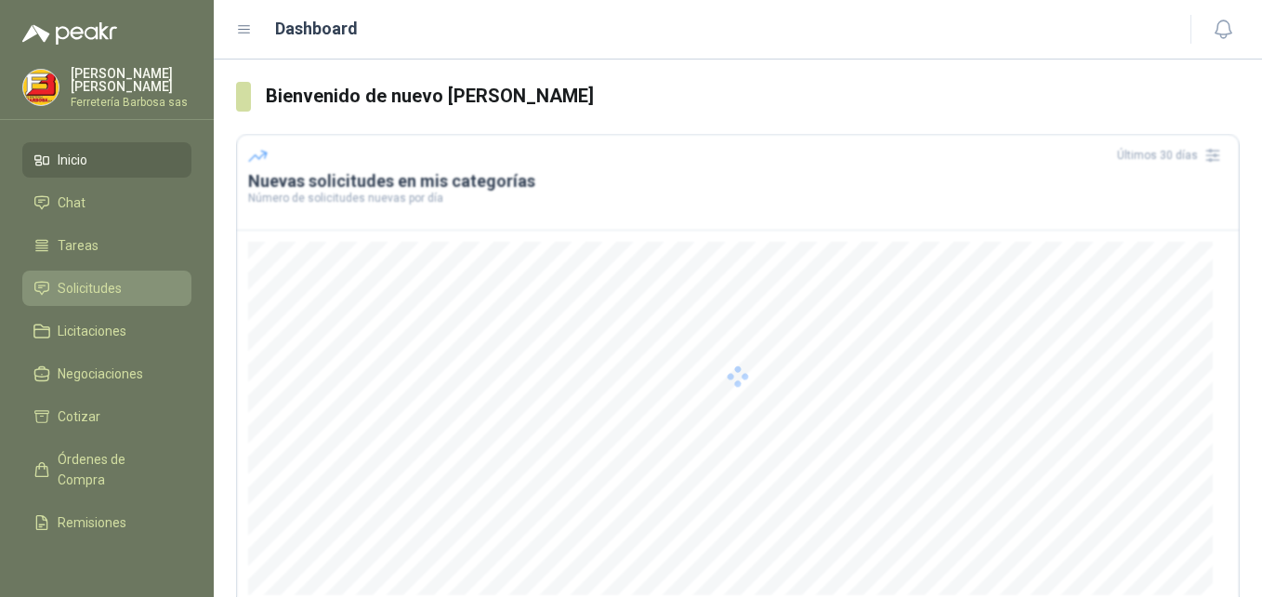
click at [92, 298] on span "Solicitudes" at bounding box center [90, 288] width 64 height 20
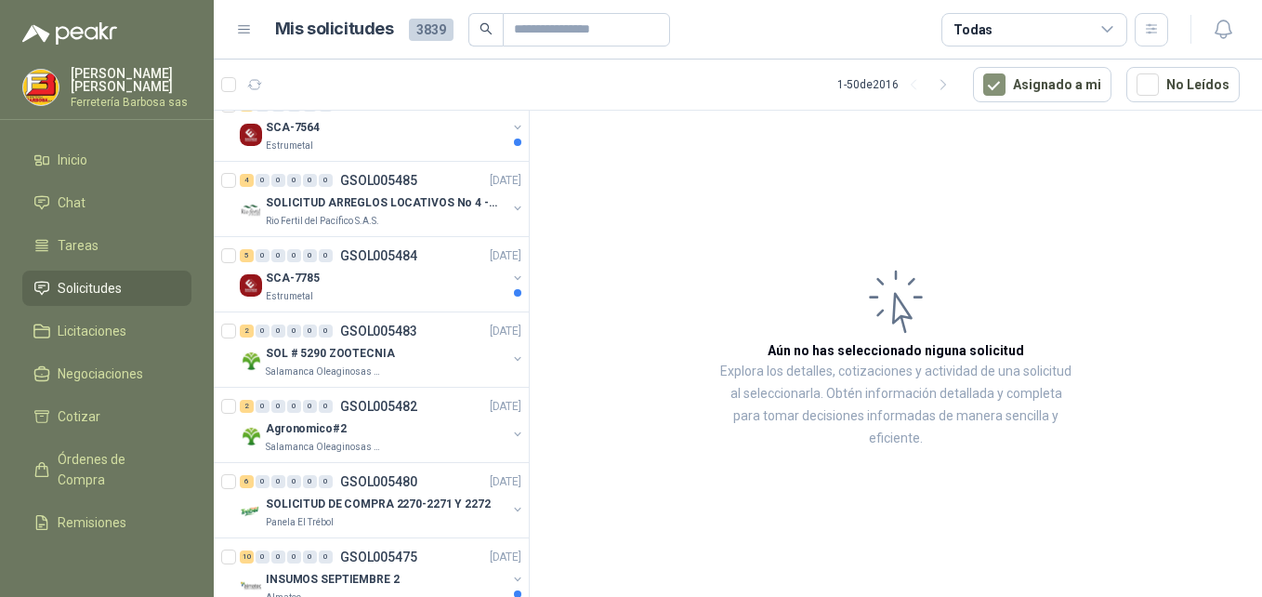
scroll to position [331, 0]
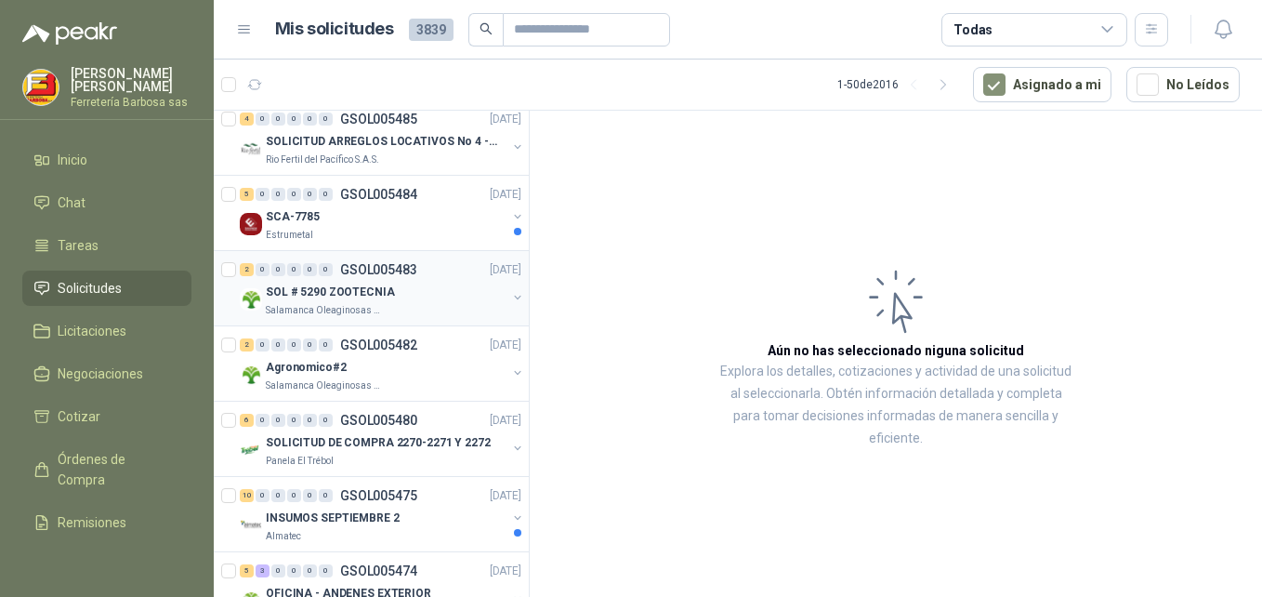
click at [334, 297] on p "SOL # 5290 ZOOTECNIA" at bounding box center [330, 292] width 129 height 18
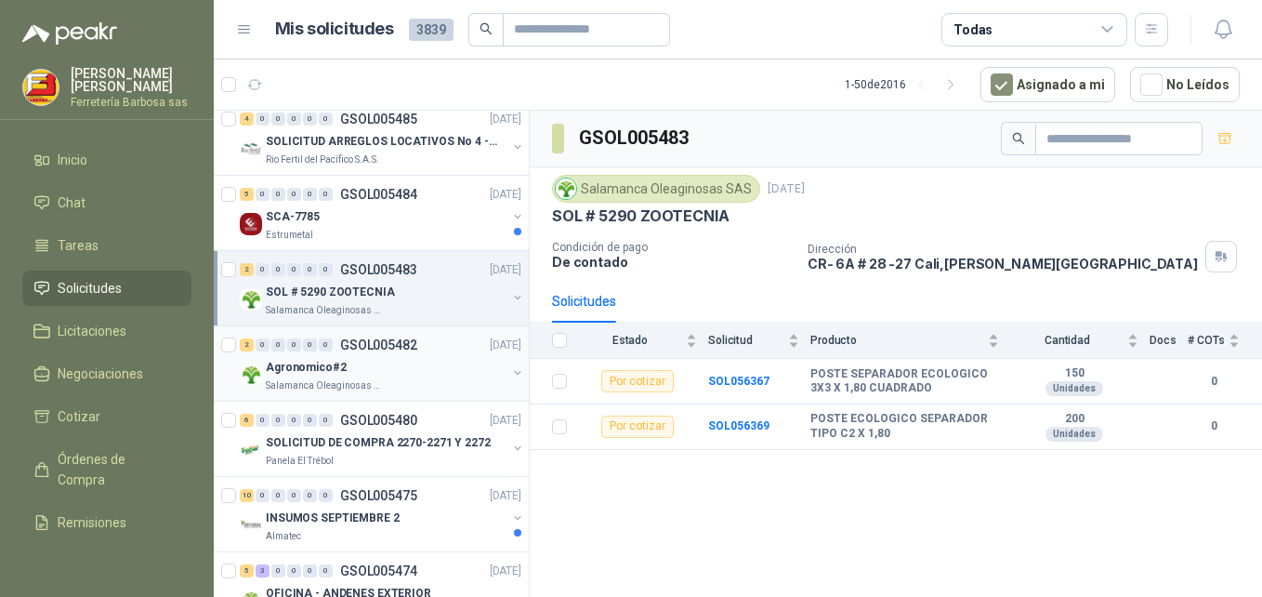
click at [332, 385] on p "Salamanca Oleaginosas SAS" at bounding box center [324, 385] width 117 height 15
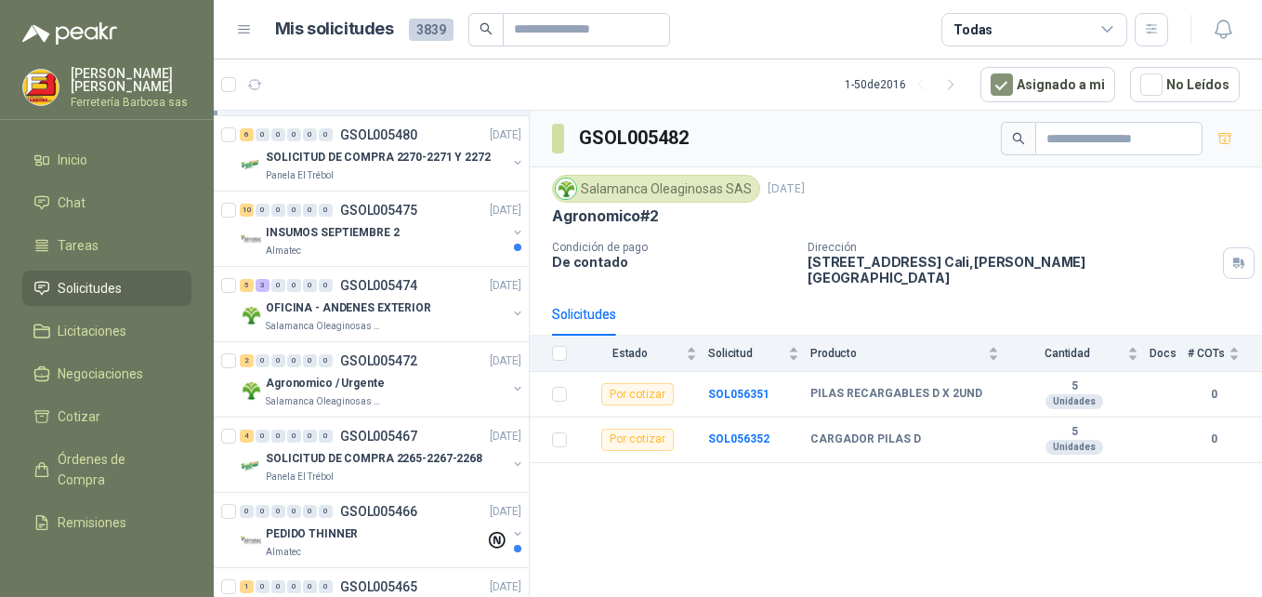
scroll to position [647, 0]
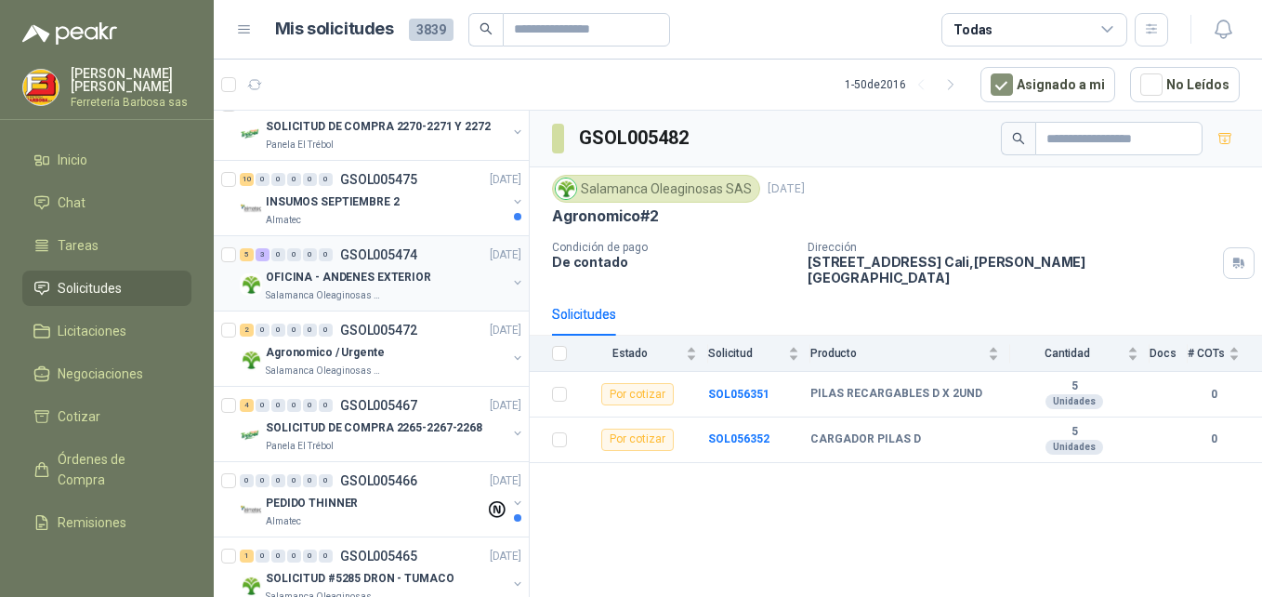
click at [350, 287] on div "OFICINA - ANDENES EXTERIOR" at bounding box center [386, 277] width 241 height 22
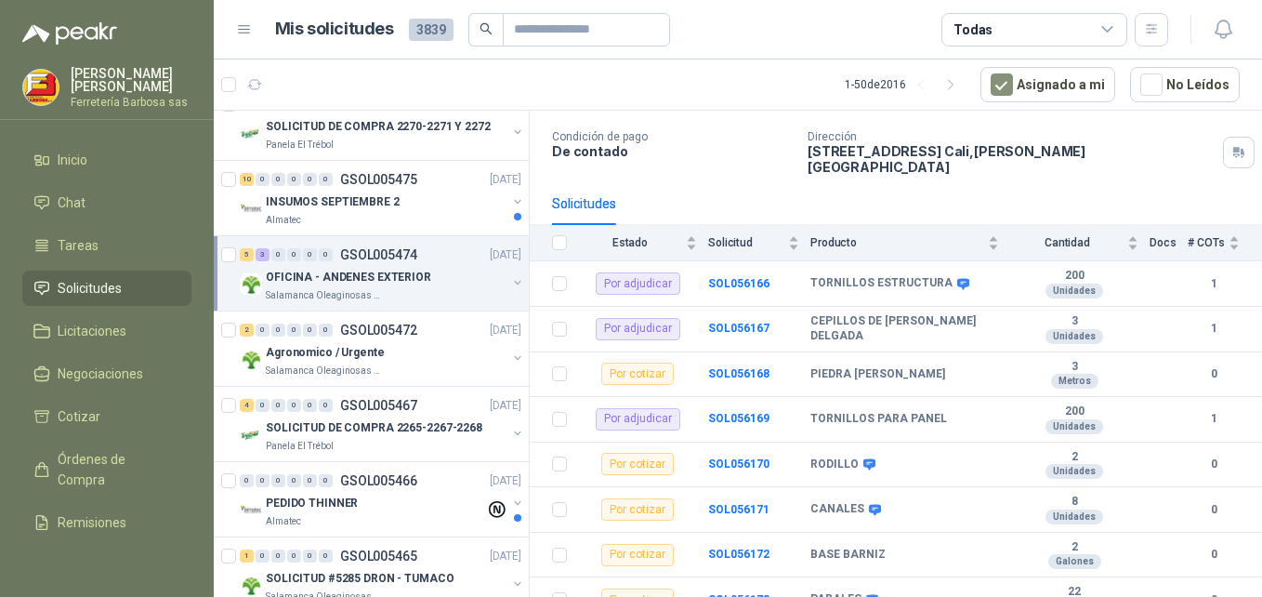
scroll to position [117, 0]
